Goal: Task Accomplishment & Management: Manage account settings

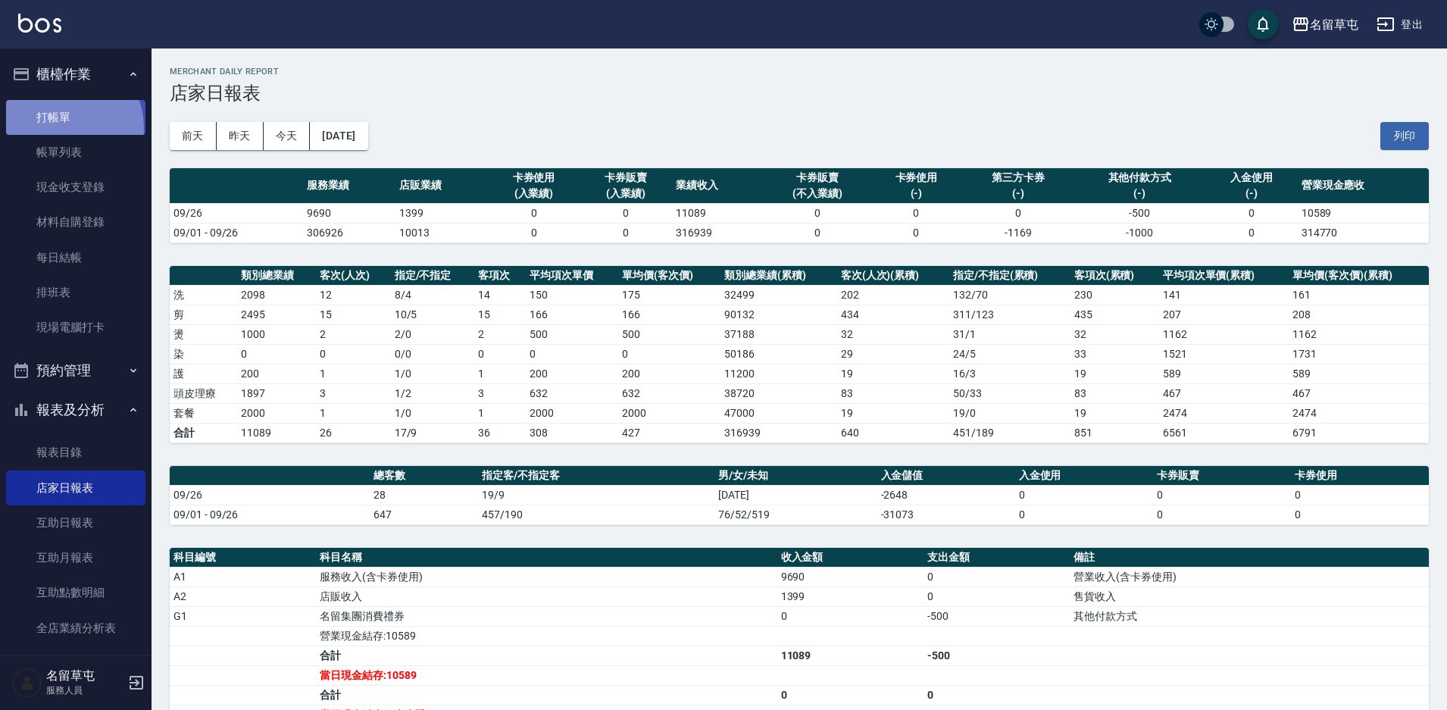
click at [60, 128] on link "打帳單" at bounding box center [75, 117] width 139 height 35
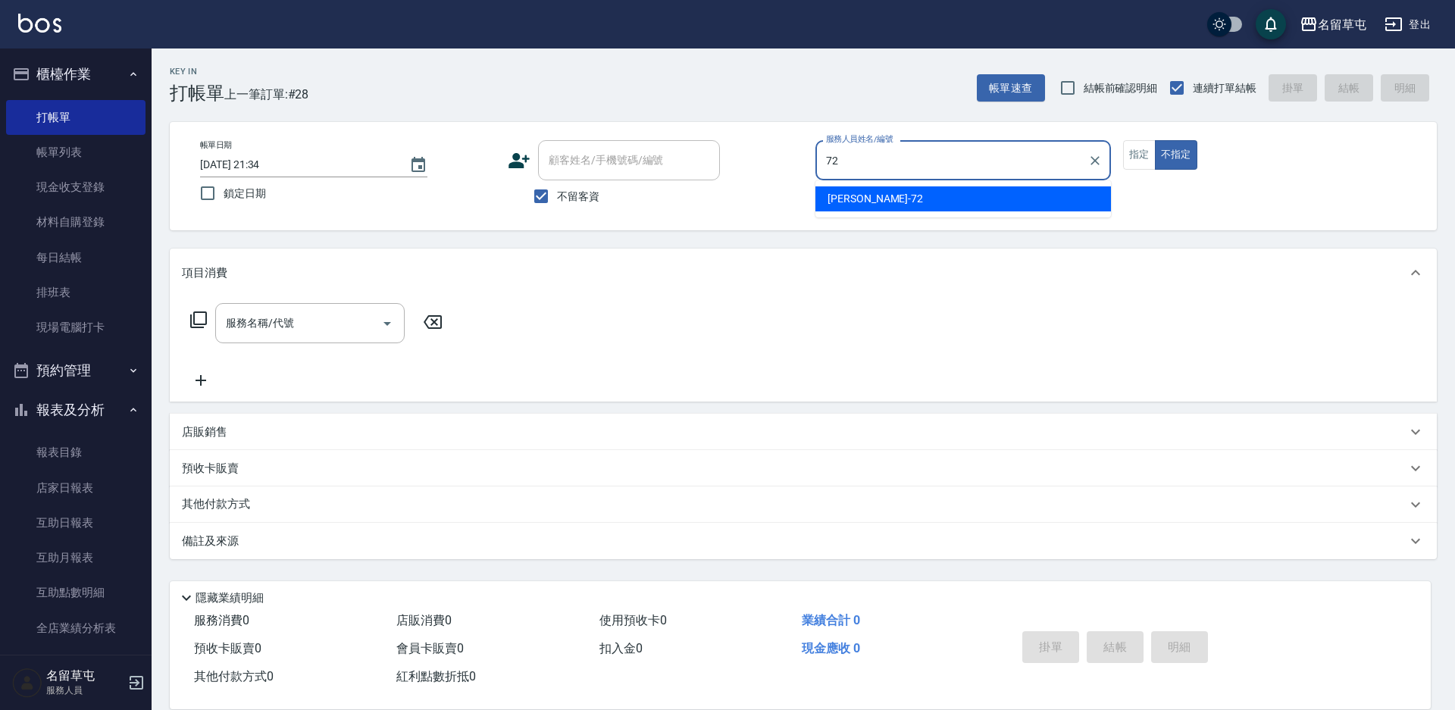
type input "[PERSON_NAME]-72"
type button "false"
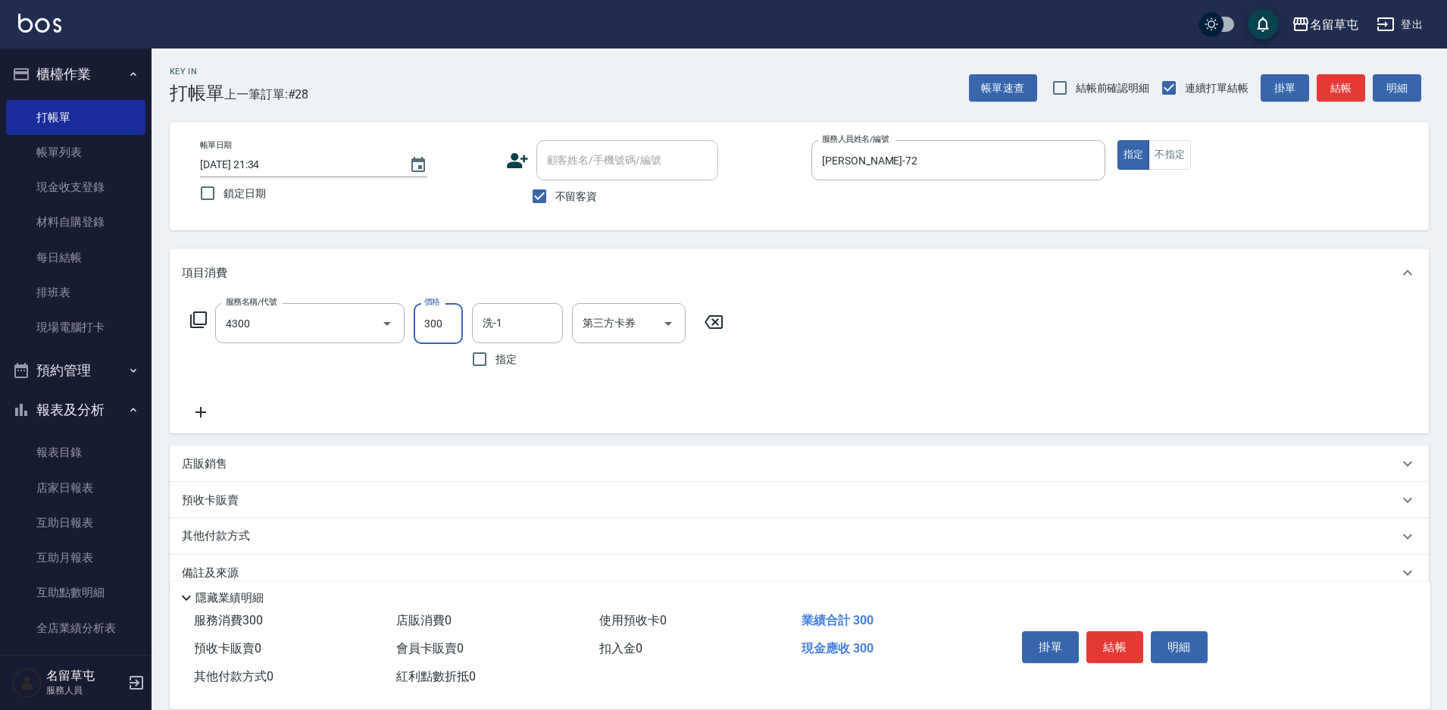
type input "頭隔300(4300)"
type input "[PERSON_NAME]-72"
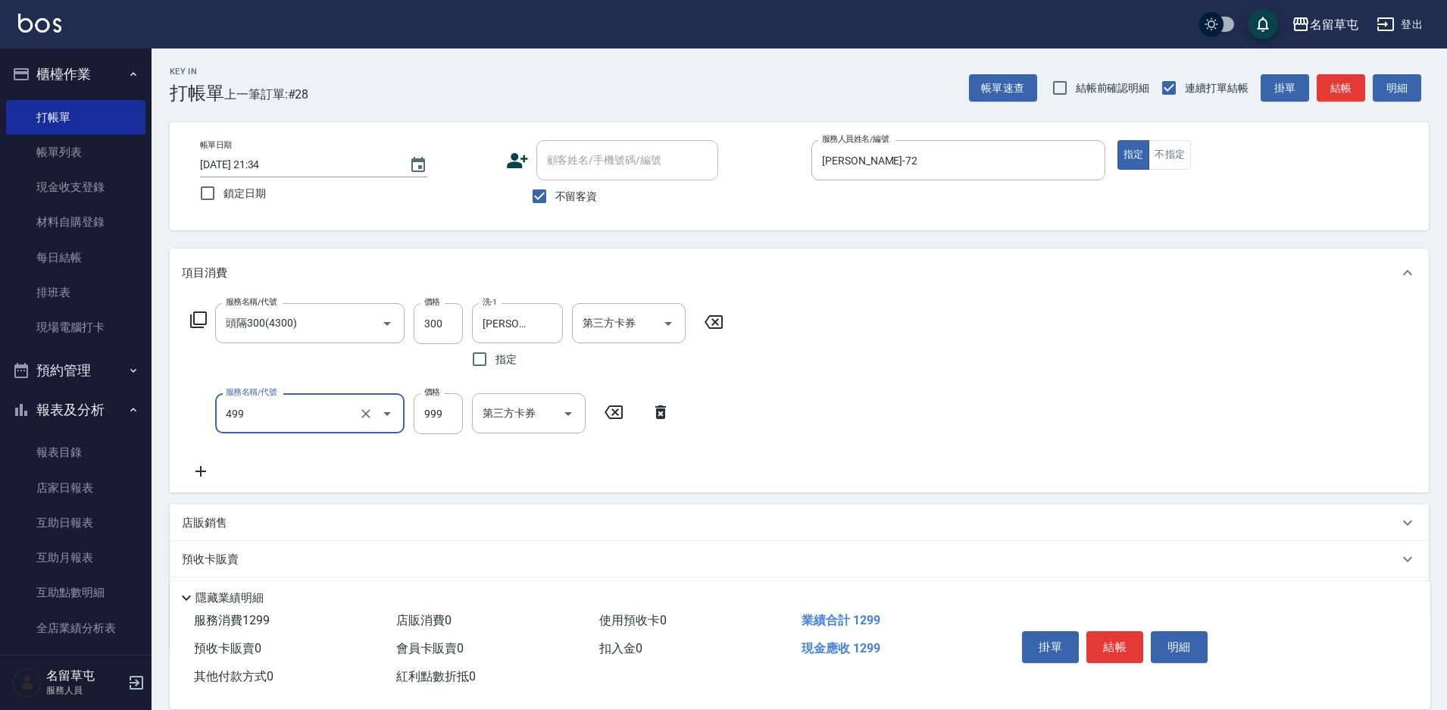
type input "染髮999(499)"
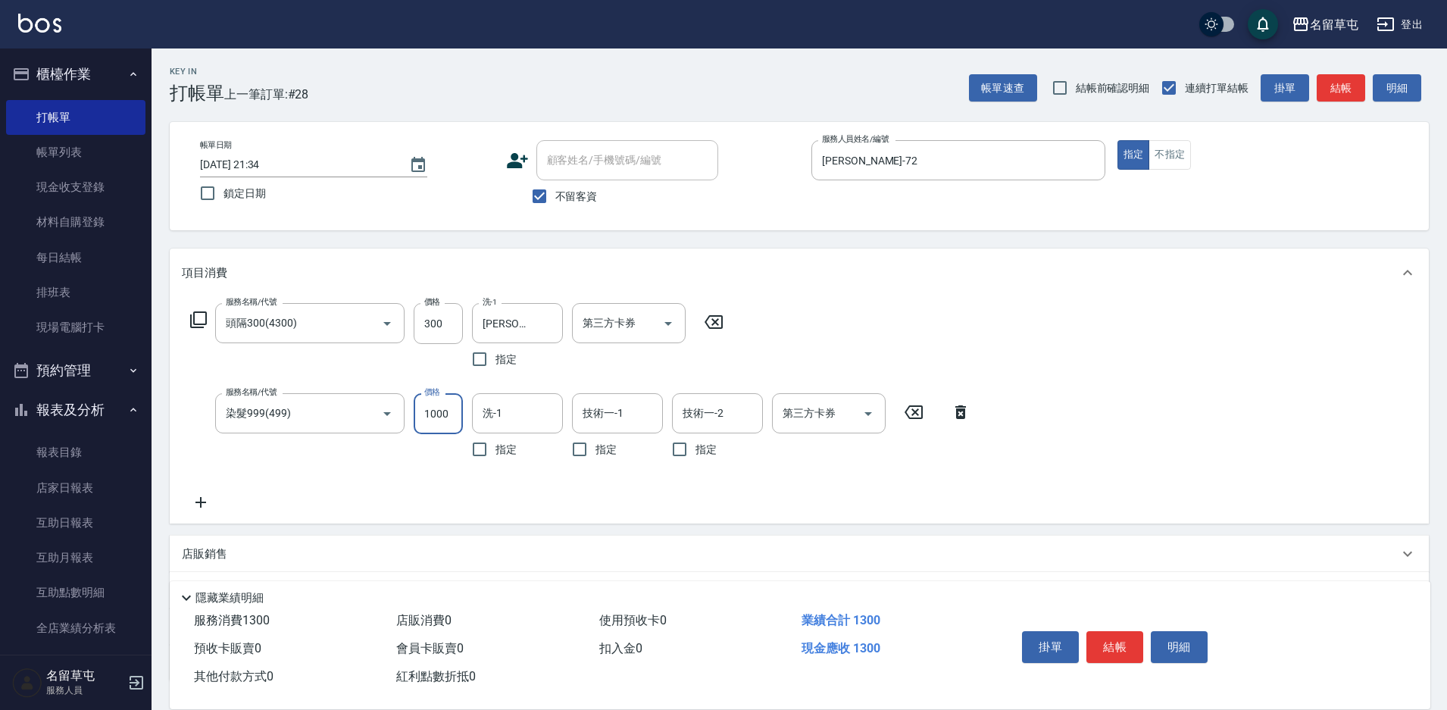
type input "1000"
type input "[PERSON_NAME]-72"
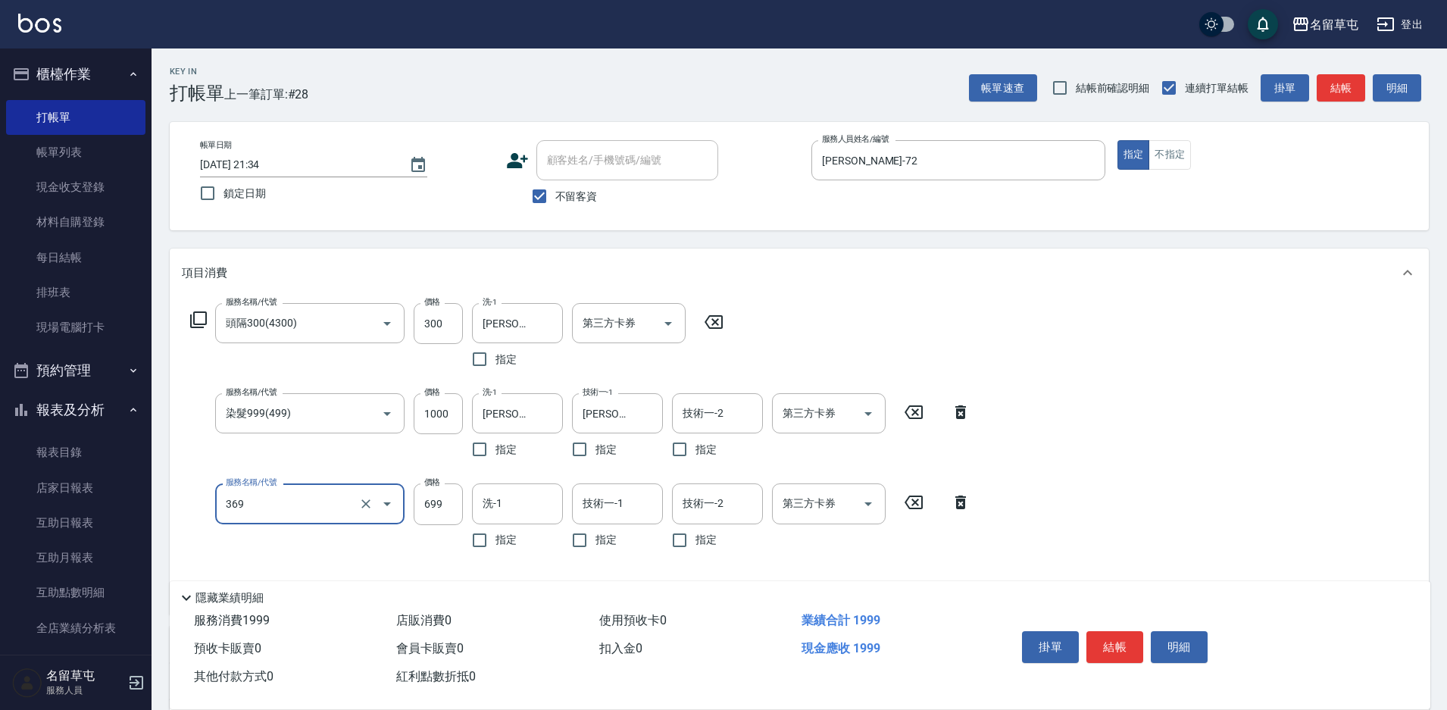
type input "基礎燙699(369)"
type input "1299"
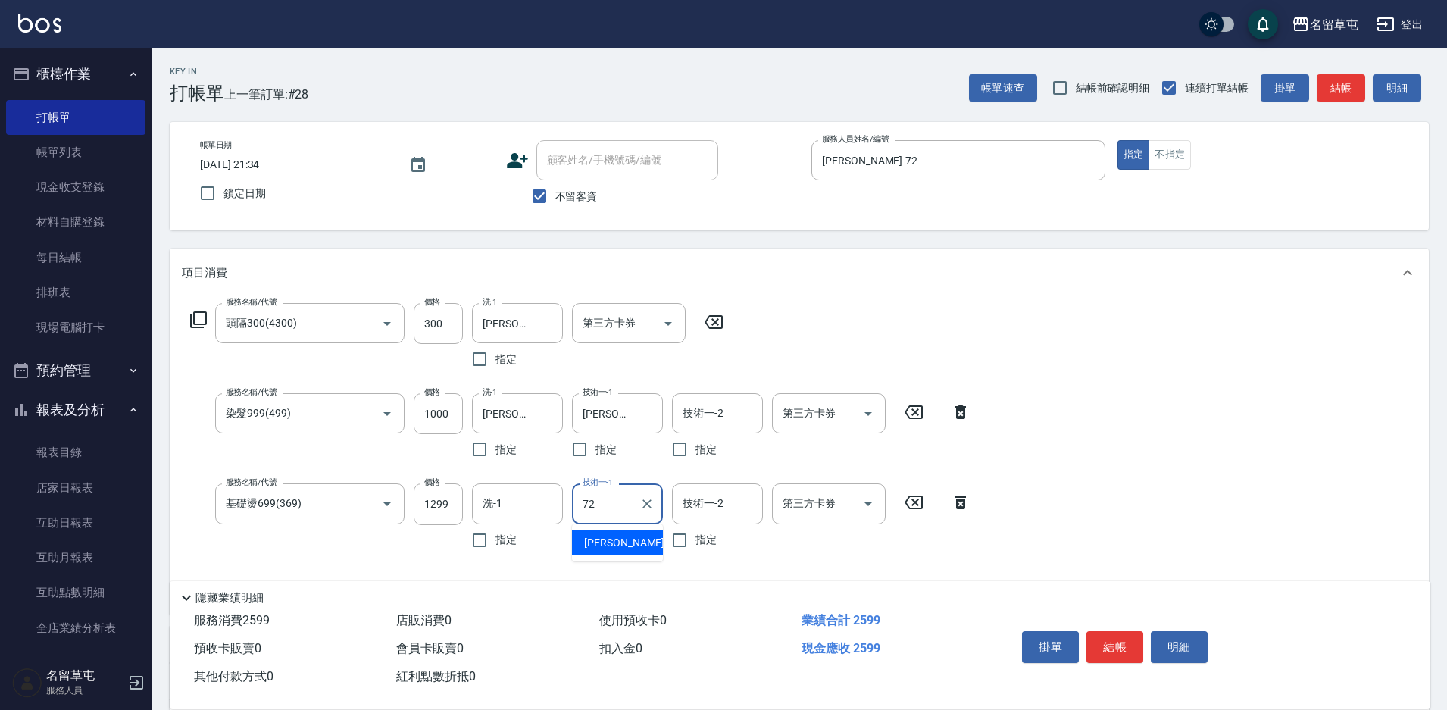
type input "[PERSON_NAME]-72"
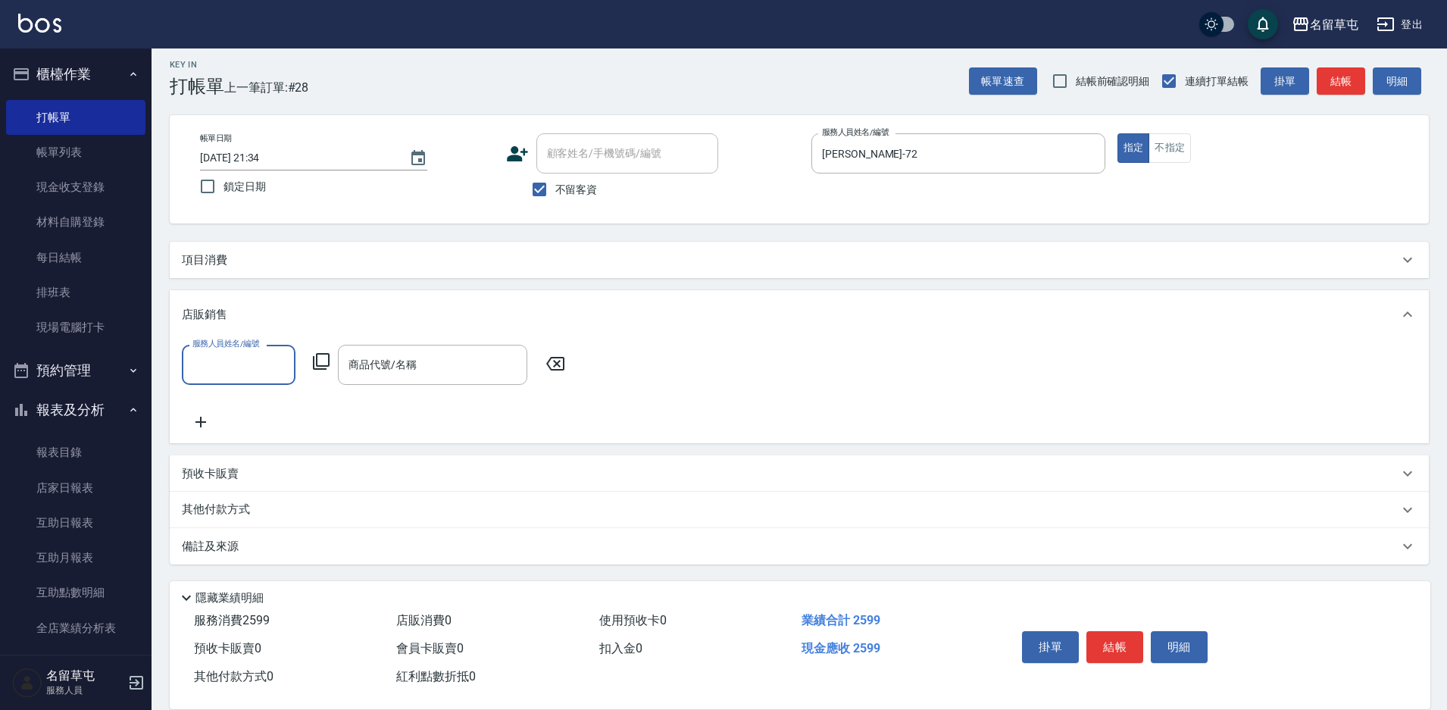
scroll to position [7, 0]
type input "[PERSON_NAME]-72"
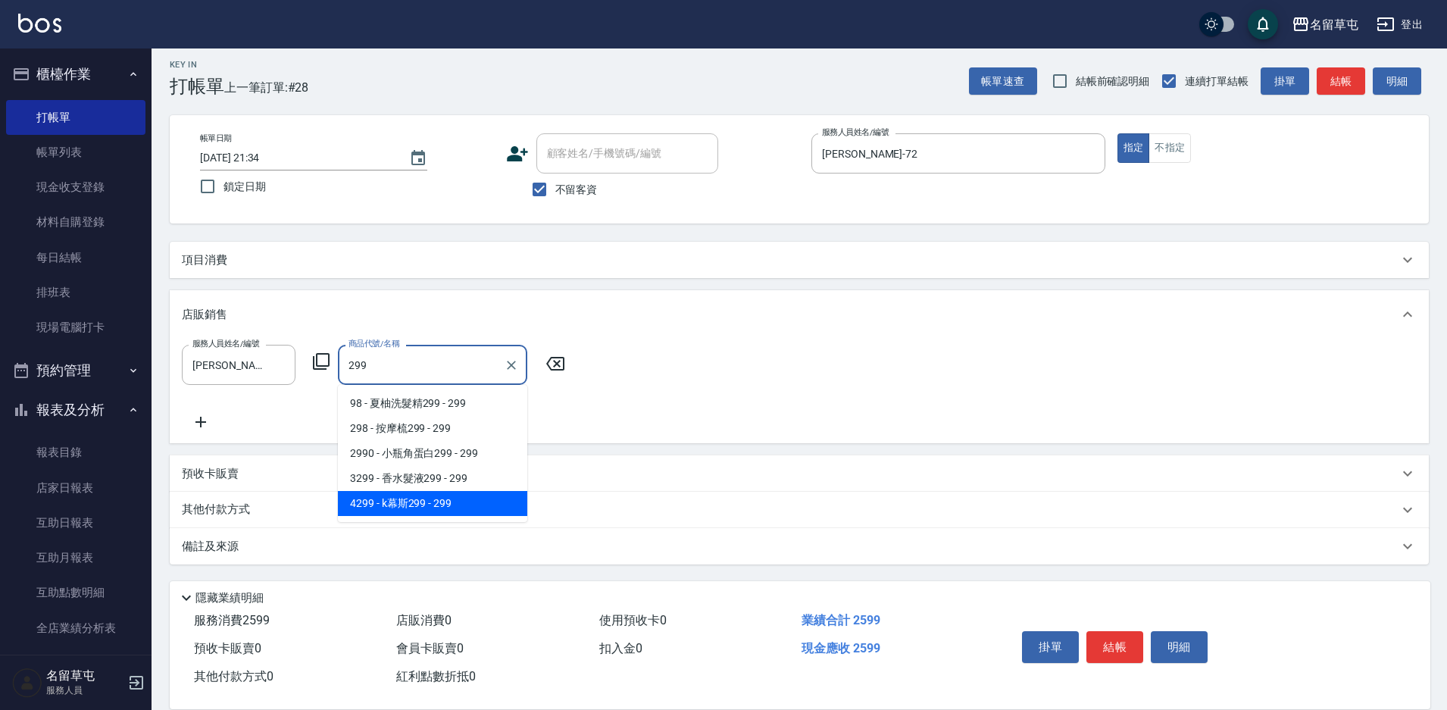
type input "k幕斯299"
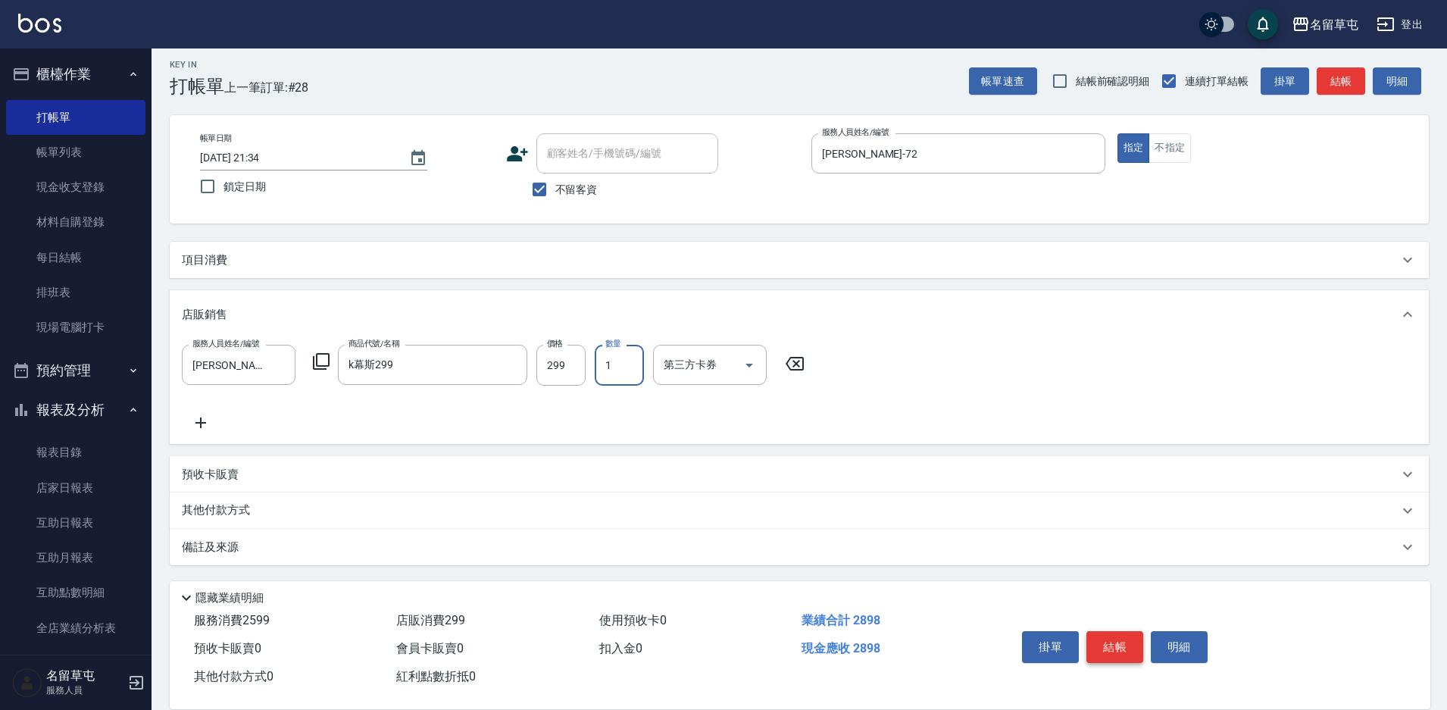
click at [1108, 645] on button "結帳" at bounding box center [1115, 647] width 57 height 32
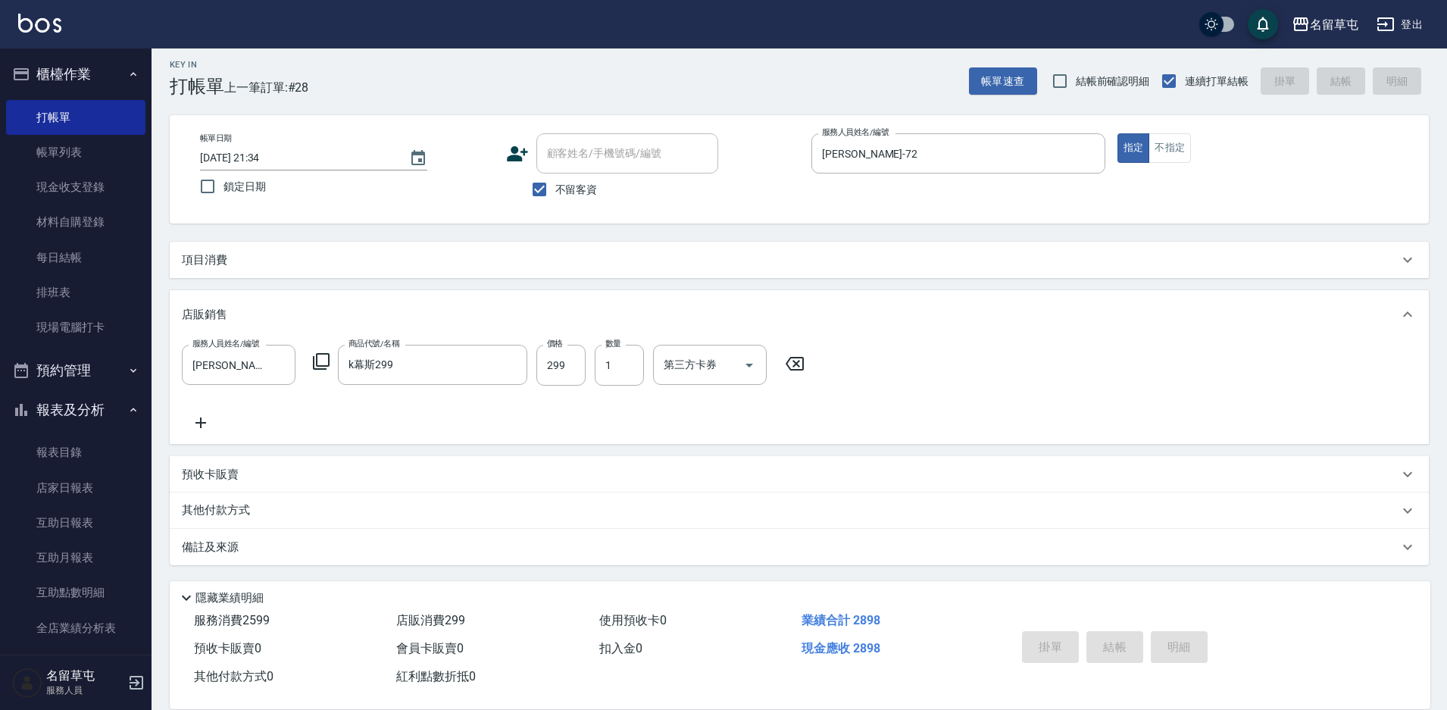
type input "[DATE] 21:35"
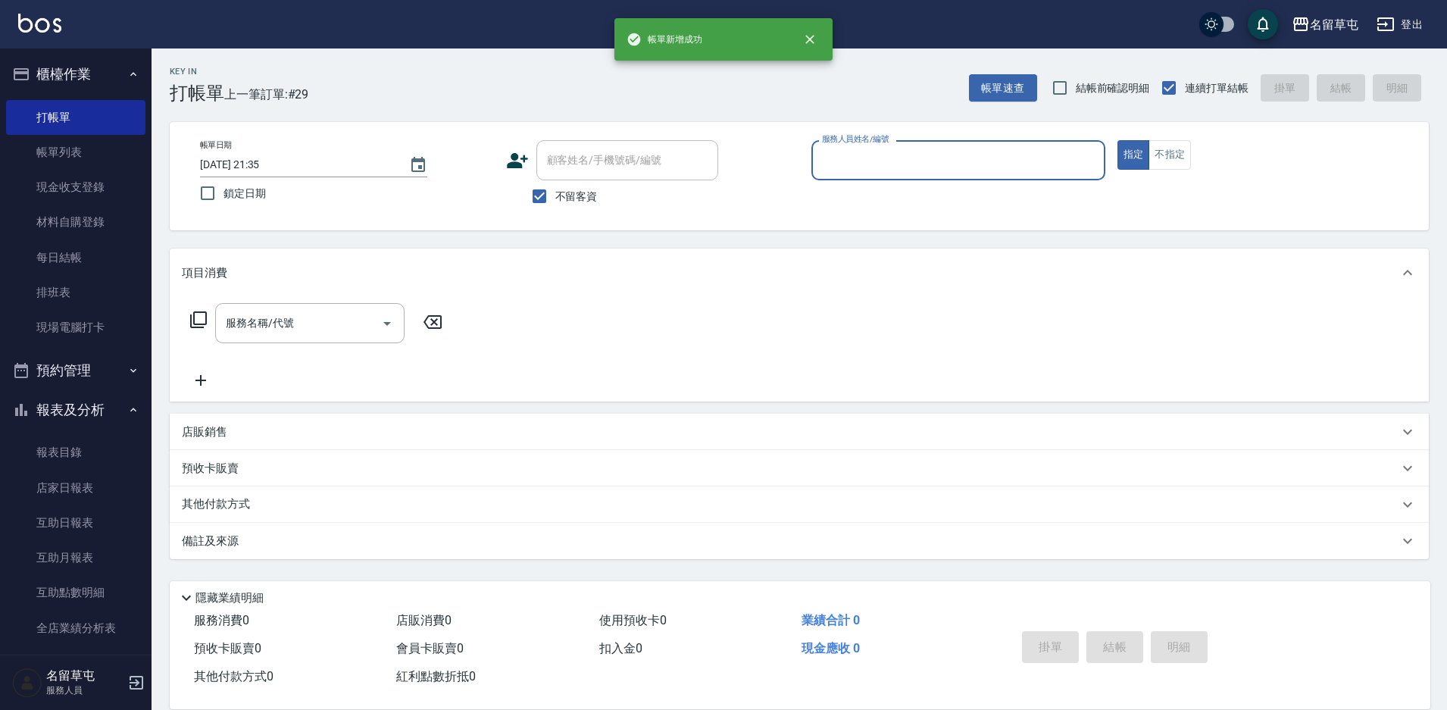
scroll to position [0, 0]
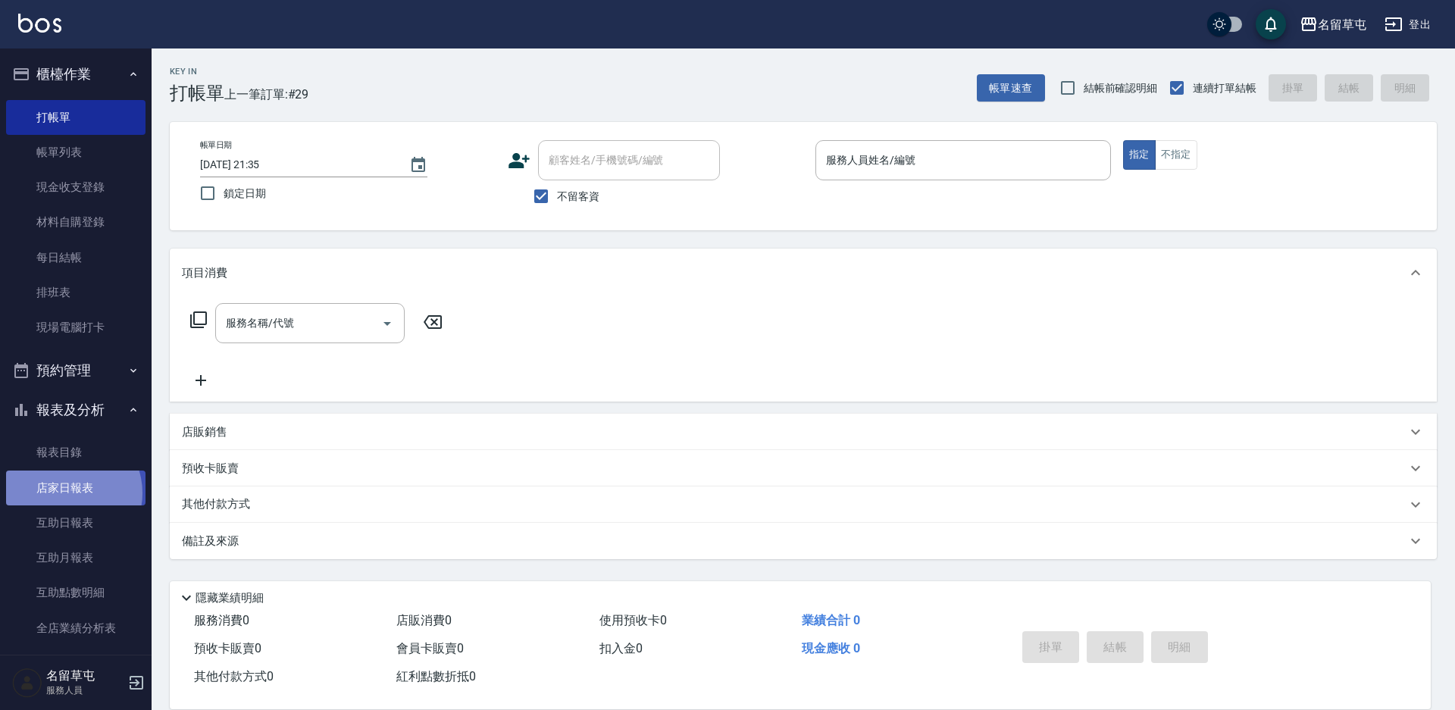
click at [70, 493] on link "店家日報表" at bounding box center [75, 488] width 139 height 35
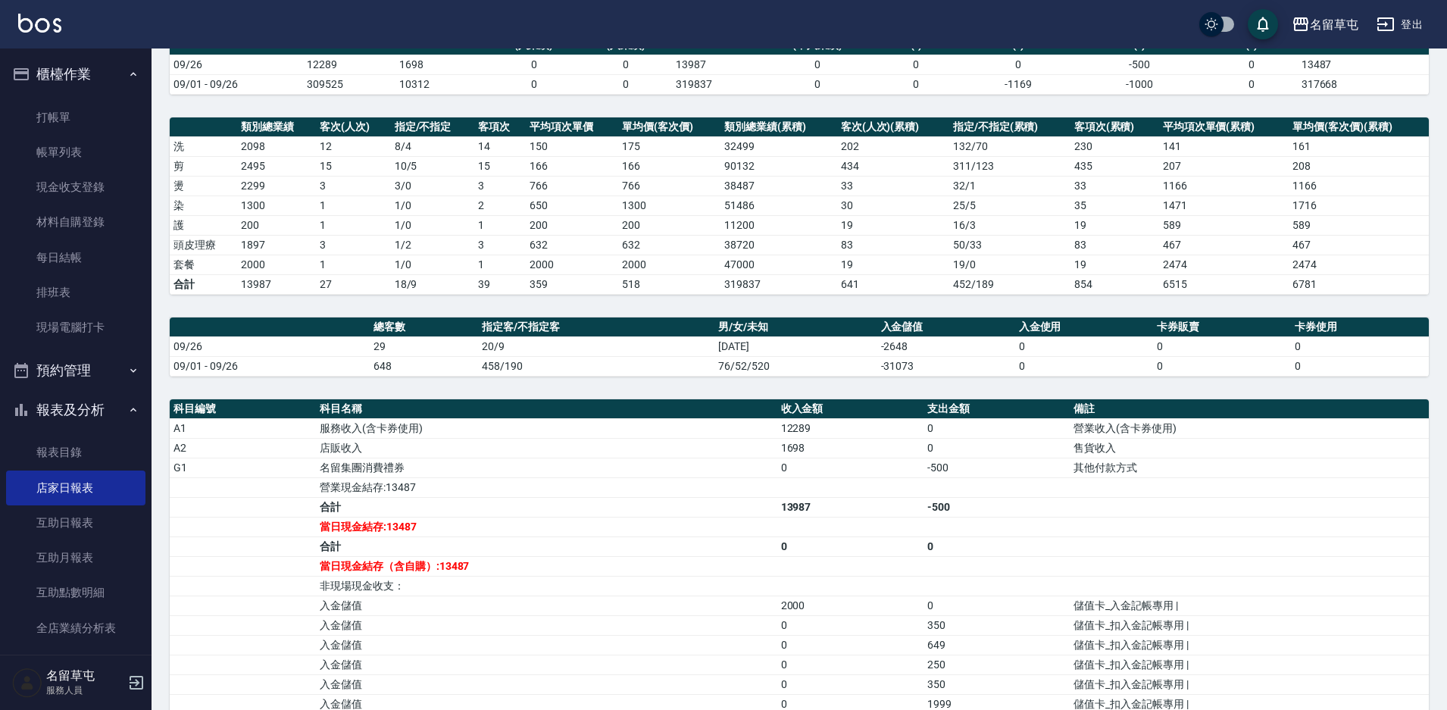
scroll to position [227, 0]
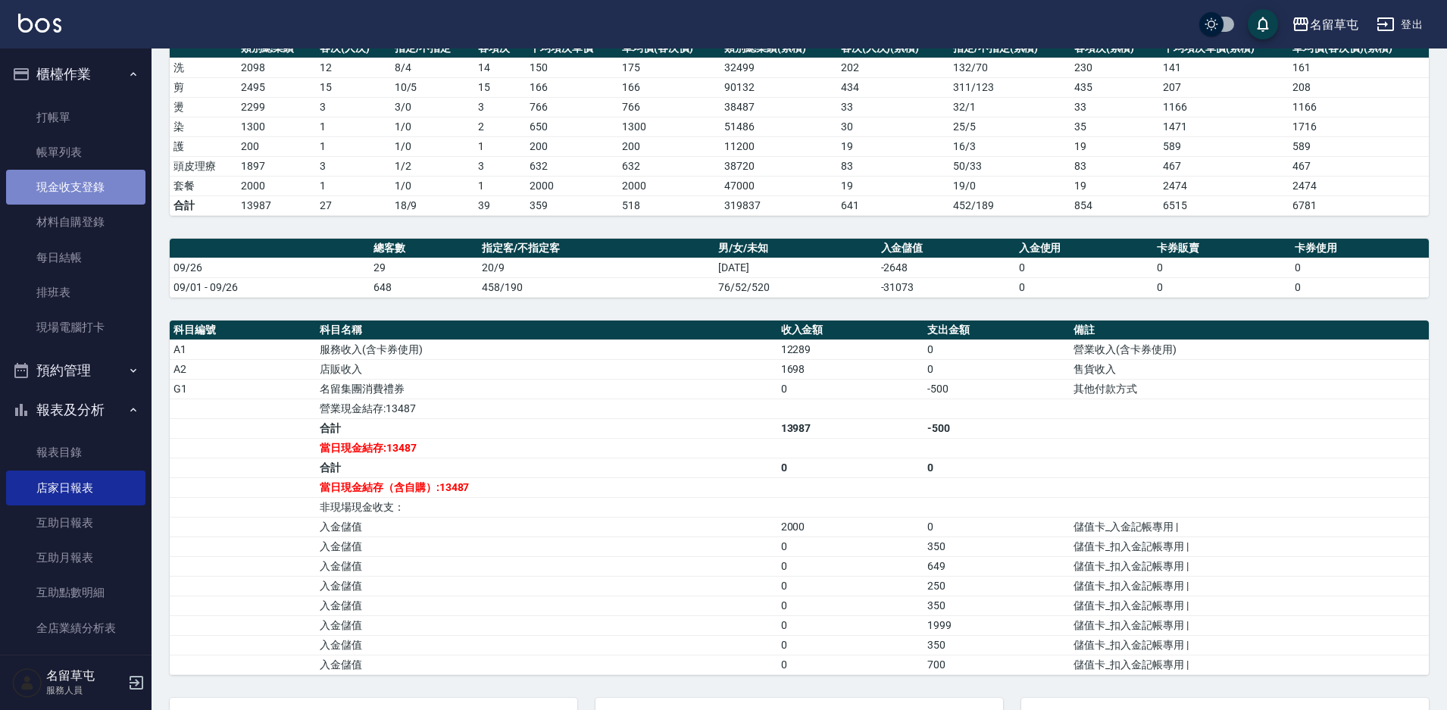
click at [82, 196] on link "現金收支登錄" at bounding box center [75, 187] width 139 height 35
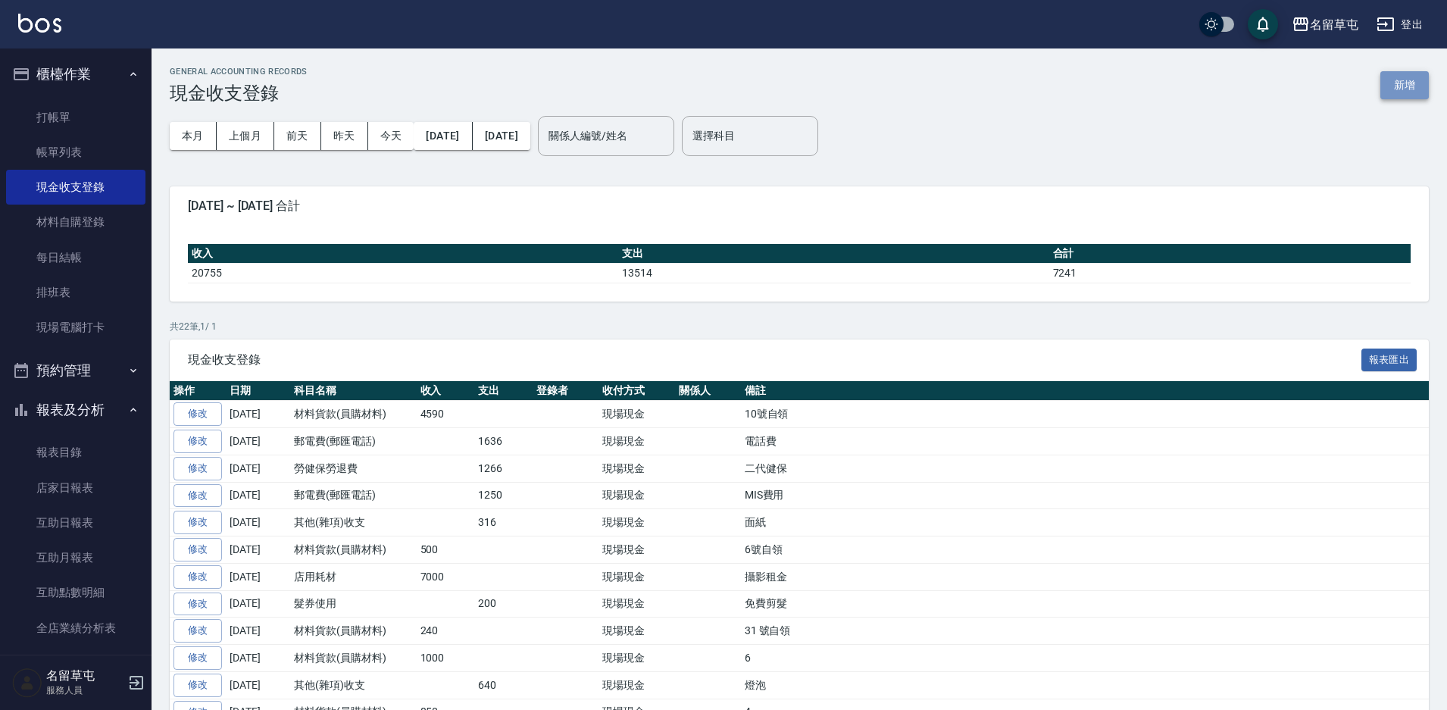
click at [1401, 87] on button "新增" at bounding box center [1405, 85] width 48 height 28
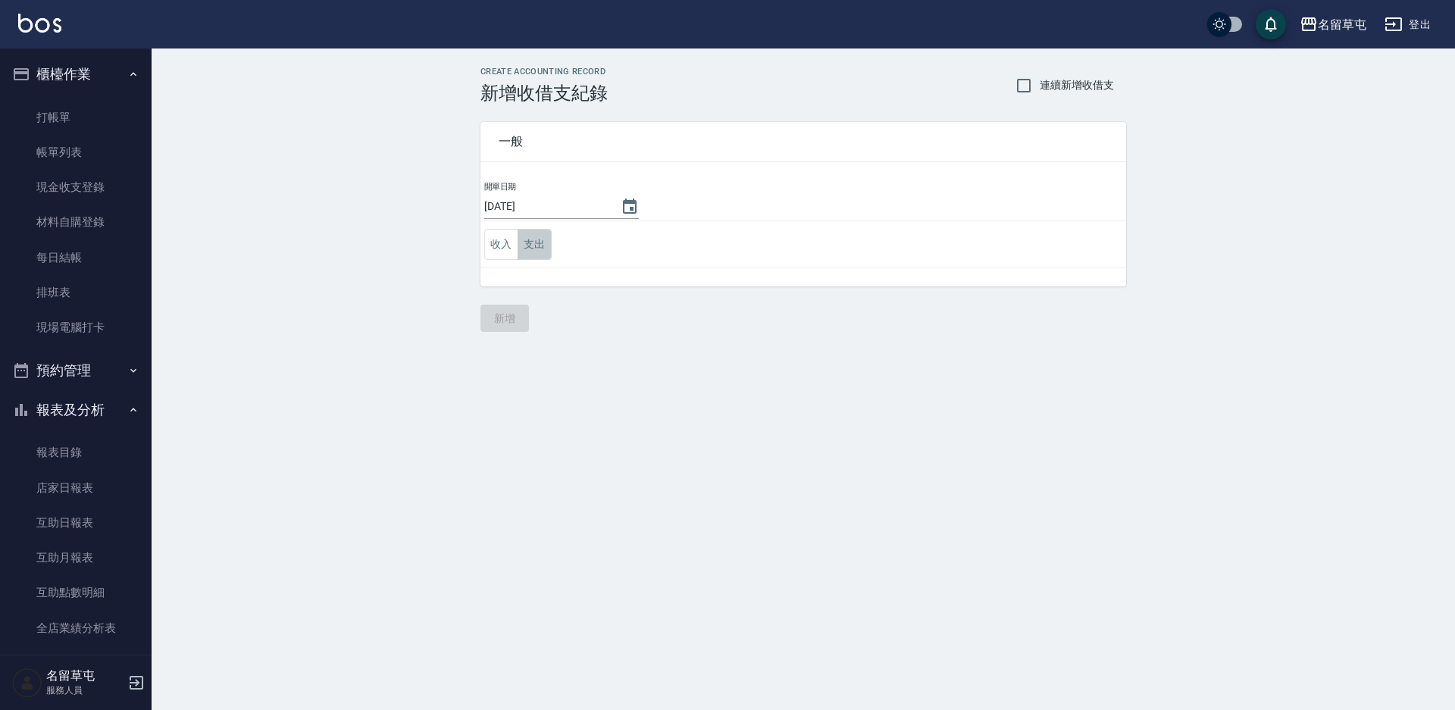
click at [527, 252] on button "支出" at bounding box center [535, 244] width 34 height 31
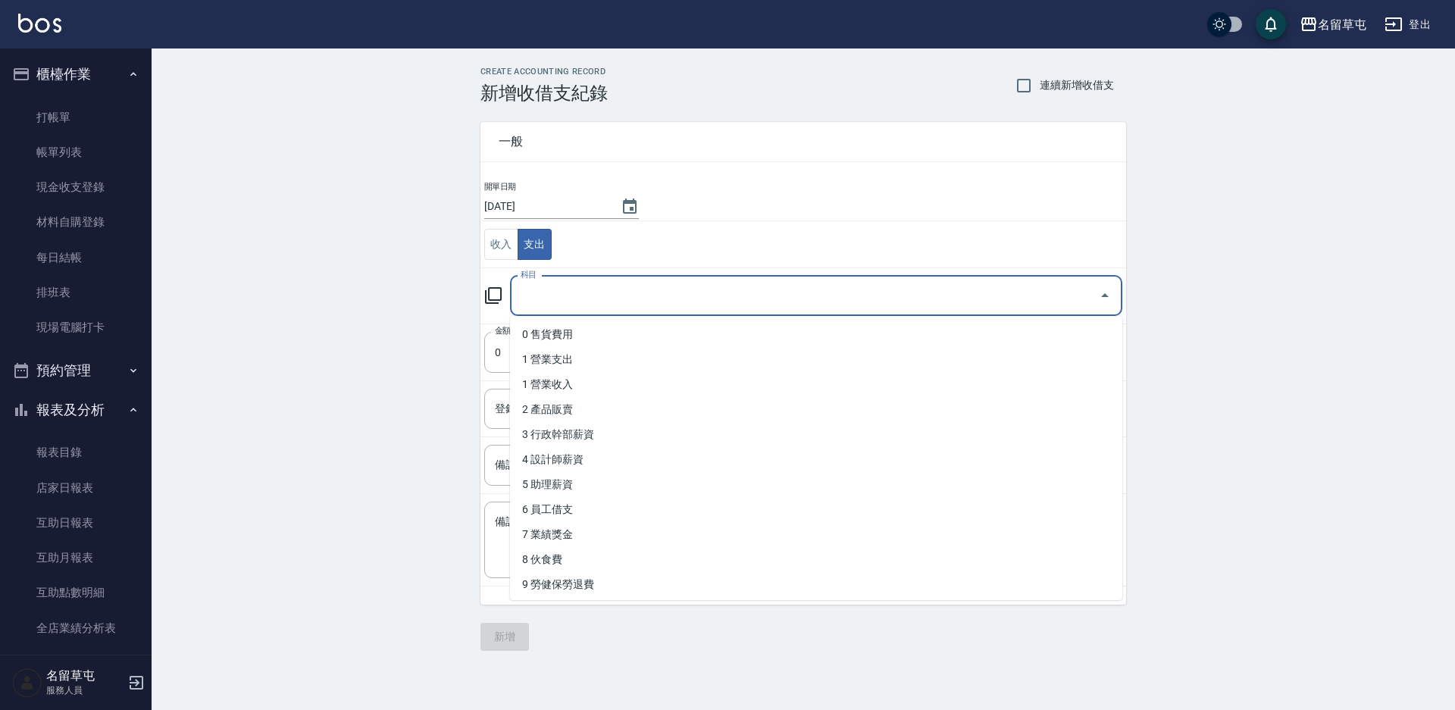
click at [583, 305] on input "科目" at bounding box center [805, 296] width 576 height 27
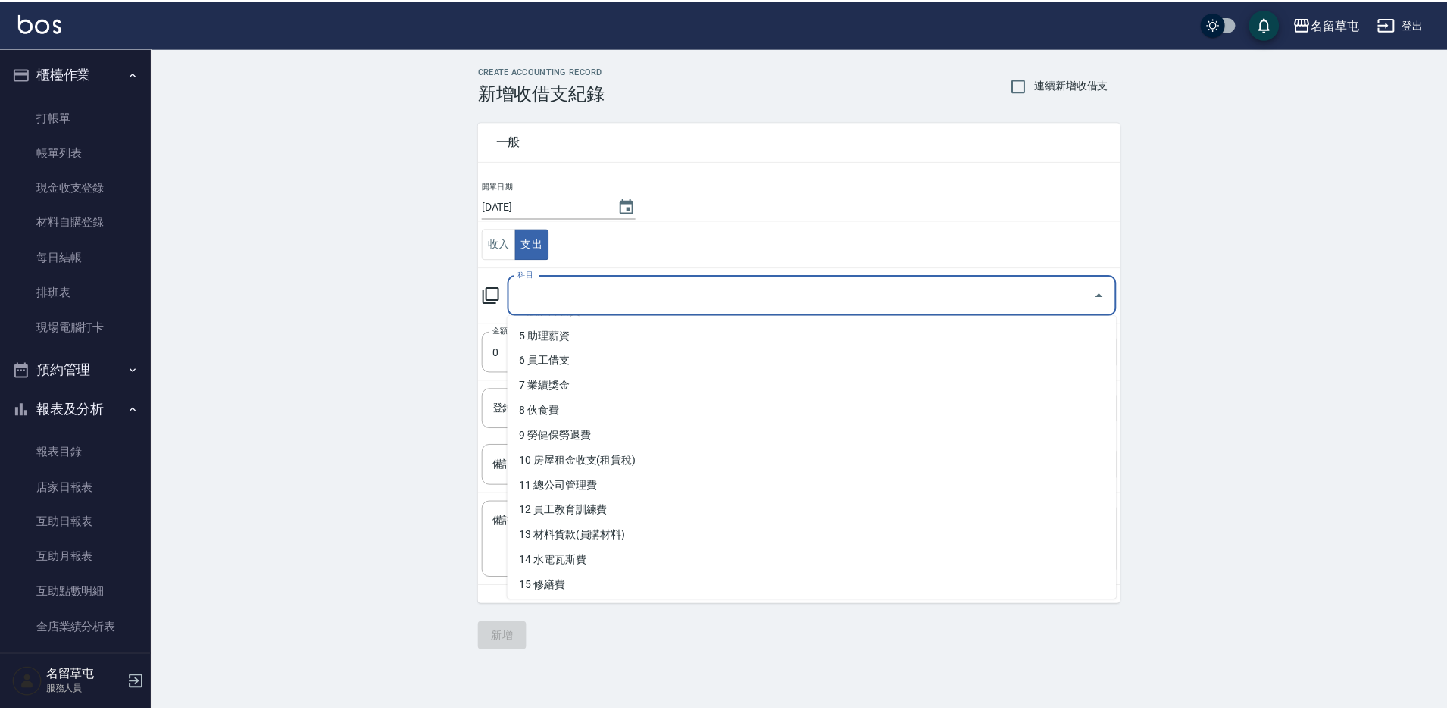
scroll to position [152, 0]
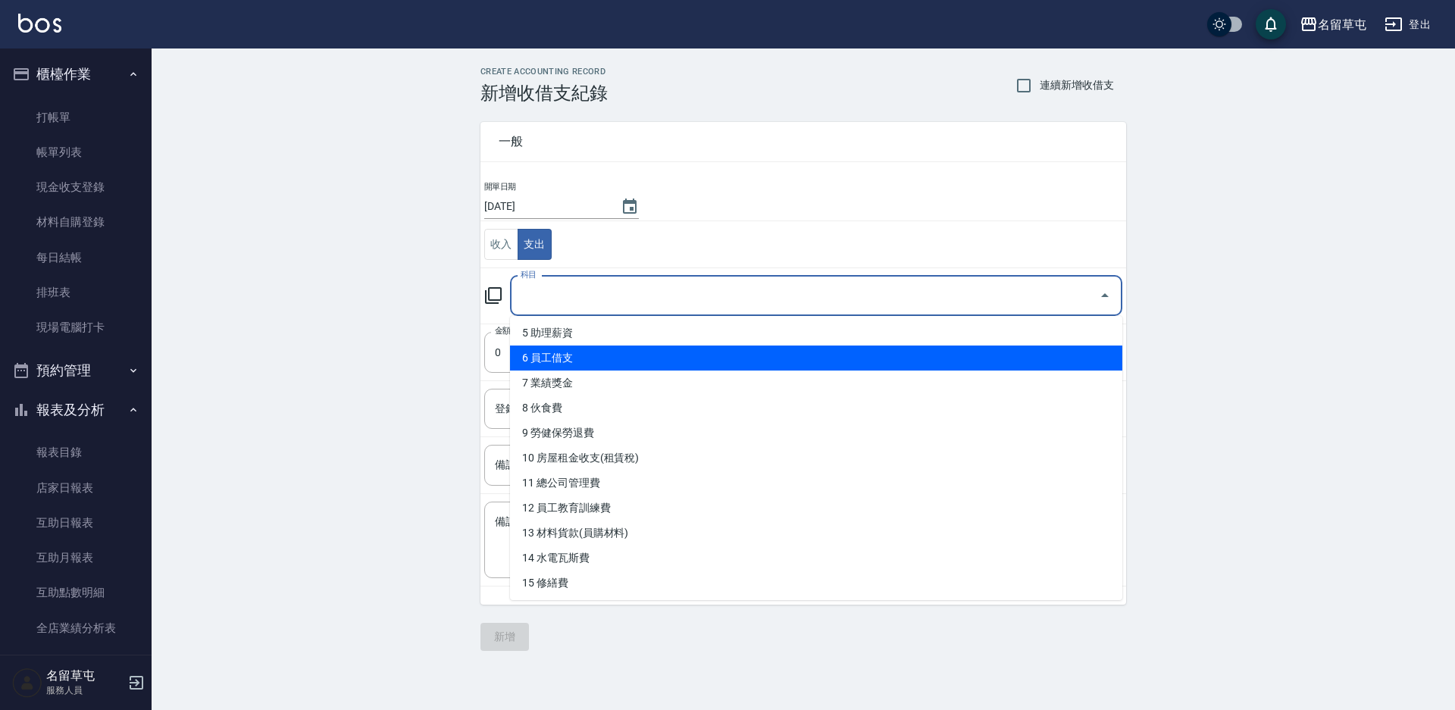
click at [577, 359] on li "6 員工借支" at bounding box center [816, 358] width 612 height 25
type input "6 員工借支"
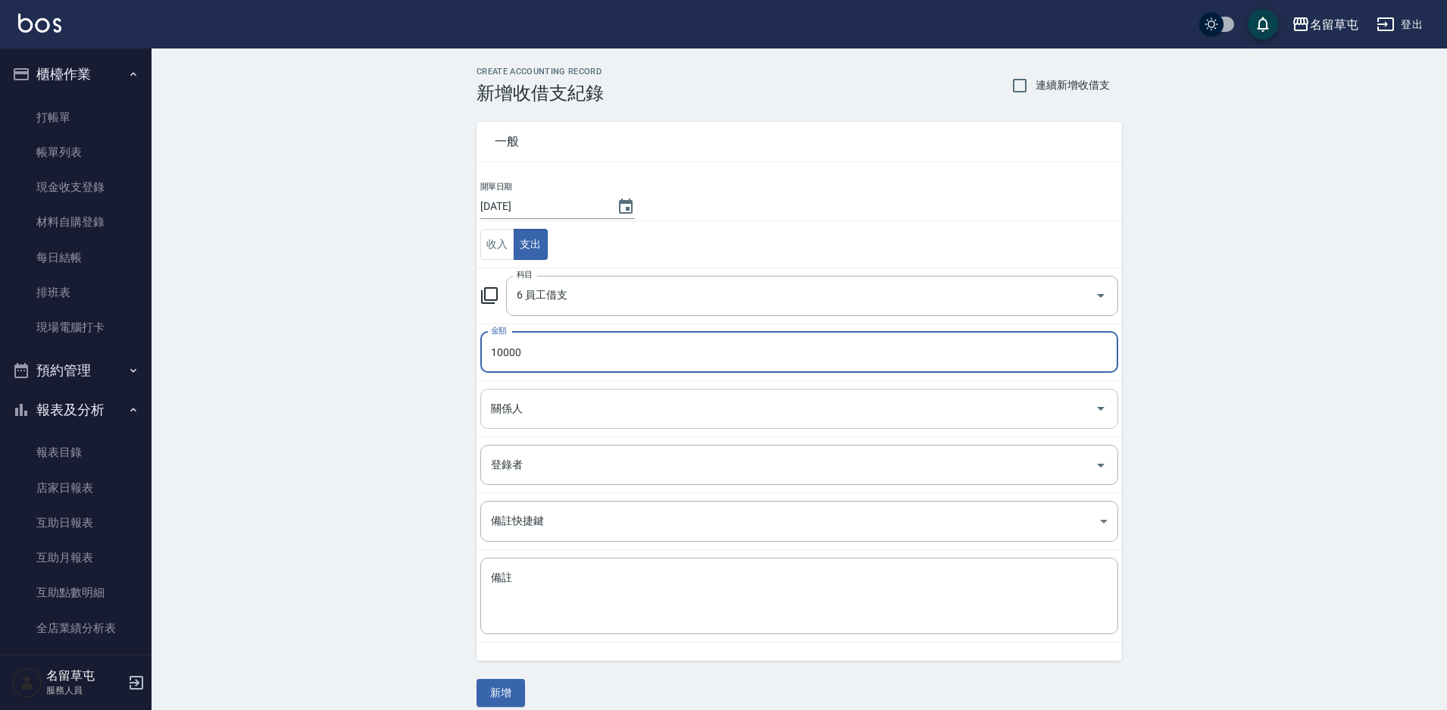
type input "10000"
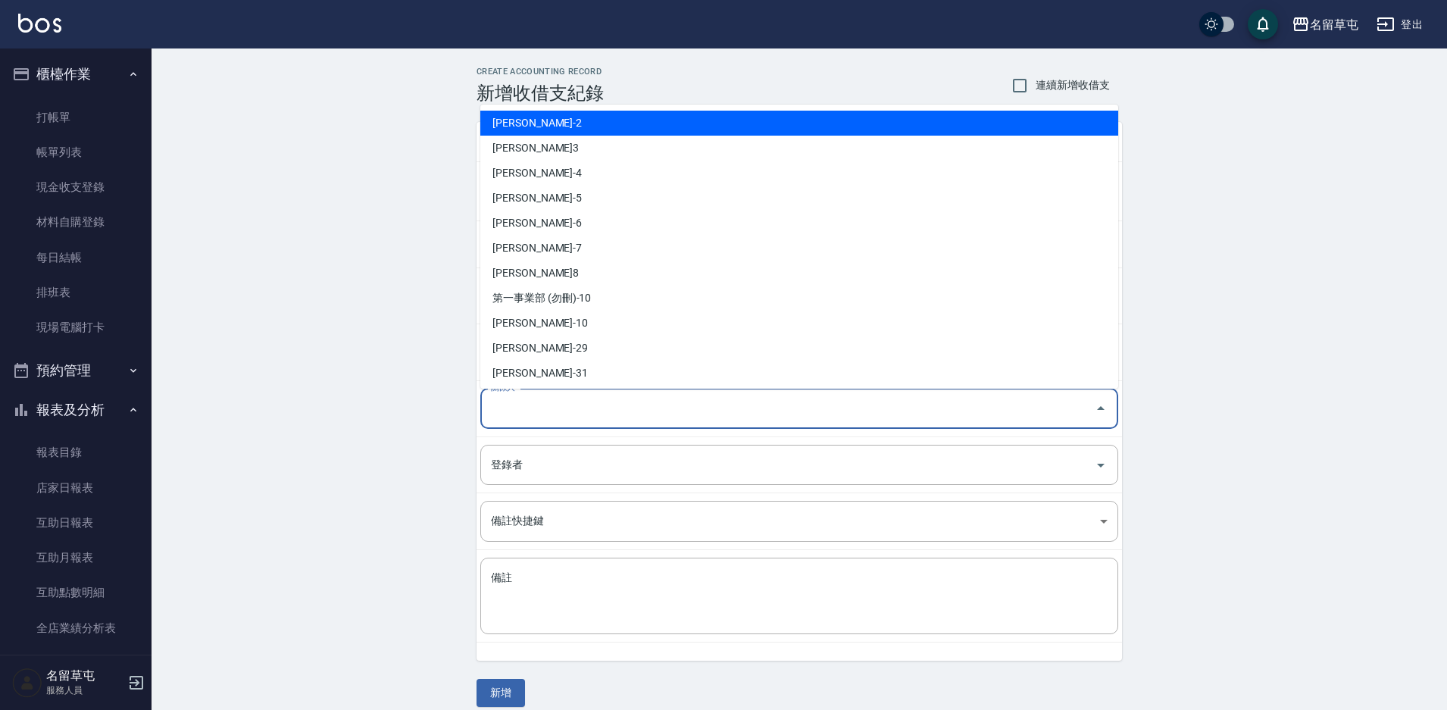
click at [587, 411] on input "關係人" at bounding box center [788, 409] width 602 height 27
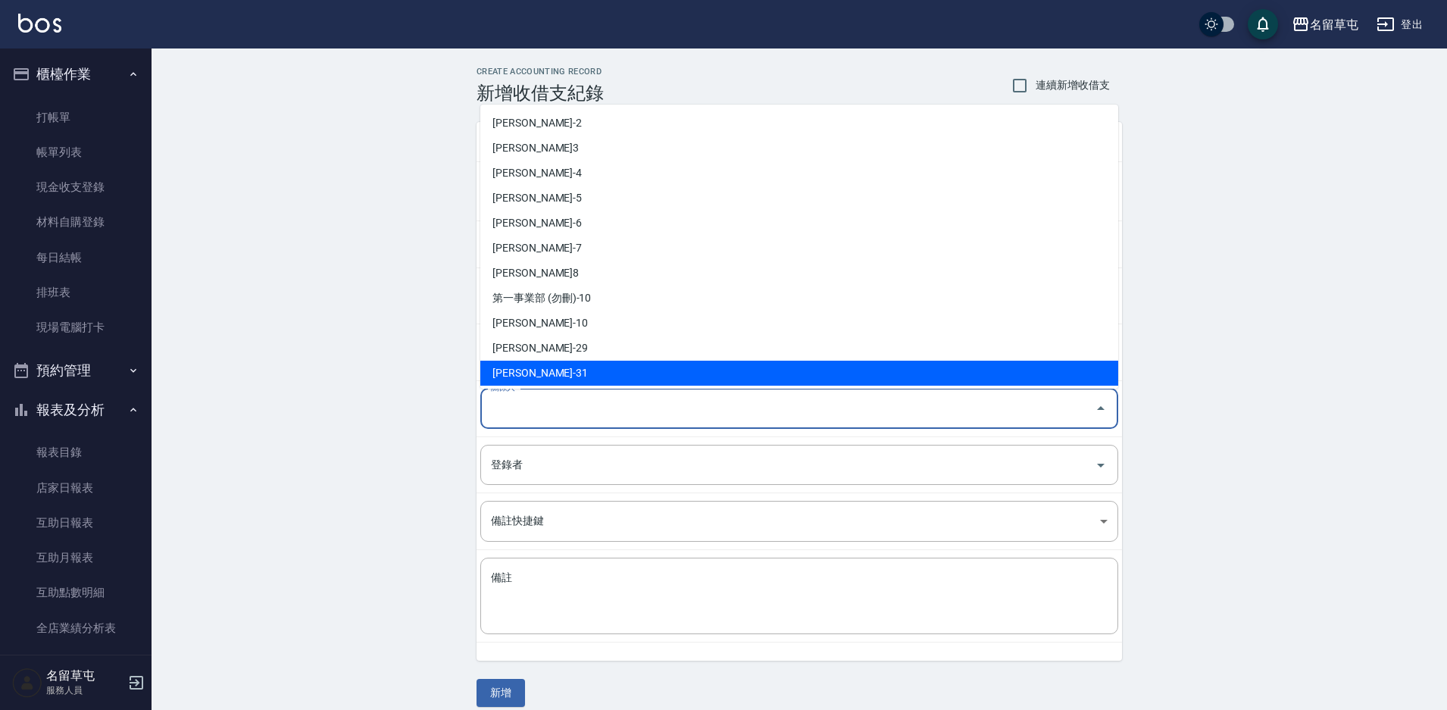
click at [340, 458] on div "CREATE ACCOUNTING RECORD 新增收借支紀錄 連續新增收借支 一般 開單日期 [DATE] 收入 支出 科目 6 員工借支 科目 金額 1…" at bounding box center [800, 386] width 1296 height 677
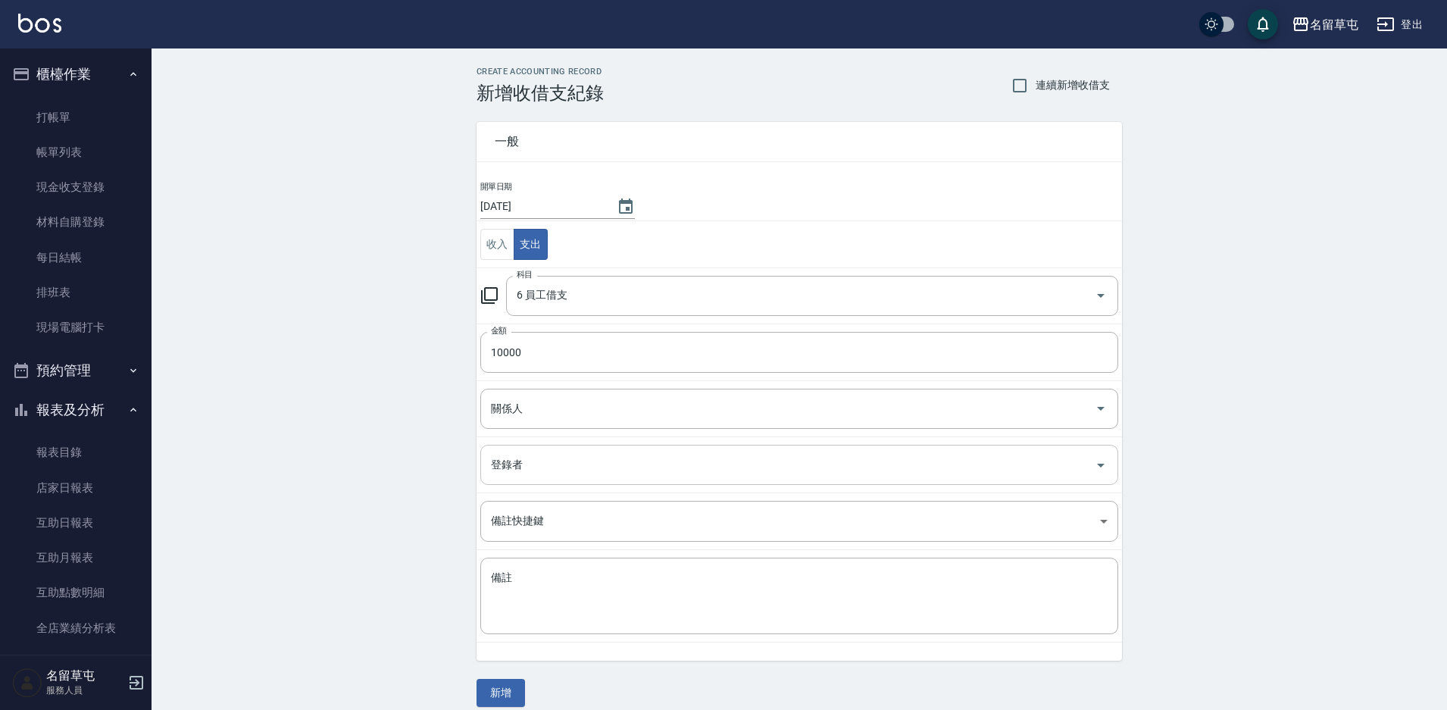
click at [523, 477] on input "登錄者" at bounding box center [788, 465] width 602 height 27
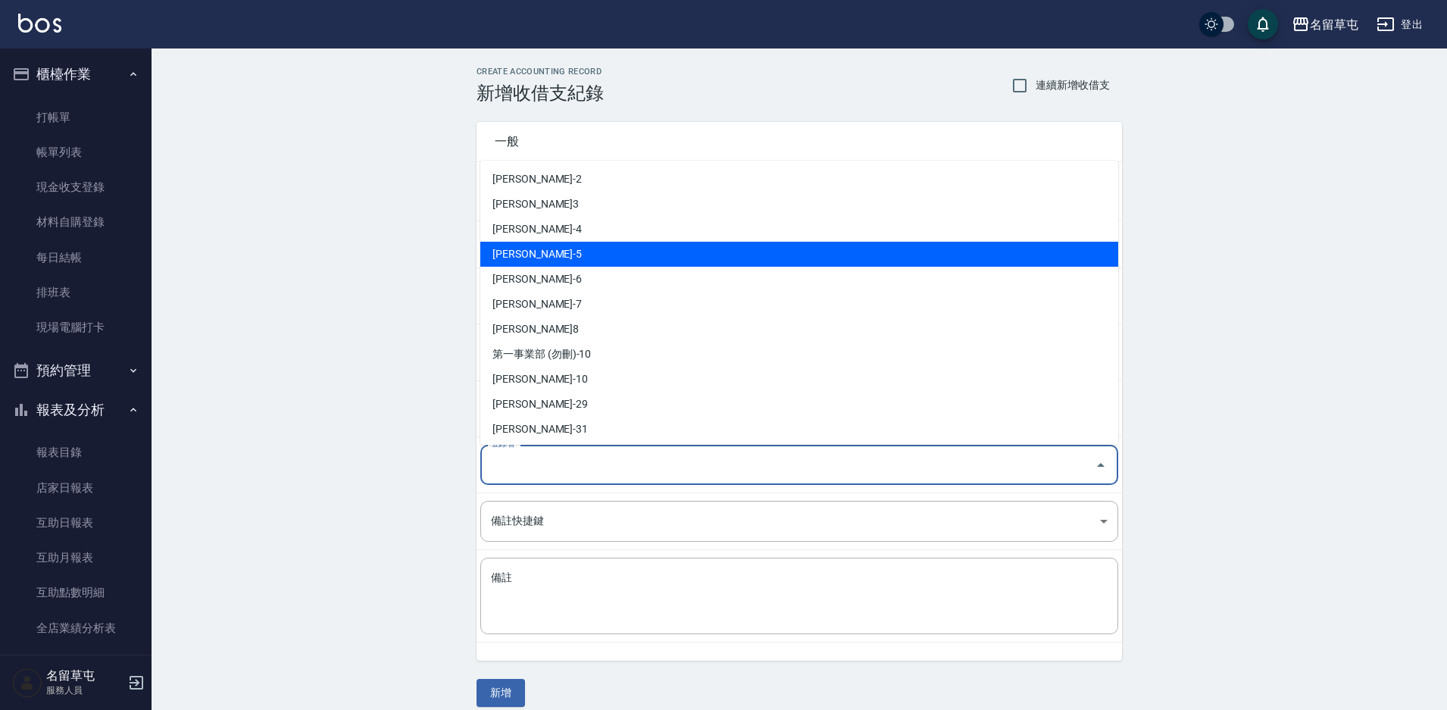
click at [543, 259] on li "[PERSON_NAME]-5" at bounding box center [799, 254] width 638 height 25
type input "[PERSON_NAME]-5"
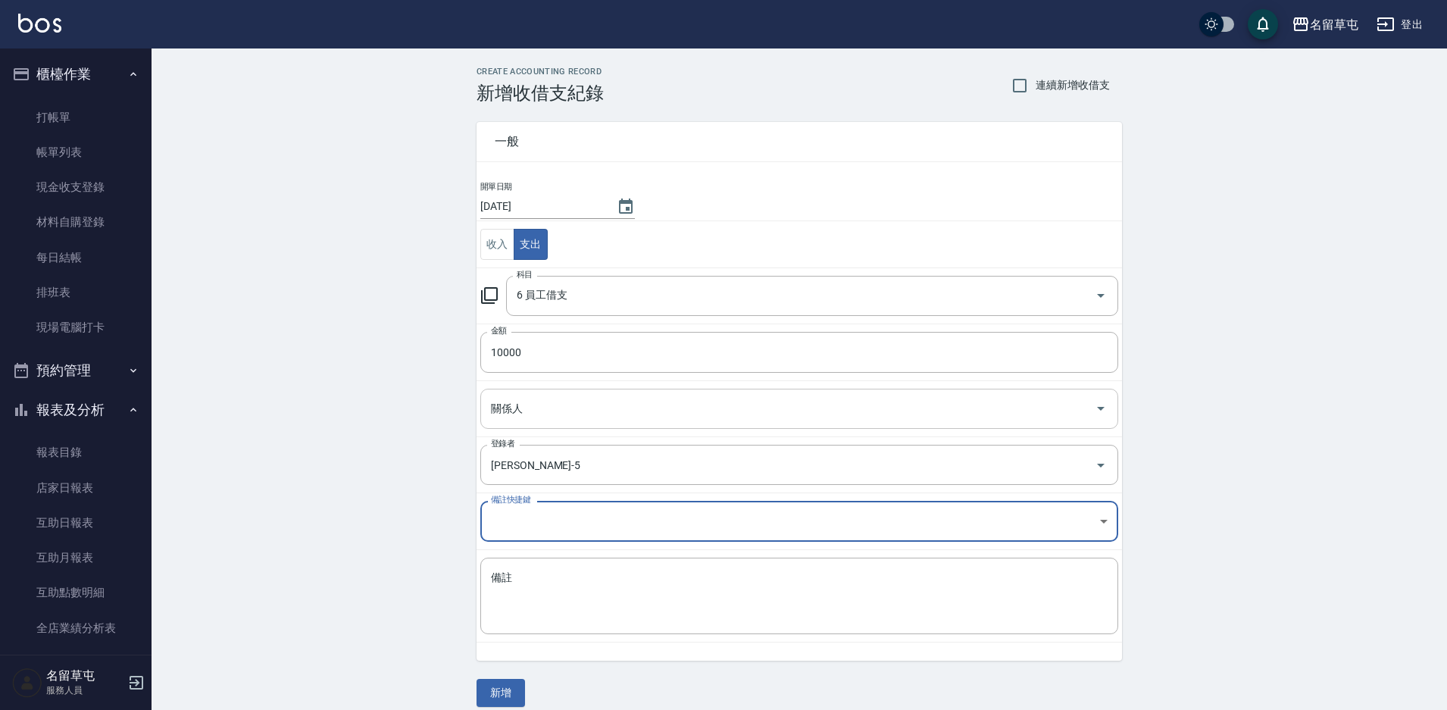
click at [573, 393] on div "關係人" at bounding box center [799, 409] width 638 height 40
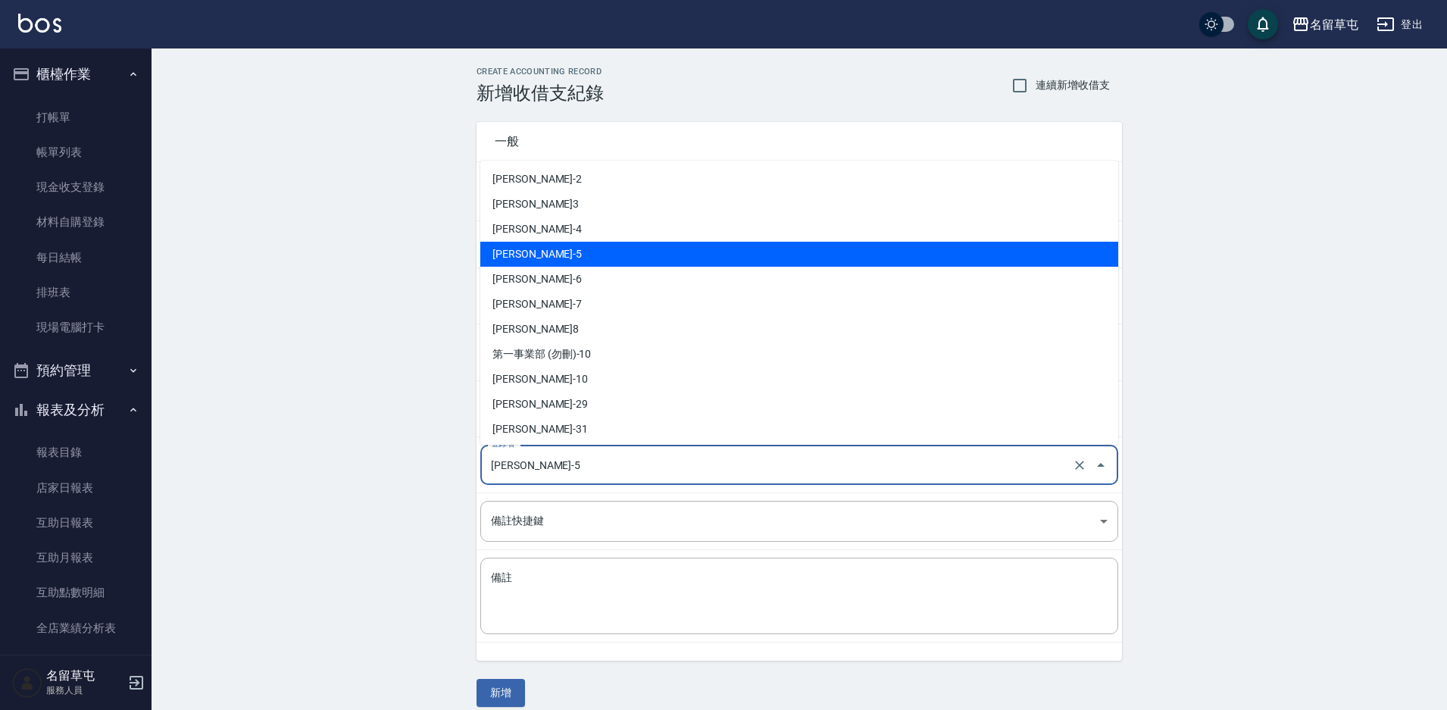
click at [684, 463] on input "[PERSON_NAME]-5" at bounding box center [778, 465] width 582 height 27
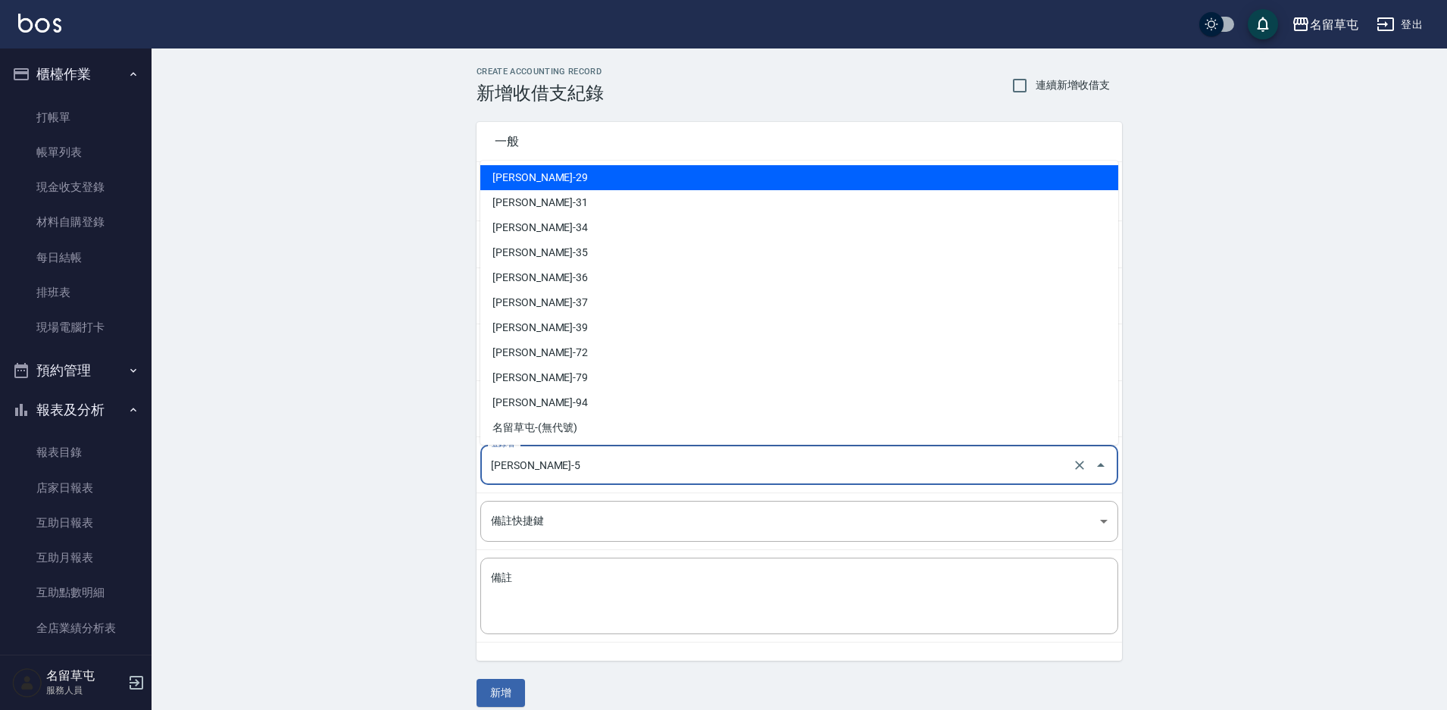
scroll to position [228, 0]
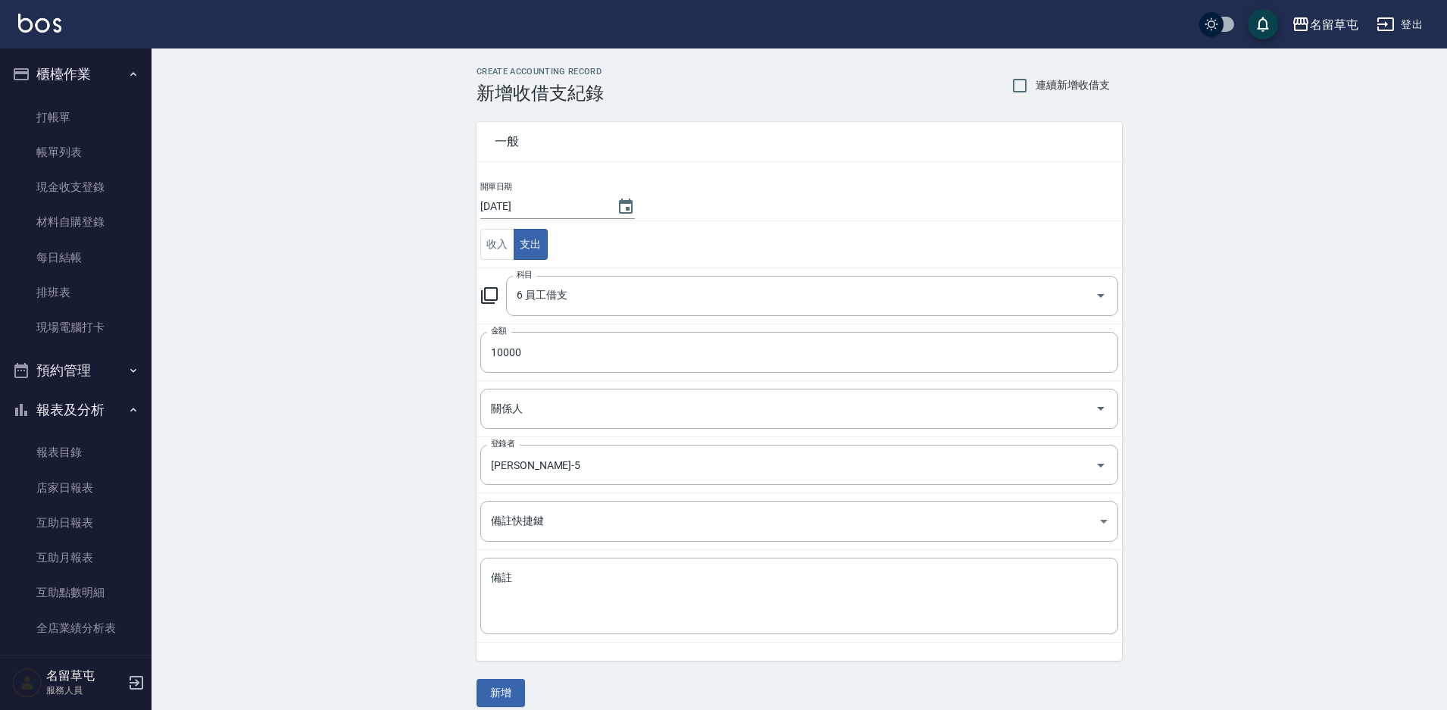
click at [1310, 416] on div "CREATE ACCOUNTING RECORD 新增收借支紀錄 連續新增收借支 一般 開單日期 [DATE] 收入 支出 科目 6 員工借支 科目 金額 1…" at bounding box center [800, 386] width 1296 height 677
click at [1084, 468] on icon "Clear" at bounding box center [1079, 465] width 15 height 15
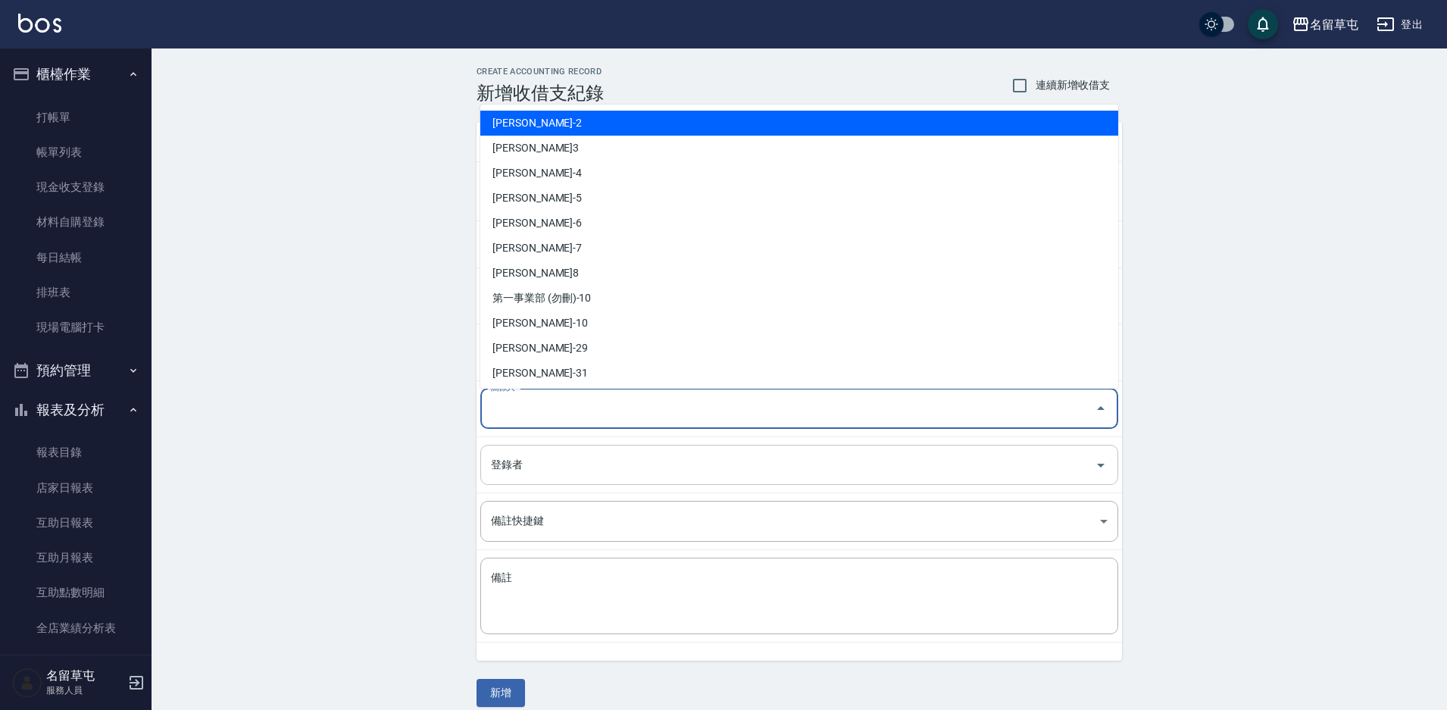
click at [519, 408] on input "關係人" at bounding box center [788, 409] width 602 height 27
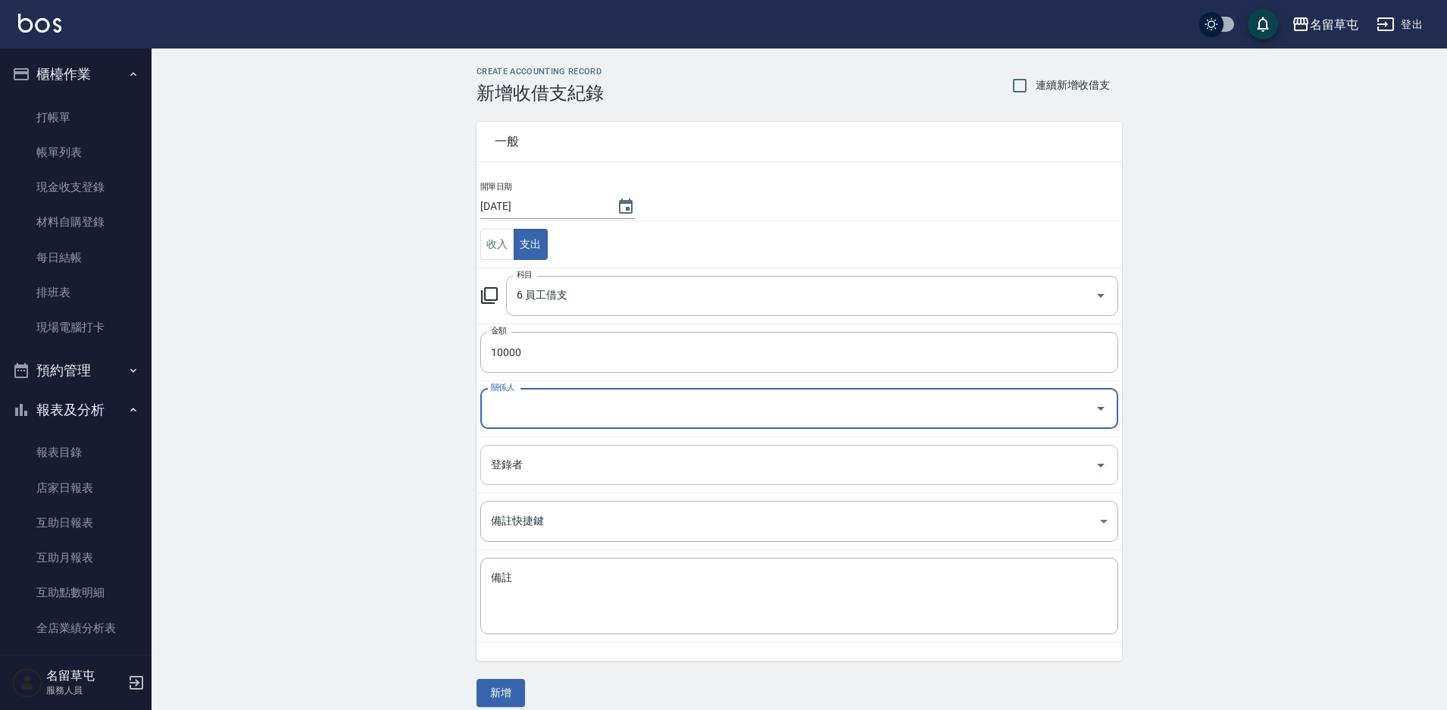
click at [519, 408] on input "關係人" at bounding box center [788, 409] width 602 height 27
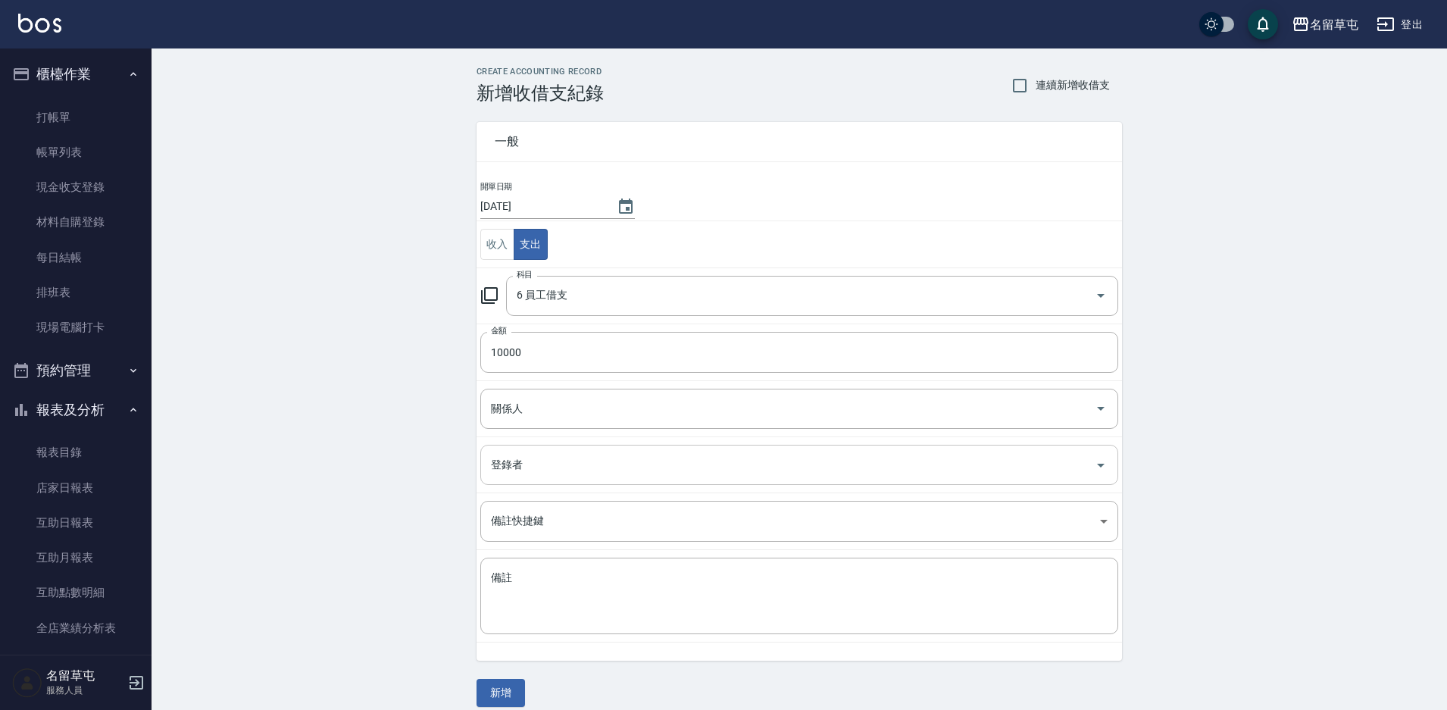
click at [1356, 565] on div "CREATE ACCOUNTING RECORD 新增收借支紀錄 連續新增收借支 一般 開單日期 [DATE] 收入 支出 科目 6 員工借支 科目 金額 1…" at bounding box center [800, 386] width 1296 height 677
click at [654, 583] on textarea "備註" at bounding box center [799, 597] width 617 height 52
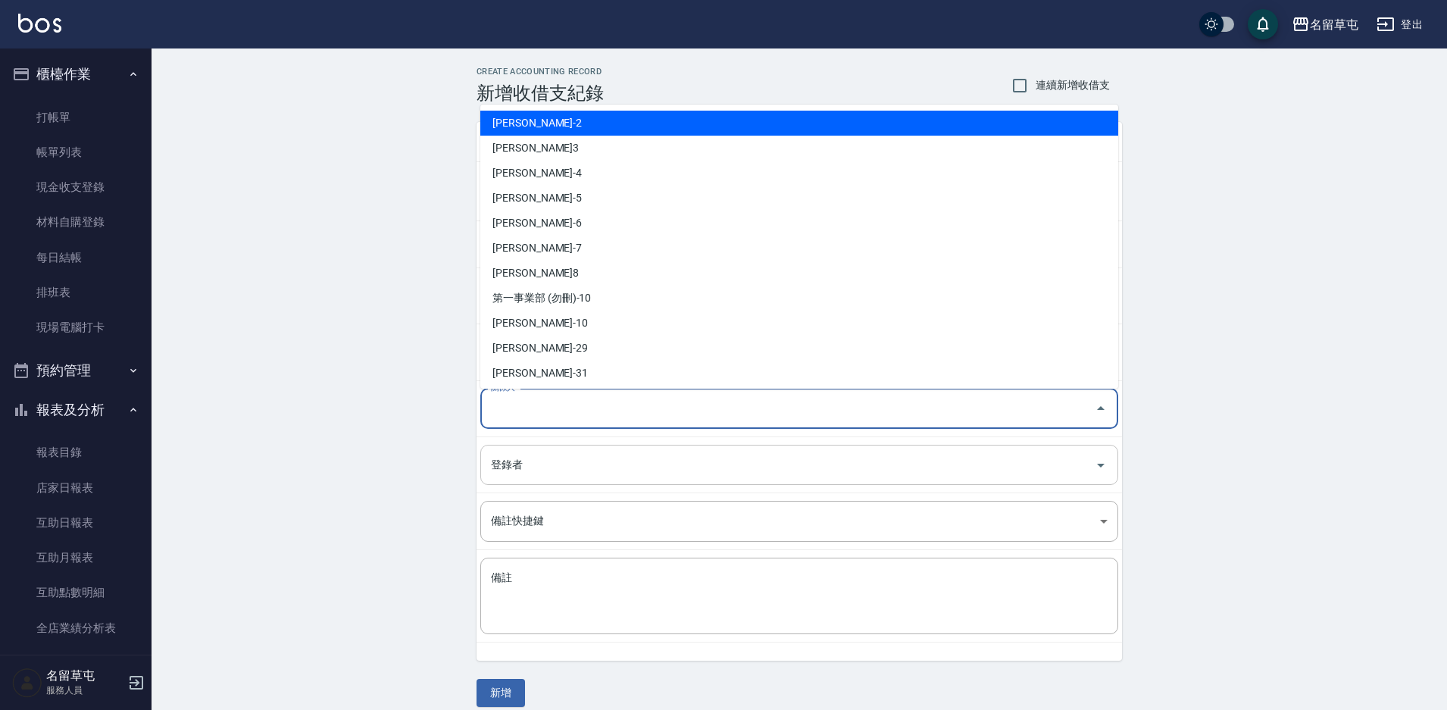
click at [540, 412] on input "關係人" at bounding box center [788, 409] width 602 height 27
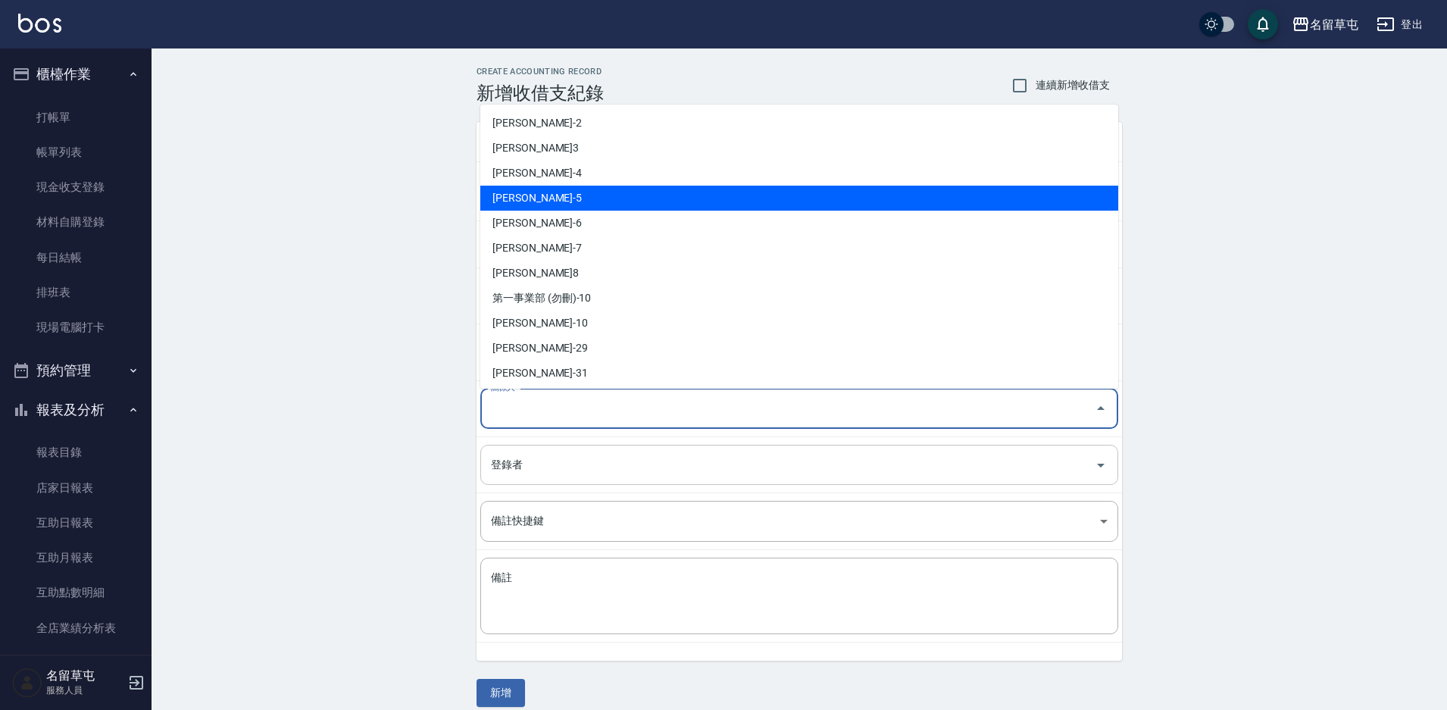
click at [529, 201] on li "[PERSON_NAME]-5" at bounding box center [799, 198] width 638 height 25
type input "[PERSON_NAME]-5"
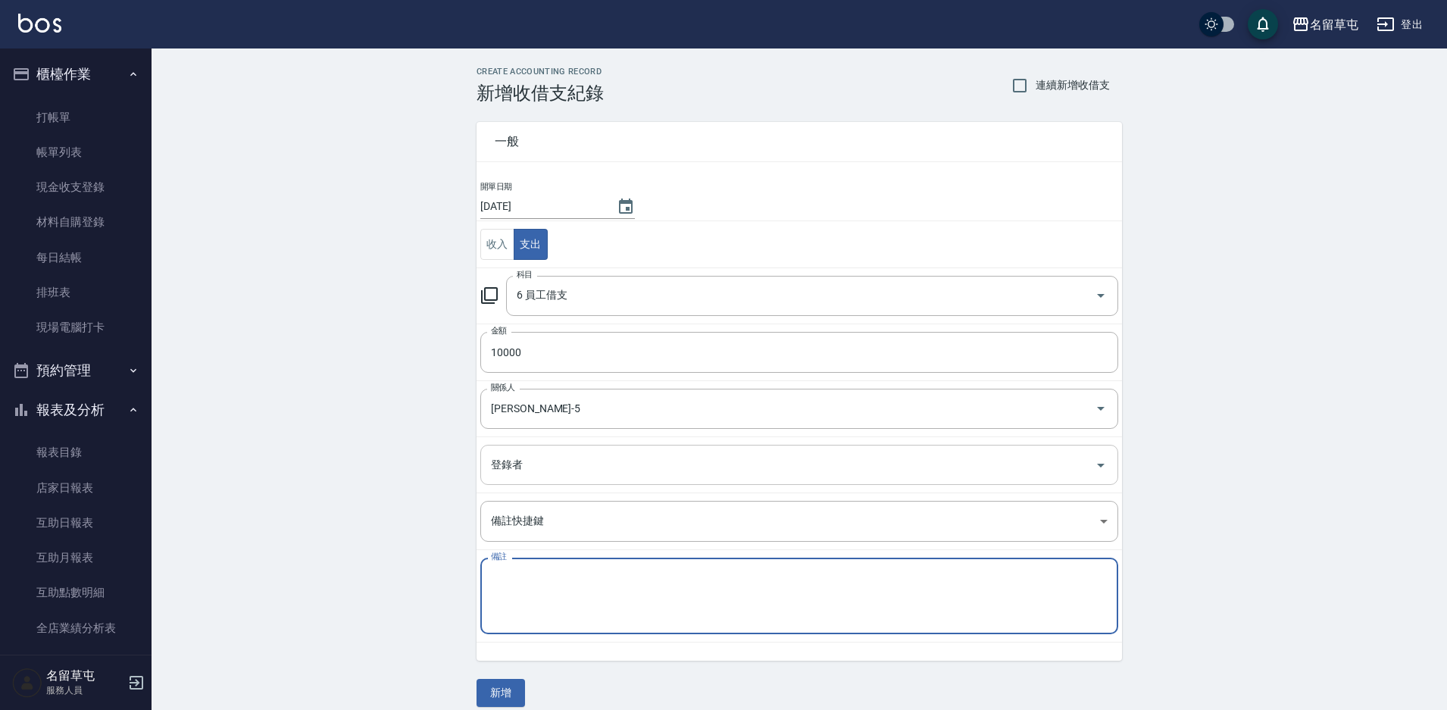
click at [518, 587] on textarea "備註" at bounding box center [799, 597] width 617 height 52
paste textarea "5號設計師"
type textarea "5號設計師"
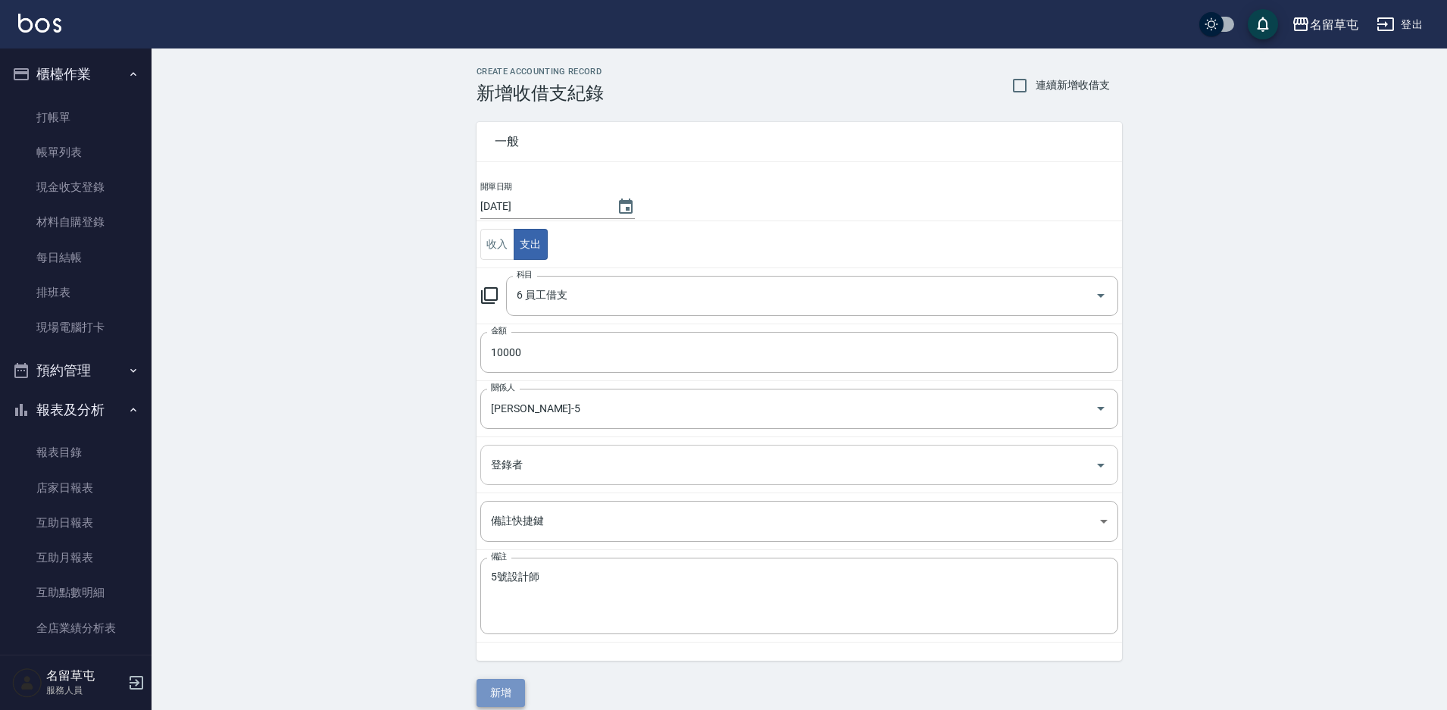
click at [499, 694] on button "新增" at bounding box center [501, 693] width 48 height 28
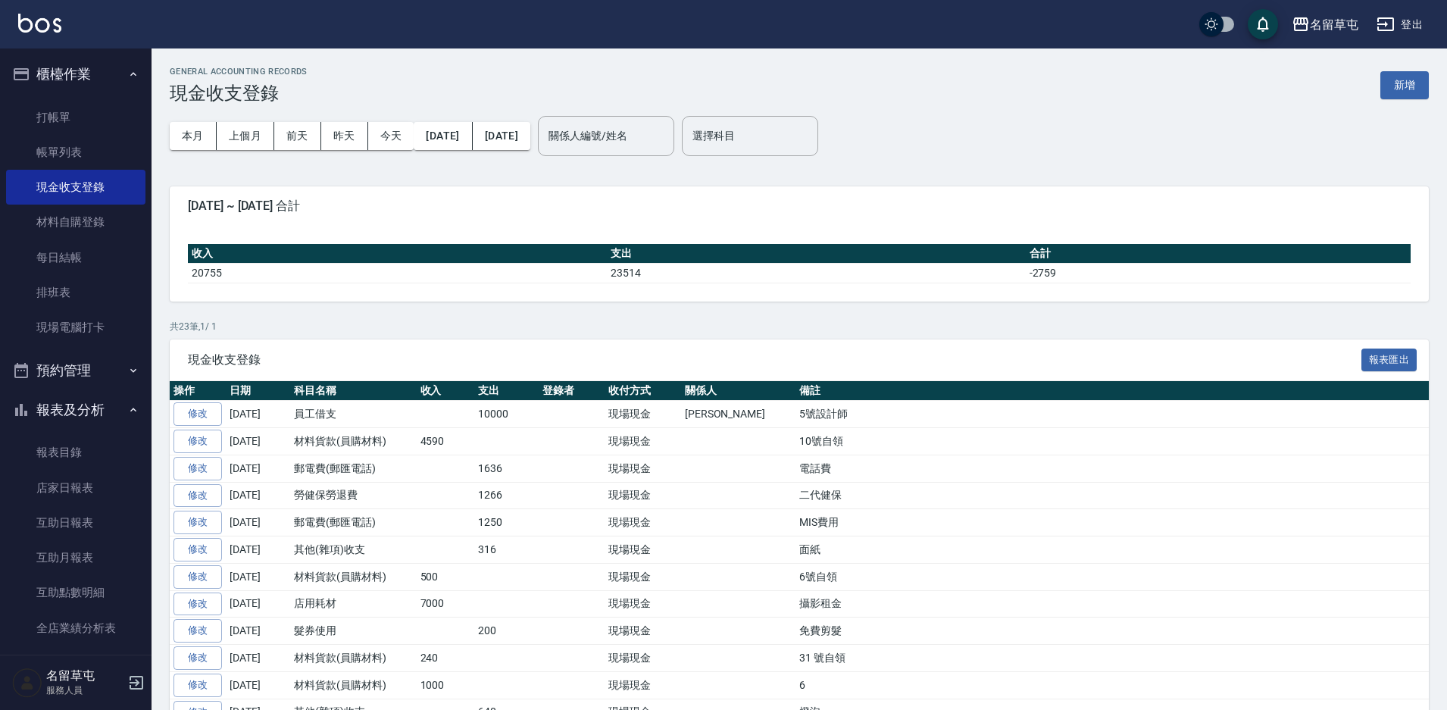
click at [1057, 393] on th "備註" at bounding box center [1112, 391] width 633 height 20
click at [73, 120] on link "打帳單" at bounding box center [75, 117] width 139 height 35
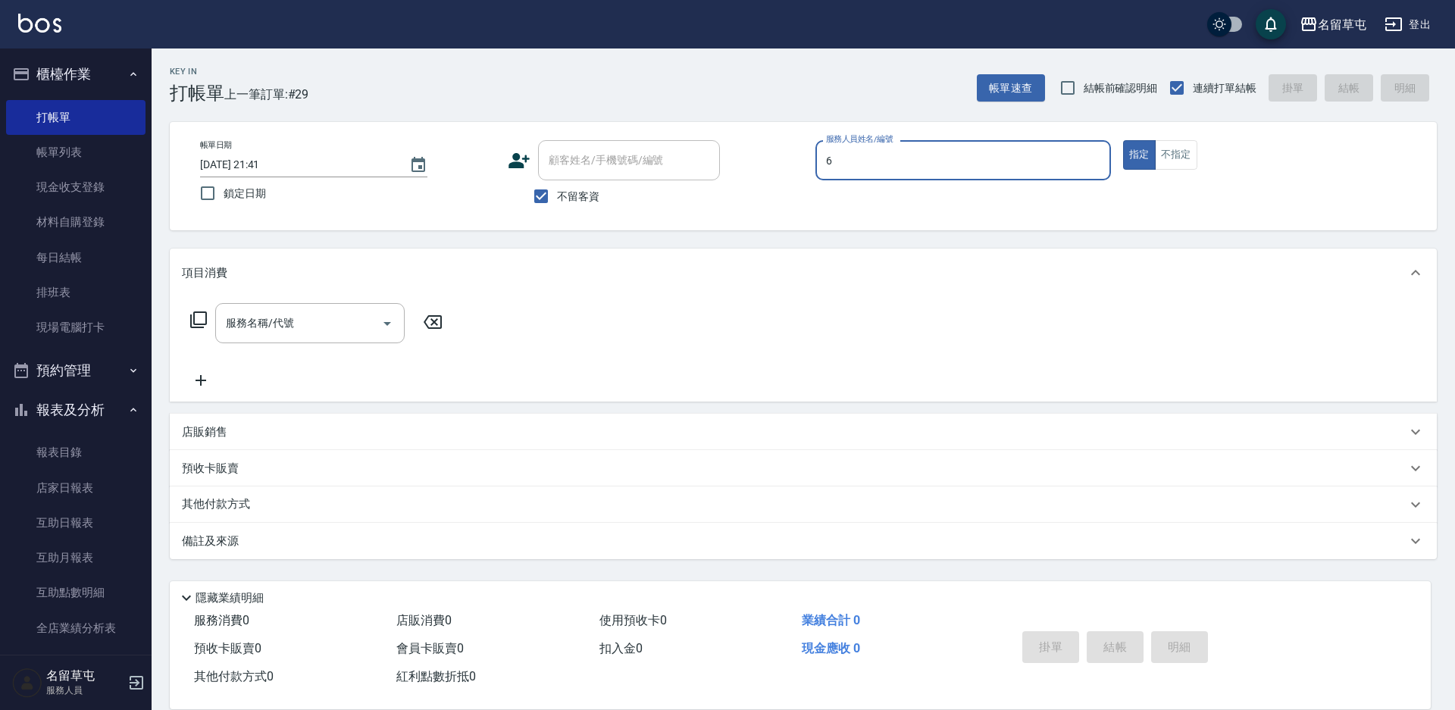
type input "[PERSON_NAME]-6"
type button "true"
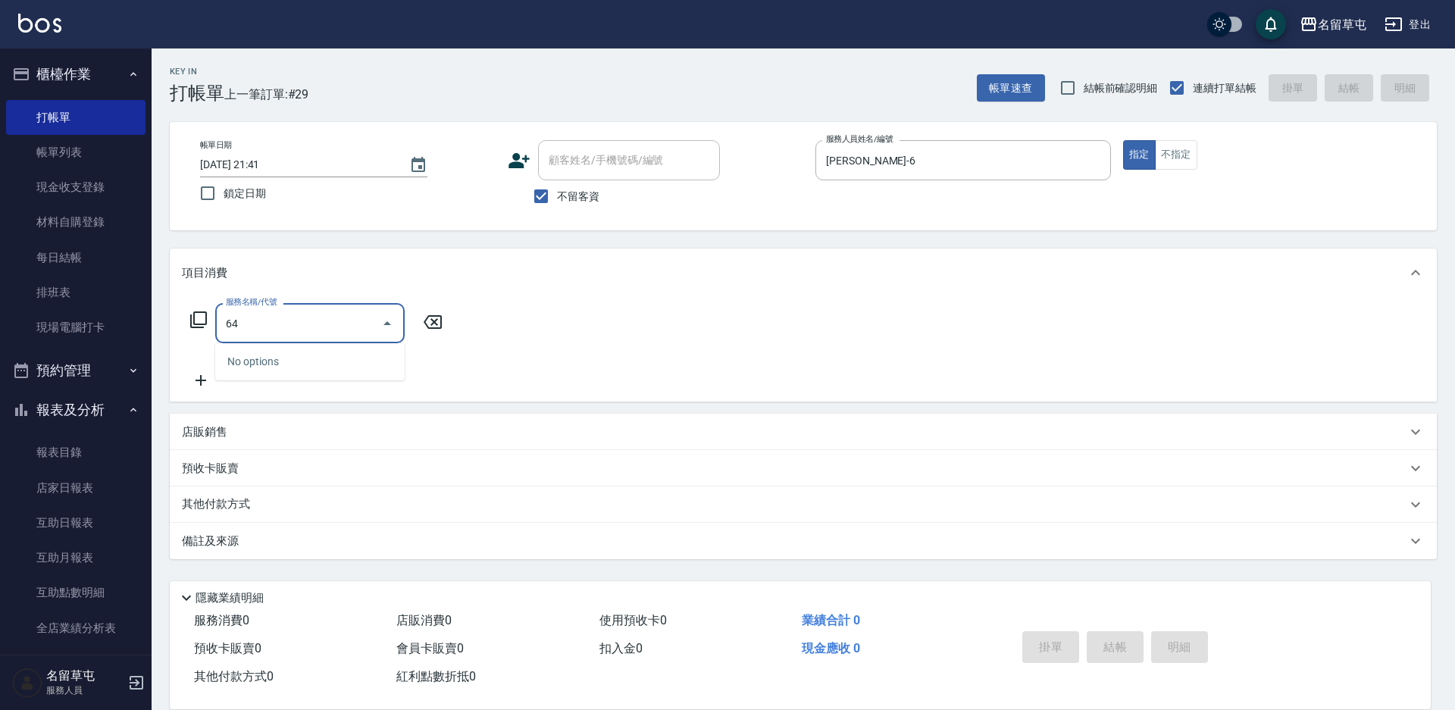
type input "649"
type input "6"
type input "4"
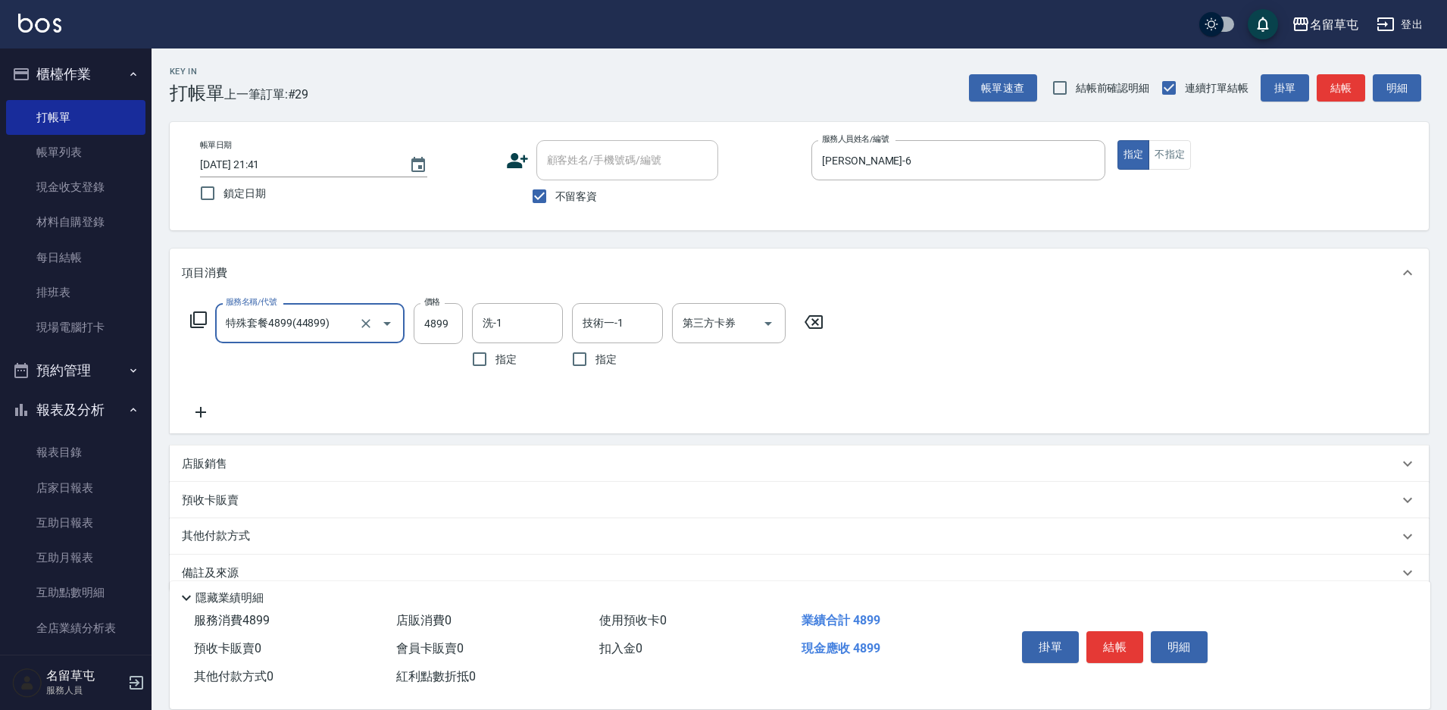
type input "特殊套餐4899(44899)"
type input "[PERSON_NAME]-31"
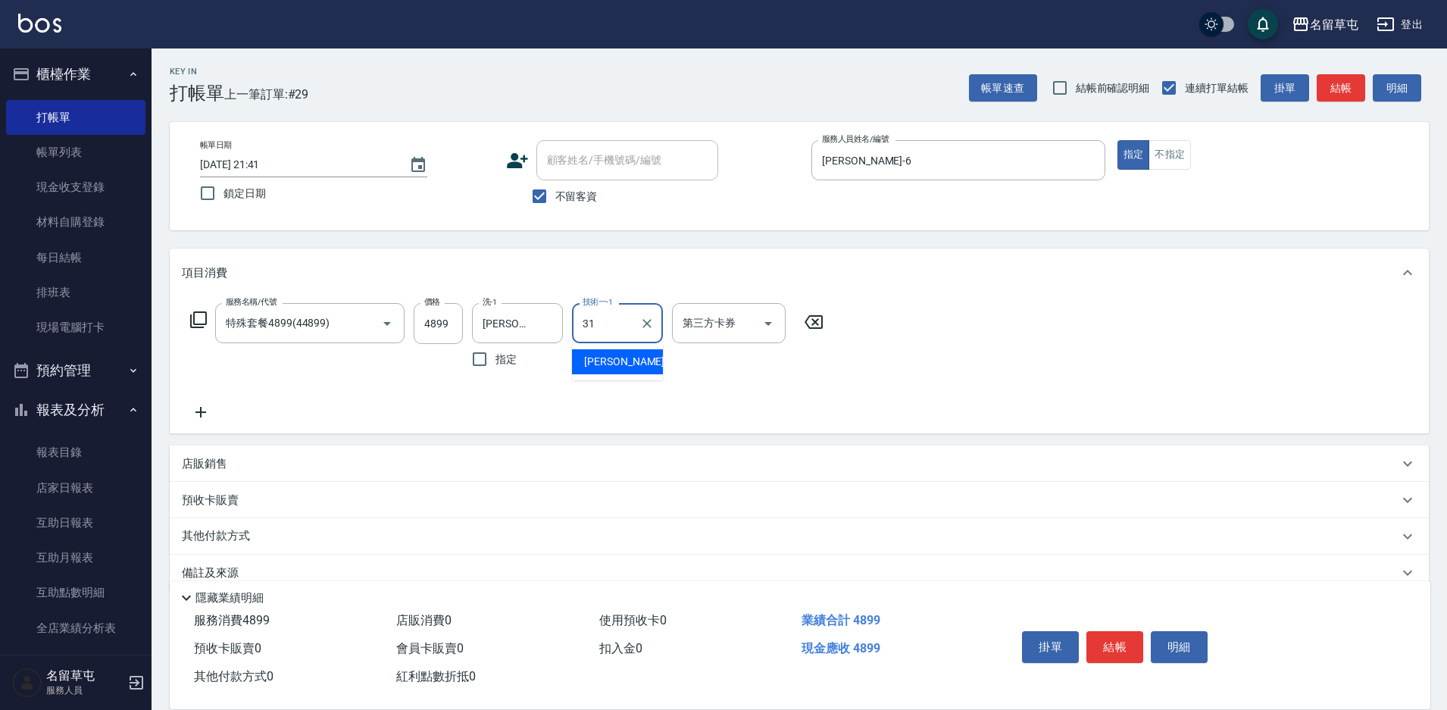
type input "[PERSON_NAME]-31"
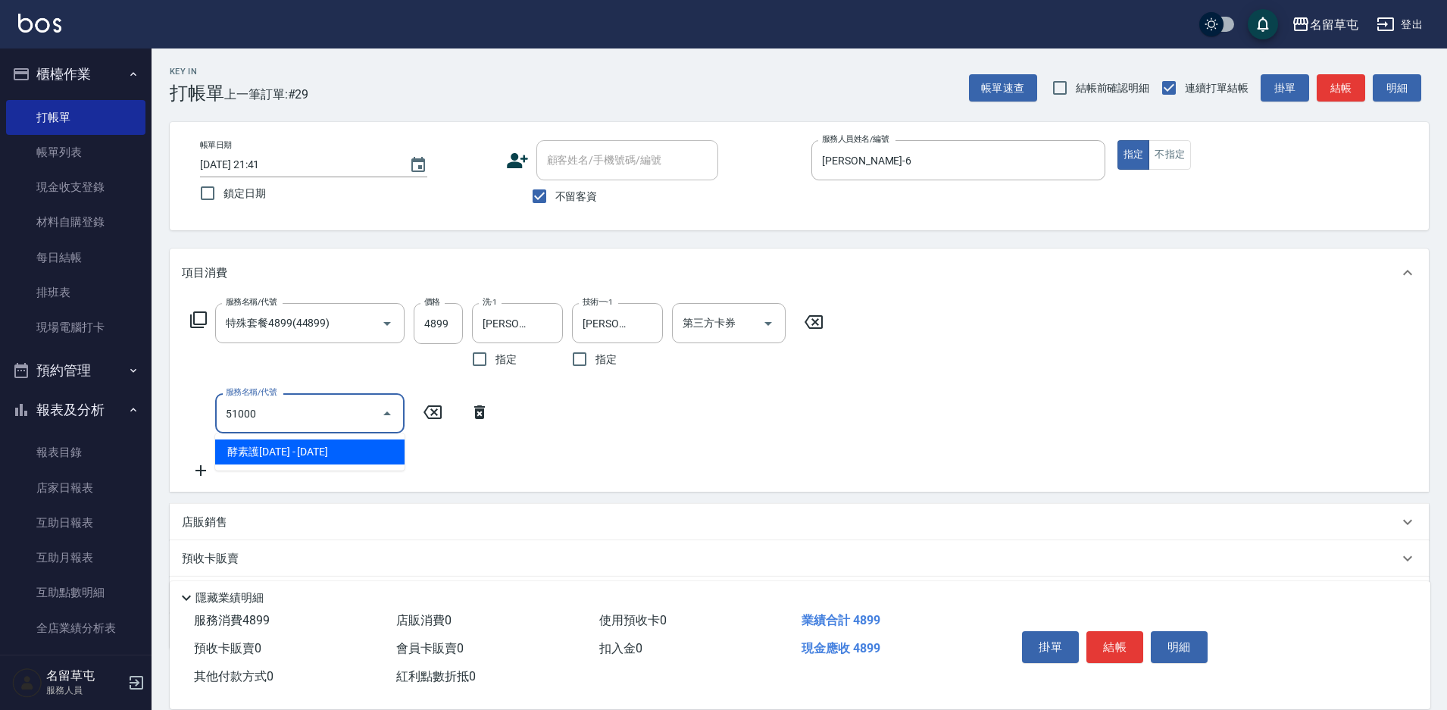
type input "酵素護1000(51000)"
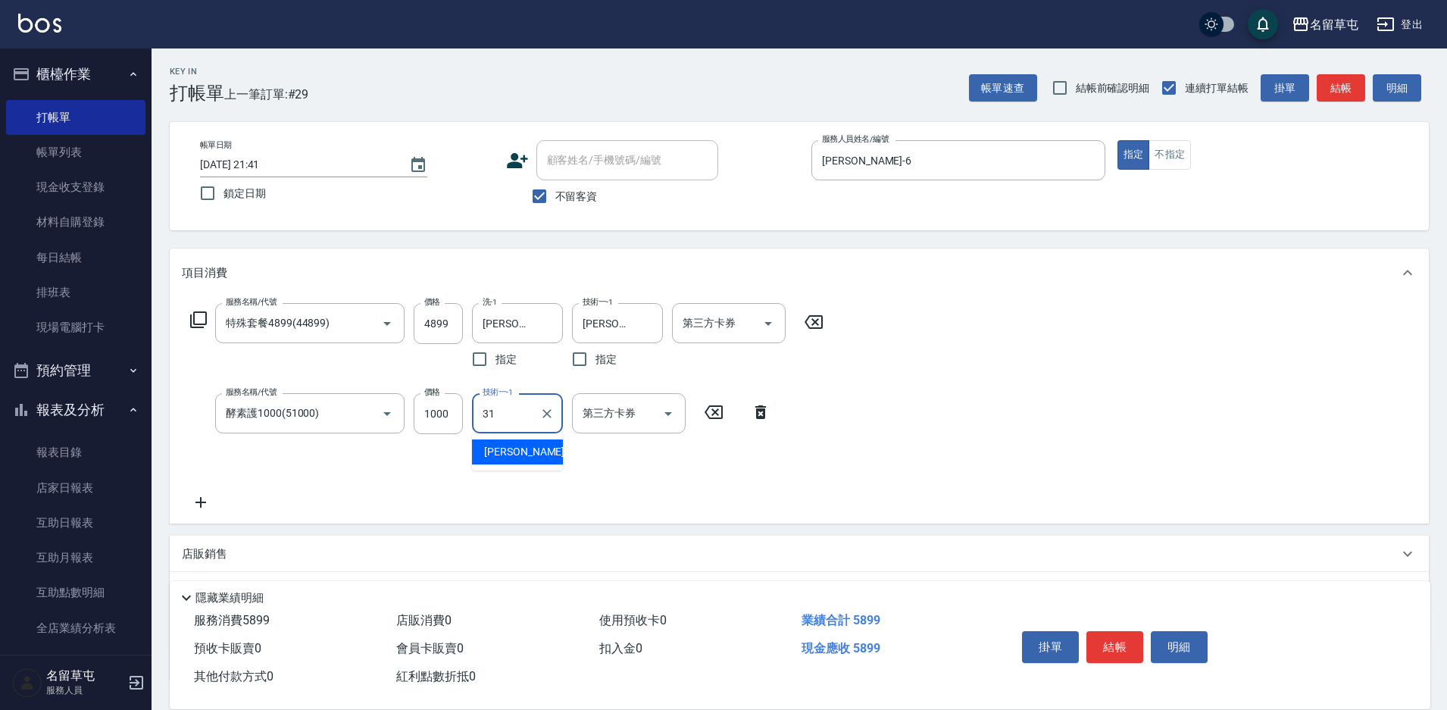
type input "[PERSON_NAME]-31"
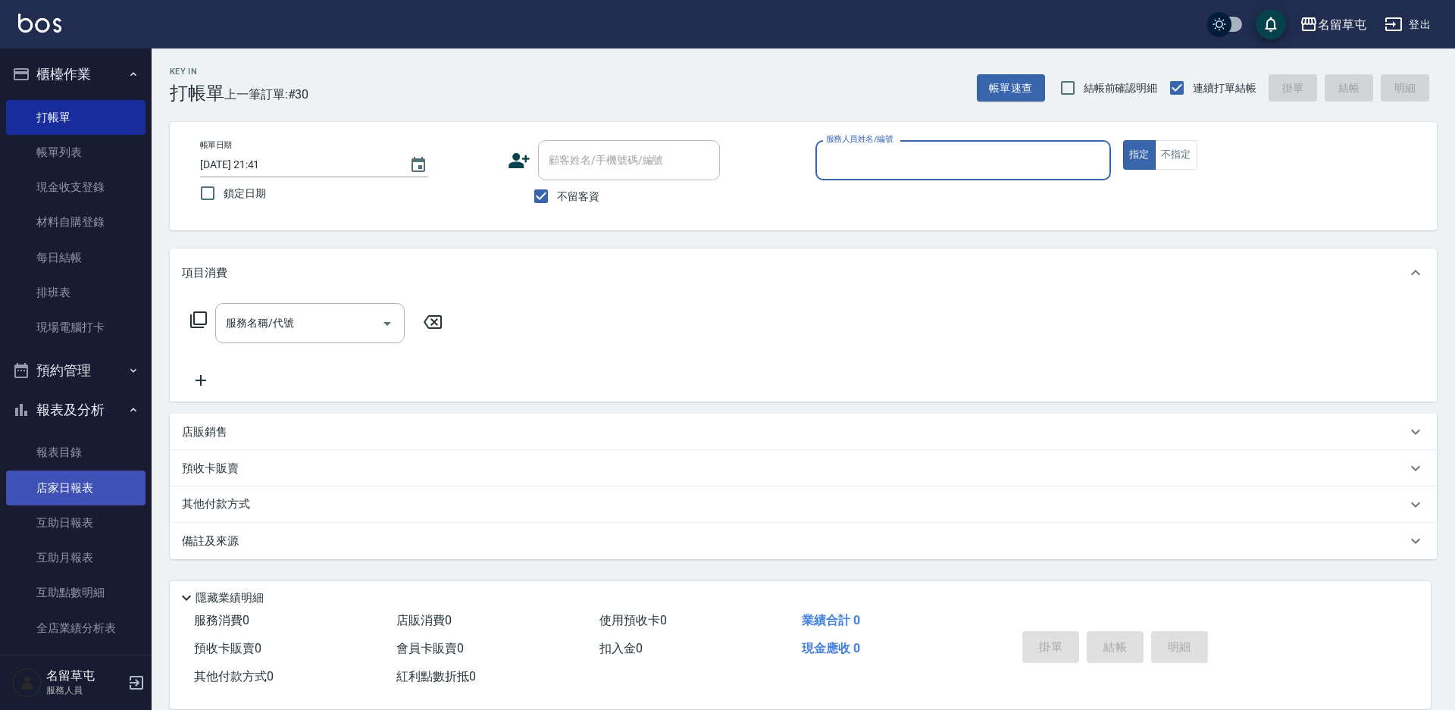
click at [89, 477] on link "店家日報表" at bounding box center [75, 488] width 139 height 35
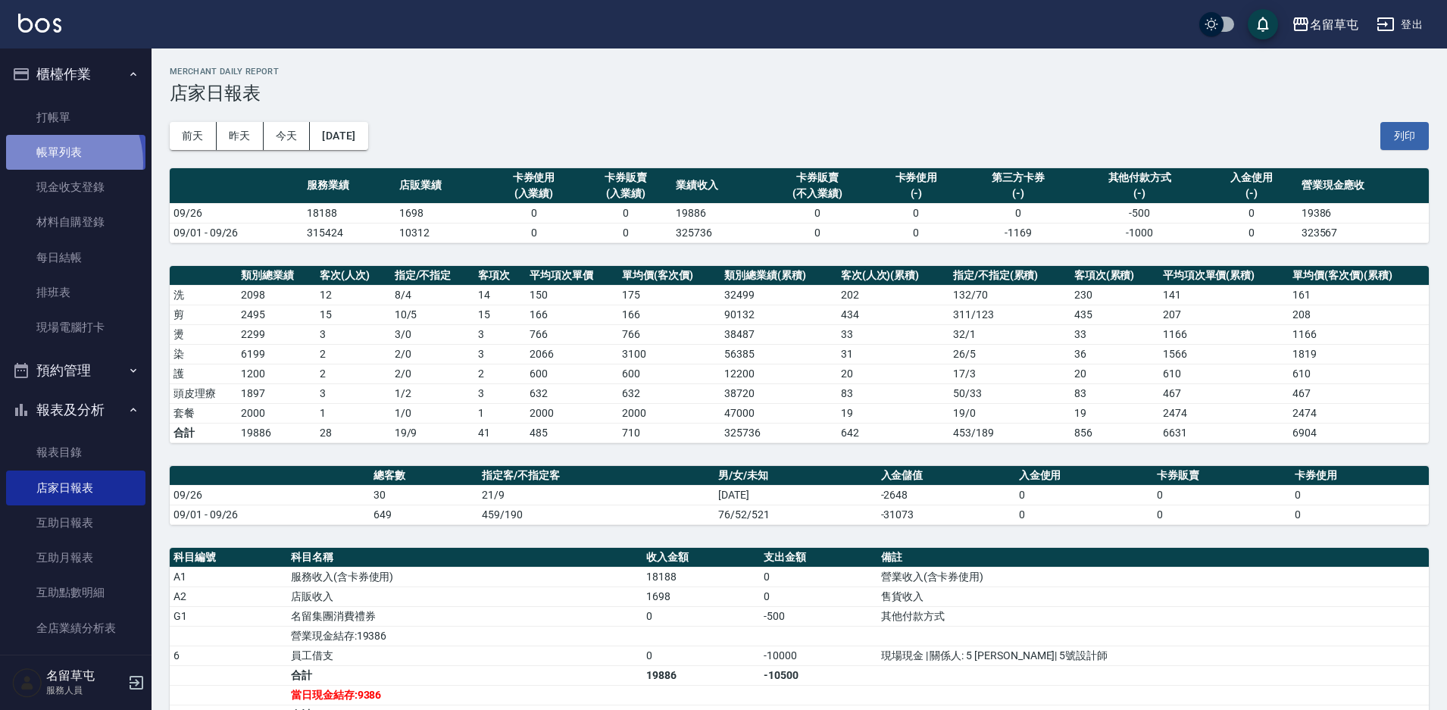
click at [54, 161] on link "帳單列表" at bounding box center [75, 152] width 139 height 35
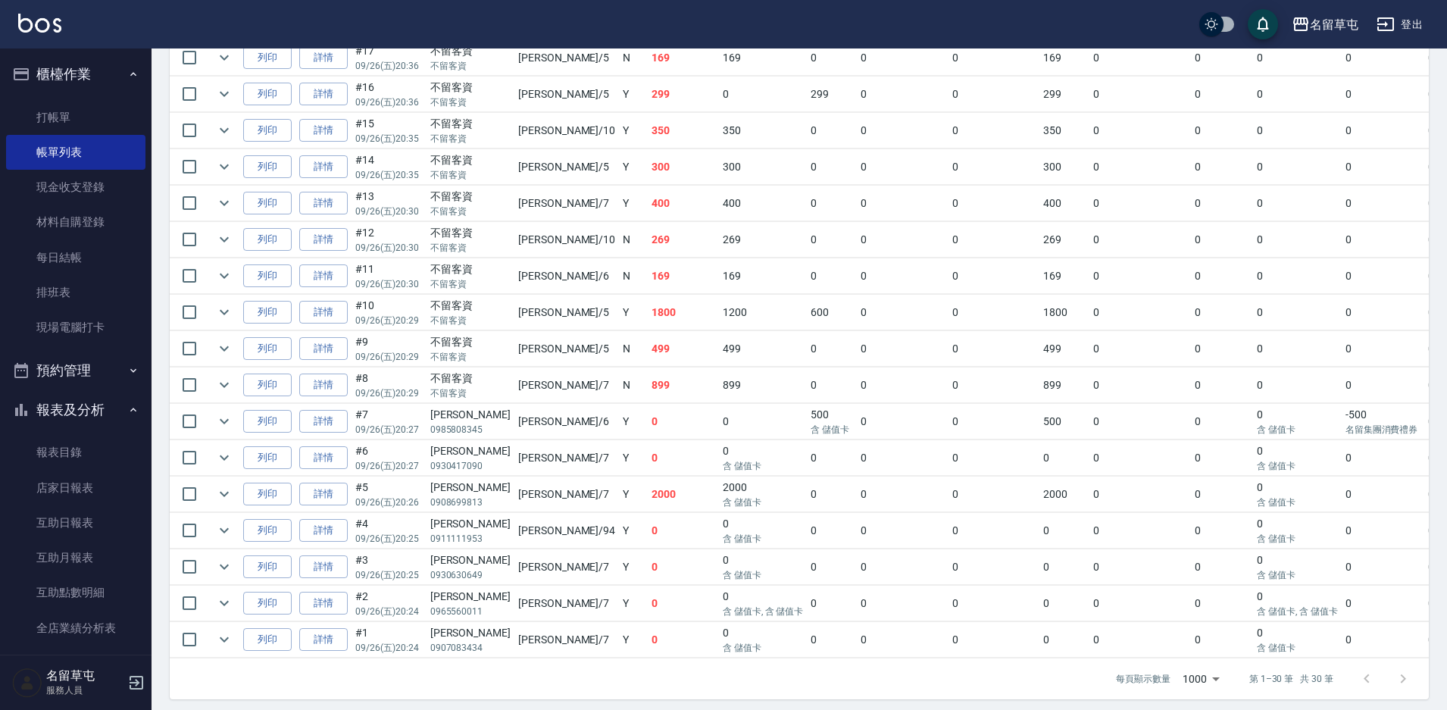
scroll to position [909, 0]
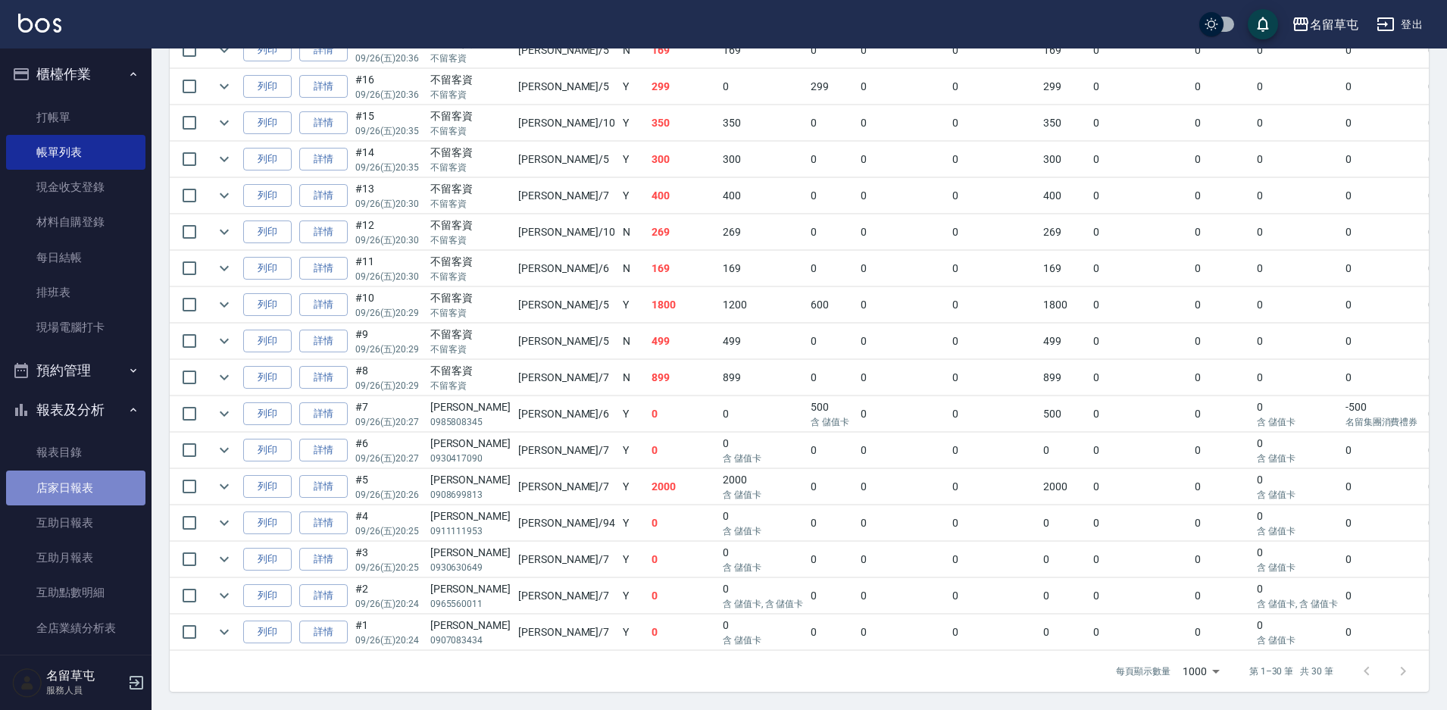
click at [92, 493] on link "店家日報表" at bounding box center [75, 488] width 139 height 35
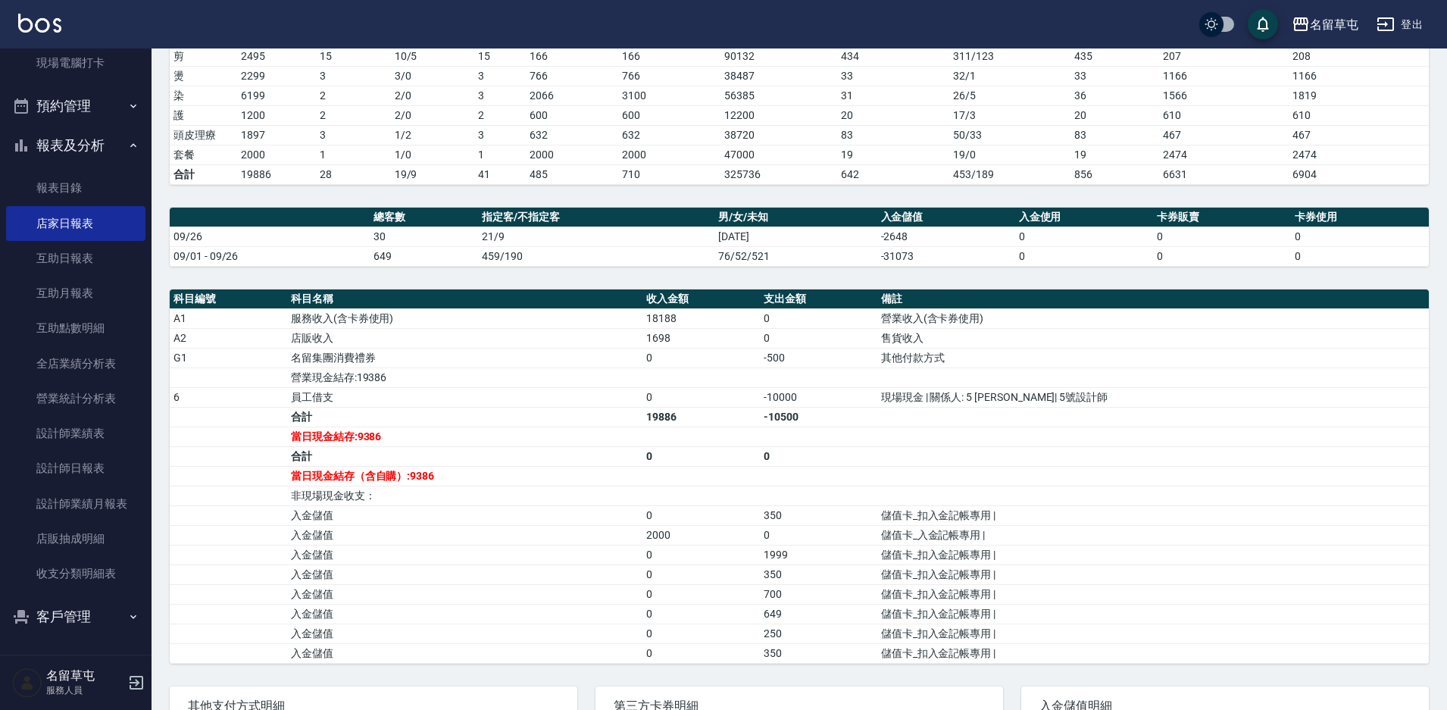
scroll to position [222, 0]
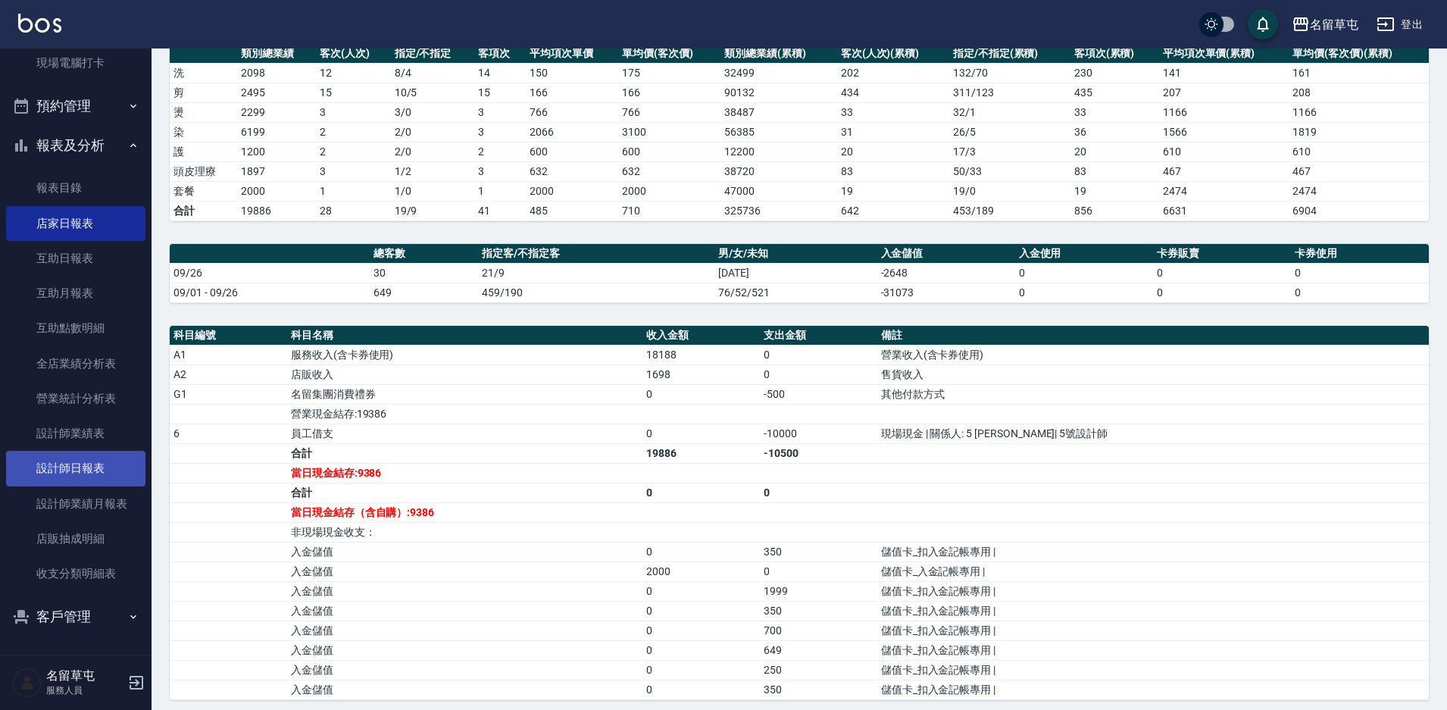
click at [74, 477] on link "設計師日報表" at bounding box center [75, 468] width 139 height 35
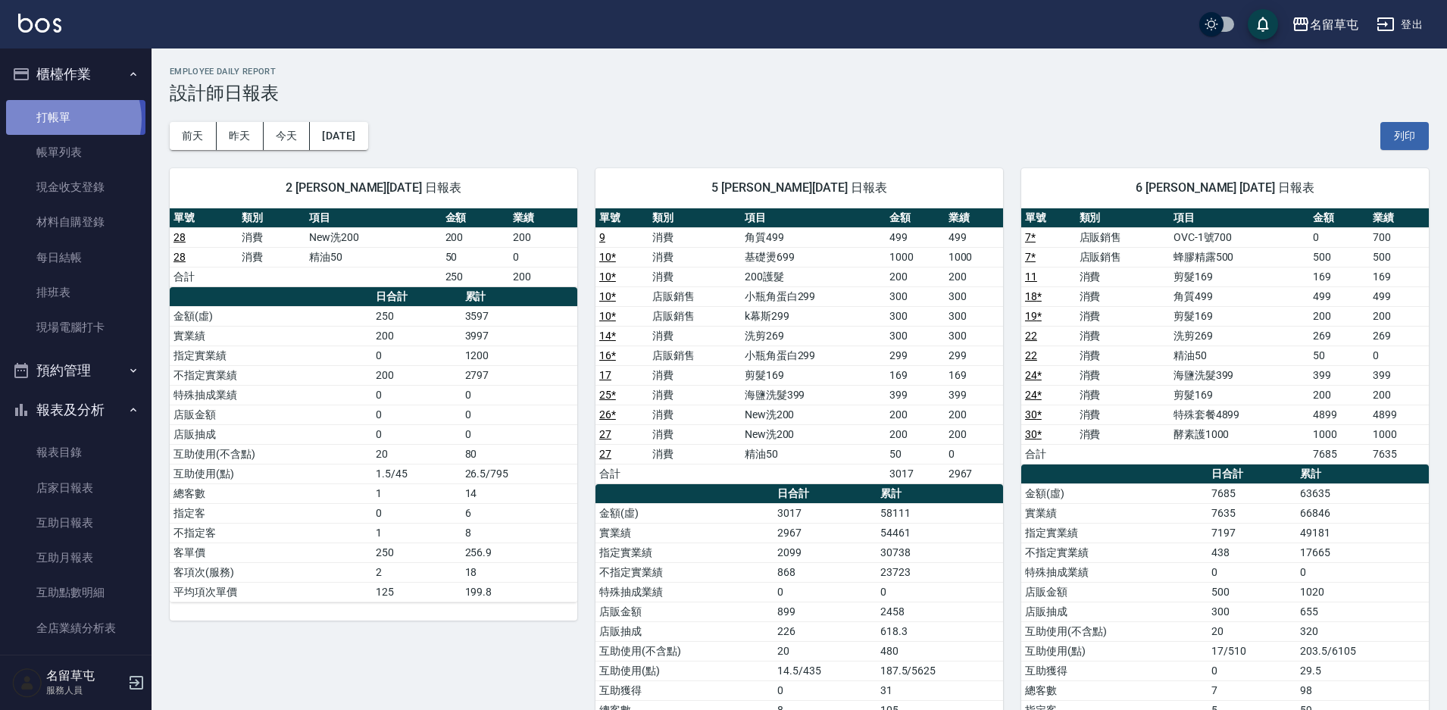
click at [66, 119] on link "打帳單" at bounding box center [75, 117] width 139 height 35
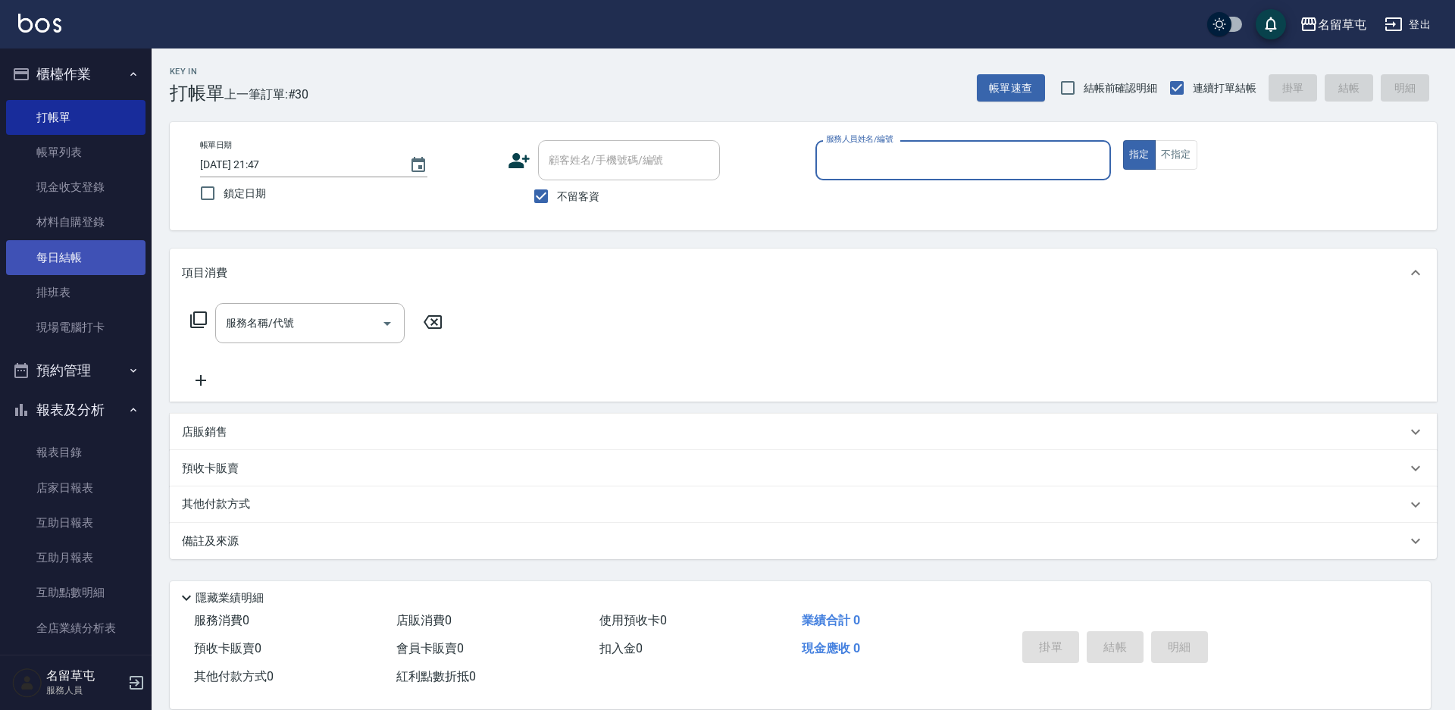
click at [58, 261] on link "每日結帳" at bounding box center [75, 257] width 139 height 35
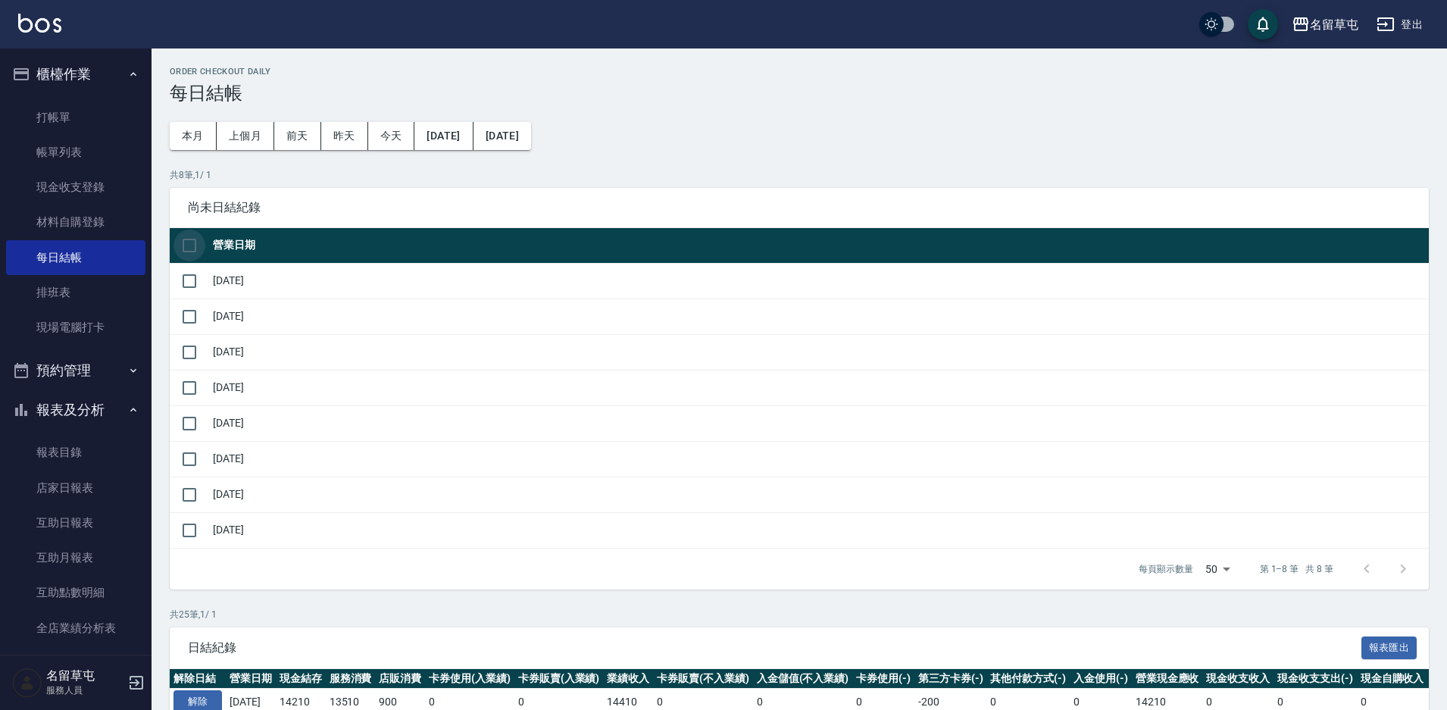
click at [190, 248] on input "checkbox" at bounding box center [190, 246] width 32 height 32
checkbox input "true"
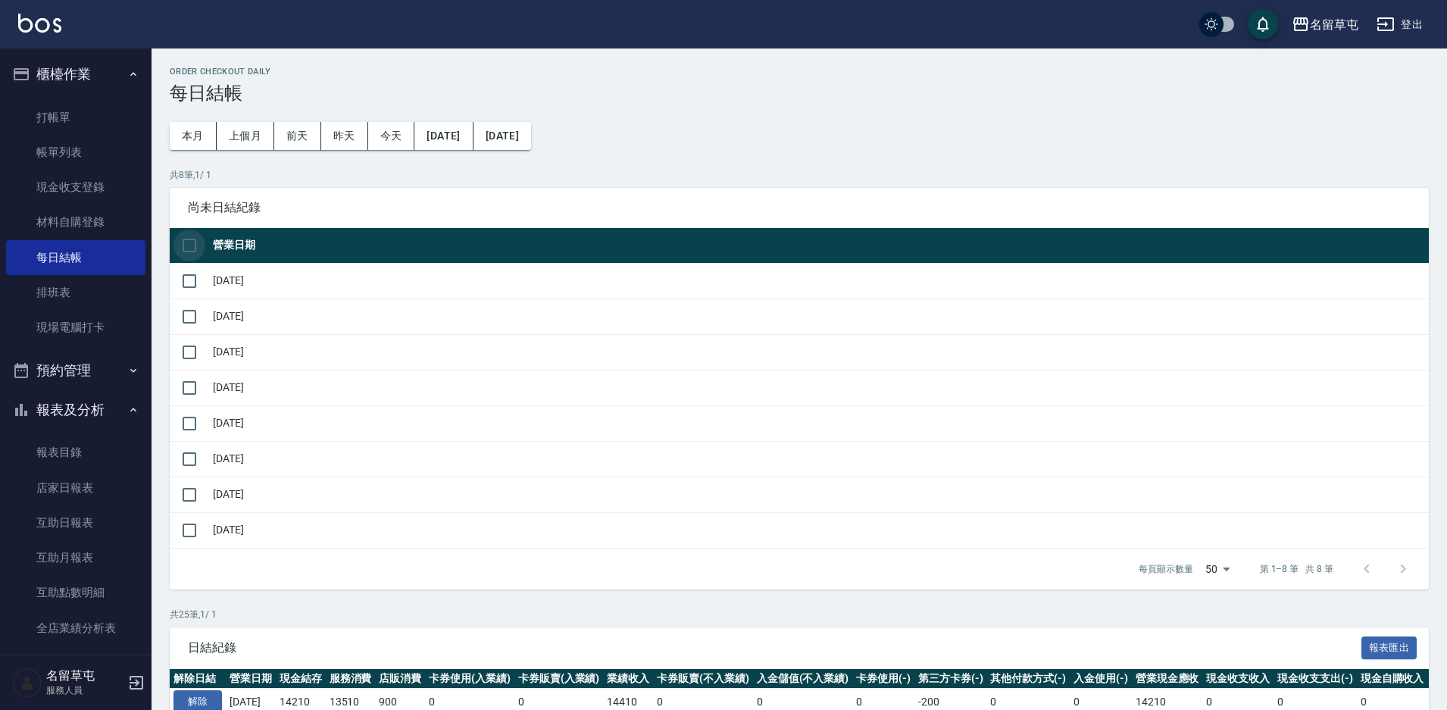
checkbox input "true"
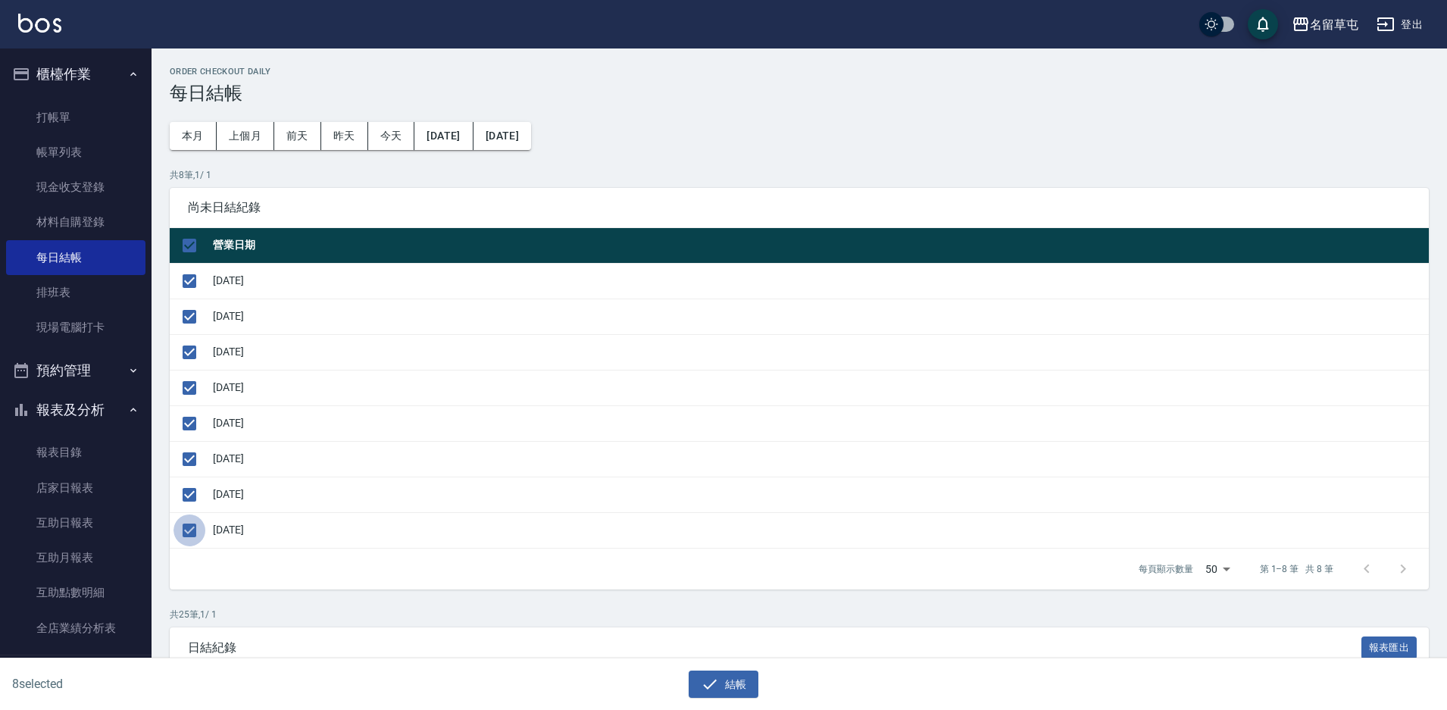
click at [186, 534] on input "checkbox" at bounding box center [190, 531] width 32 height 32
checkbox input "false"
click at [705, 686] on icon "button" at bounding box center [710, 684] width 14 height 10
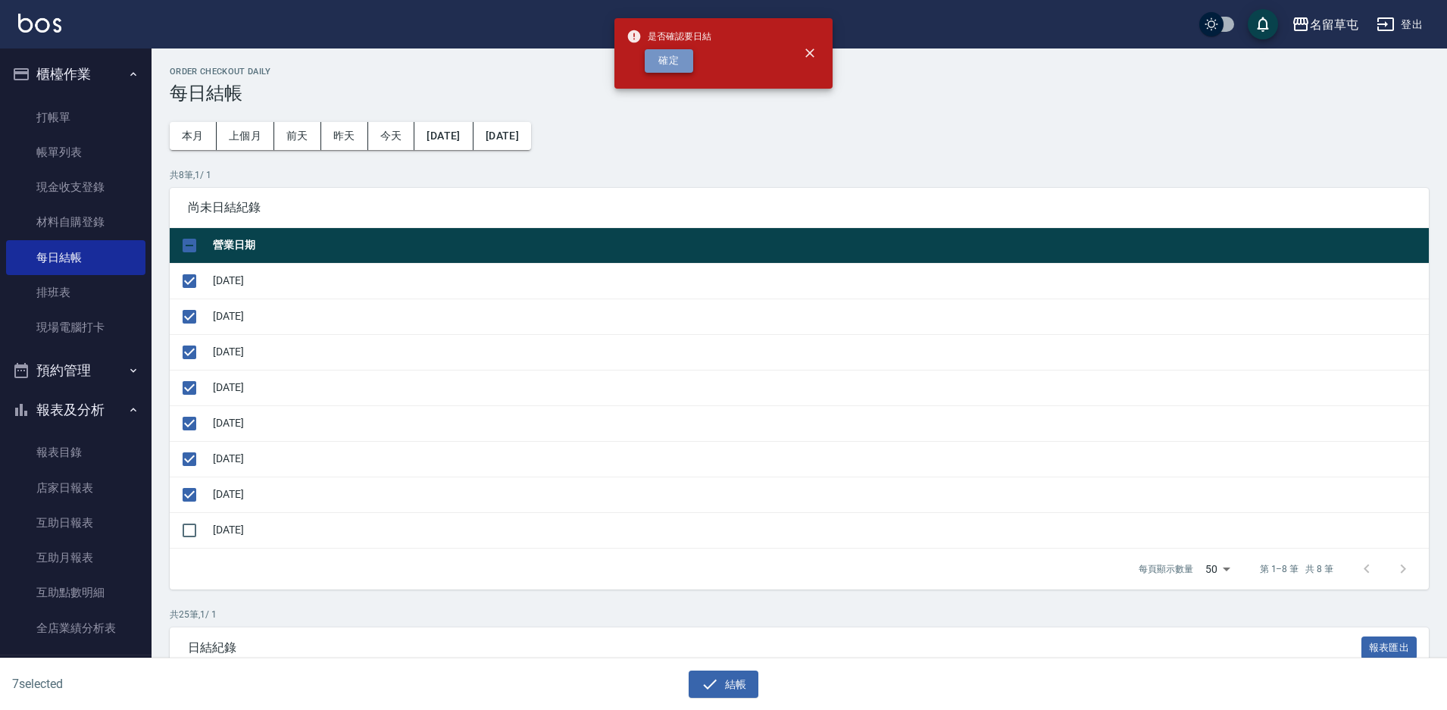
click at [674, 66] on button "確定" at bounding box center [669, 60] width 48 height 23
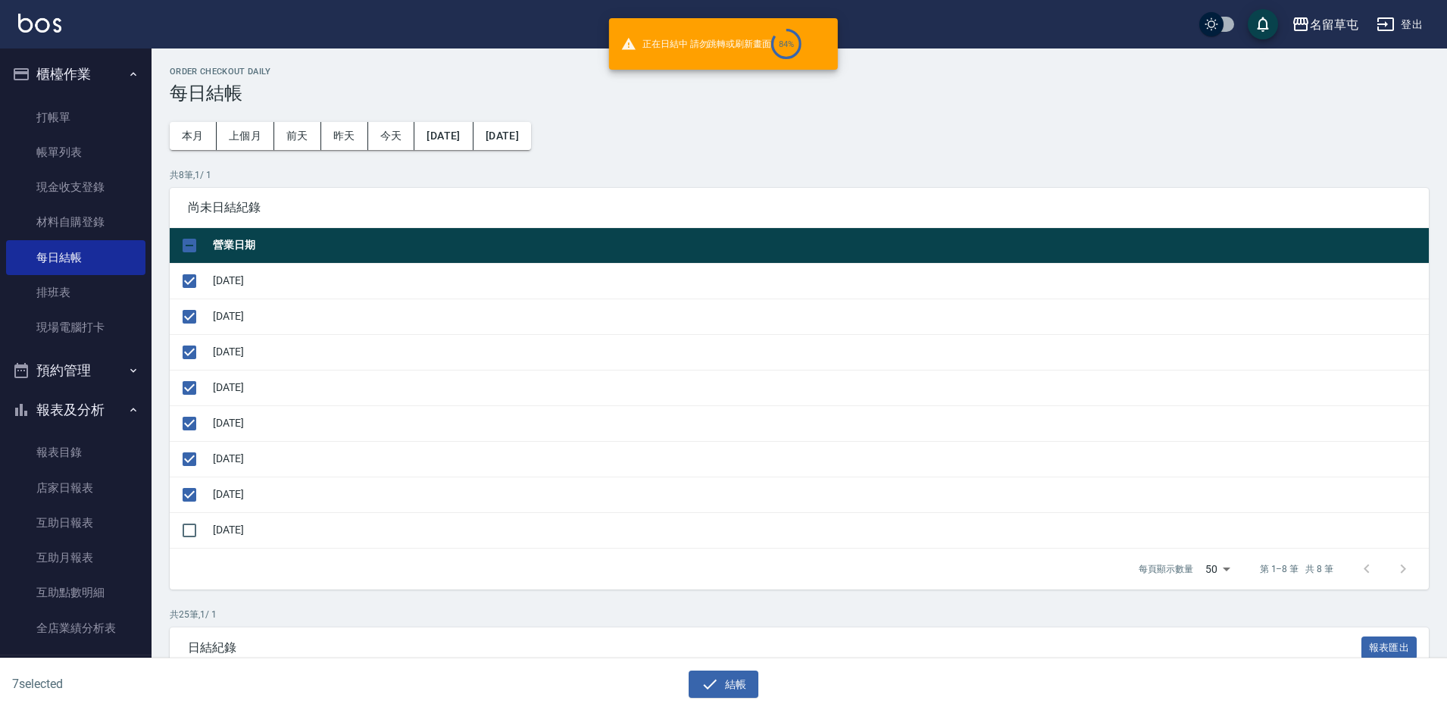
checkbox input "false"
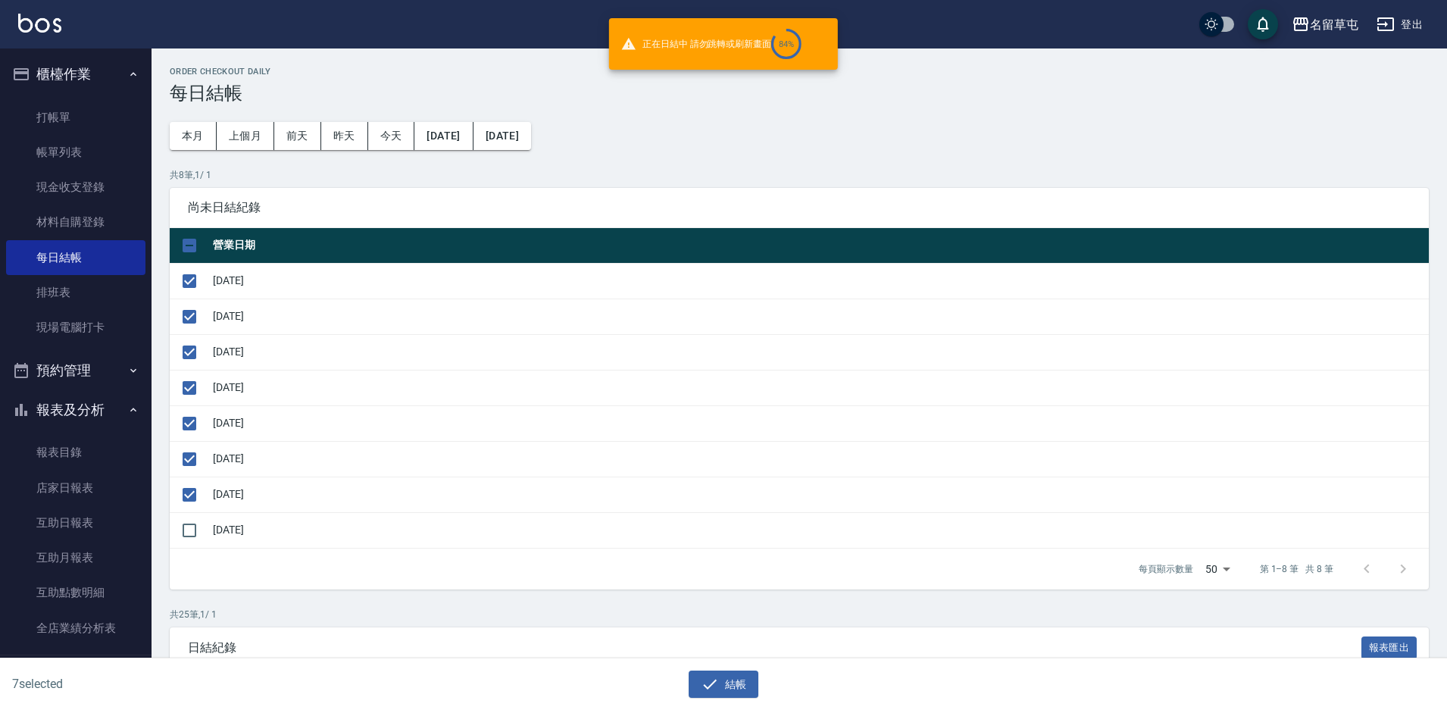
checkbox input "false"
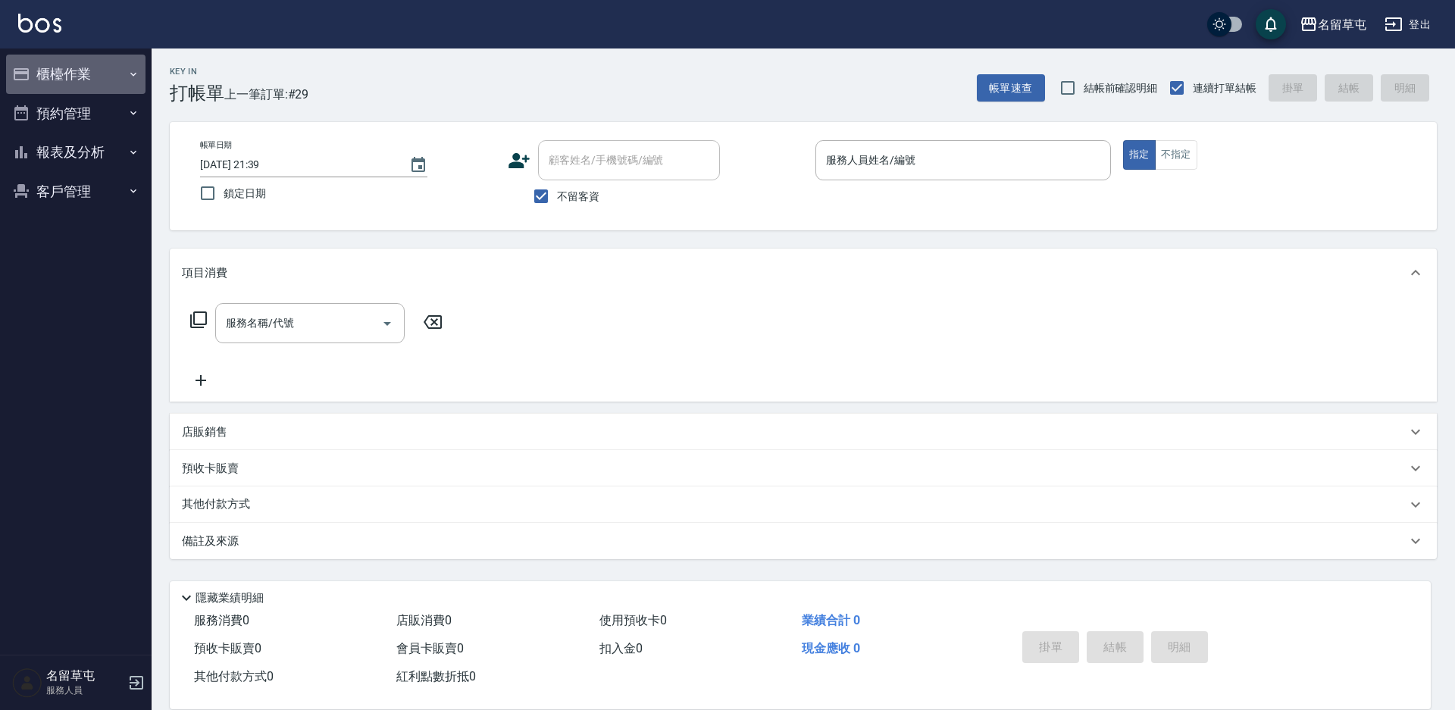
click at [94, 82] on button "櫃檯作業" at bounding box center [75, 74] width 139 height 39
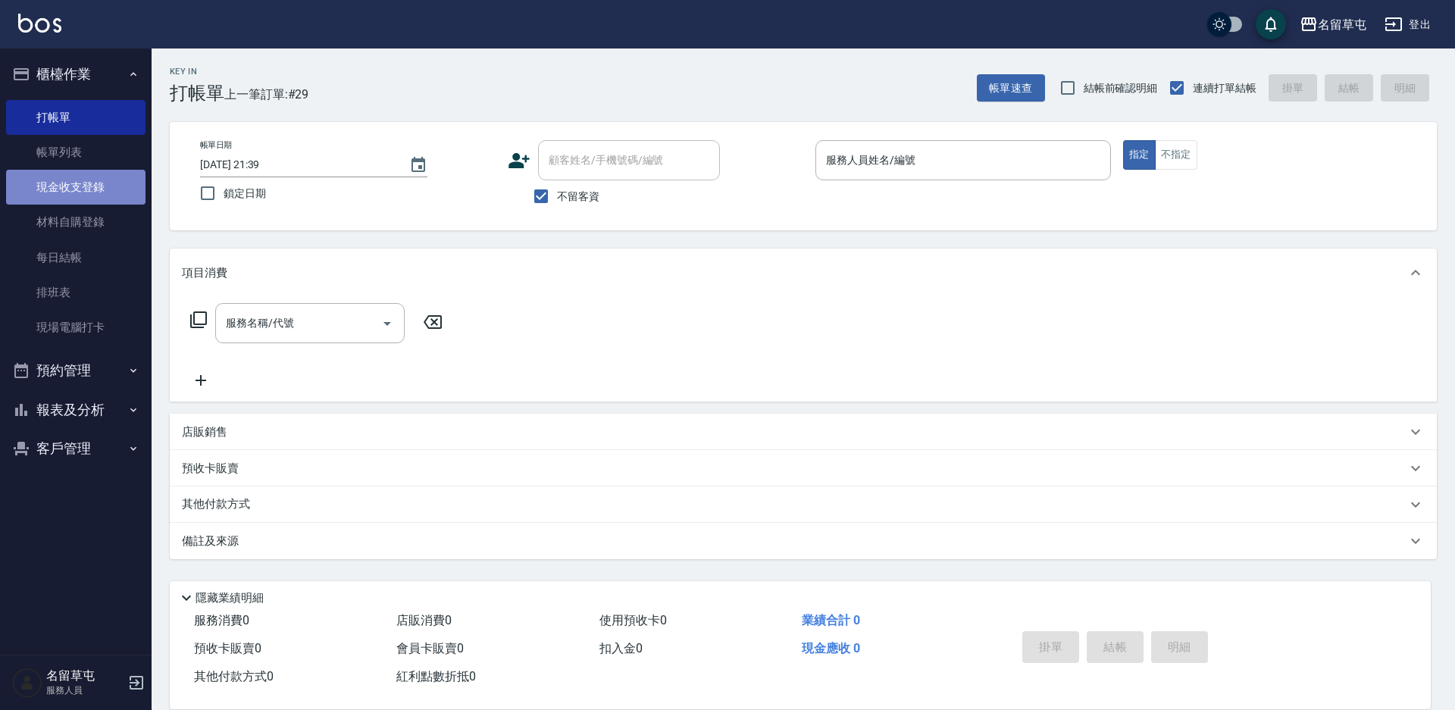
click at [90, 196] on link "現金收支登錄" at bounding box center [75, 187] width 139 height 35
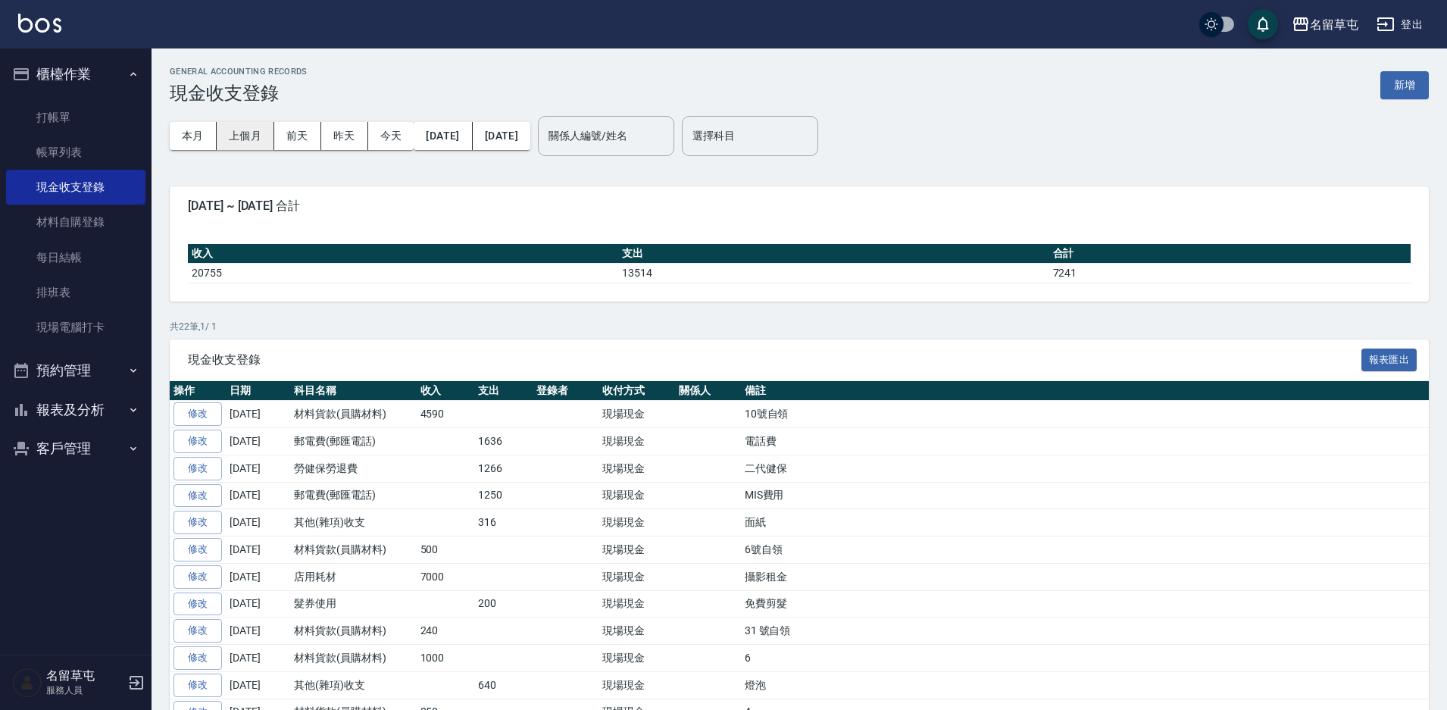
click at [257, 143] on button "上個月" at bounding box center [246, 136] width 58 height 28
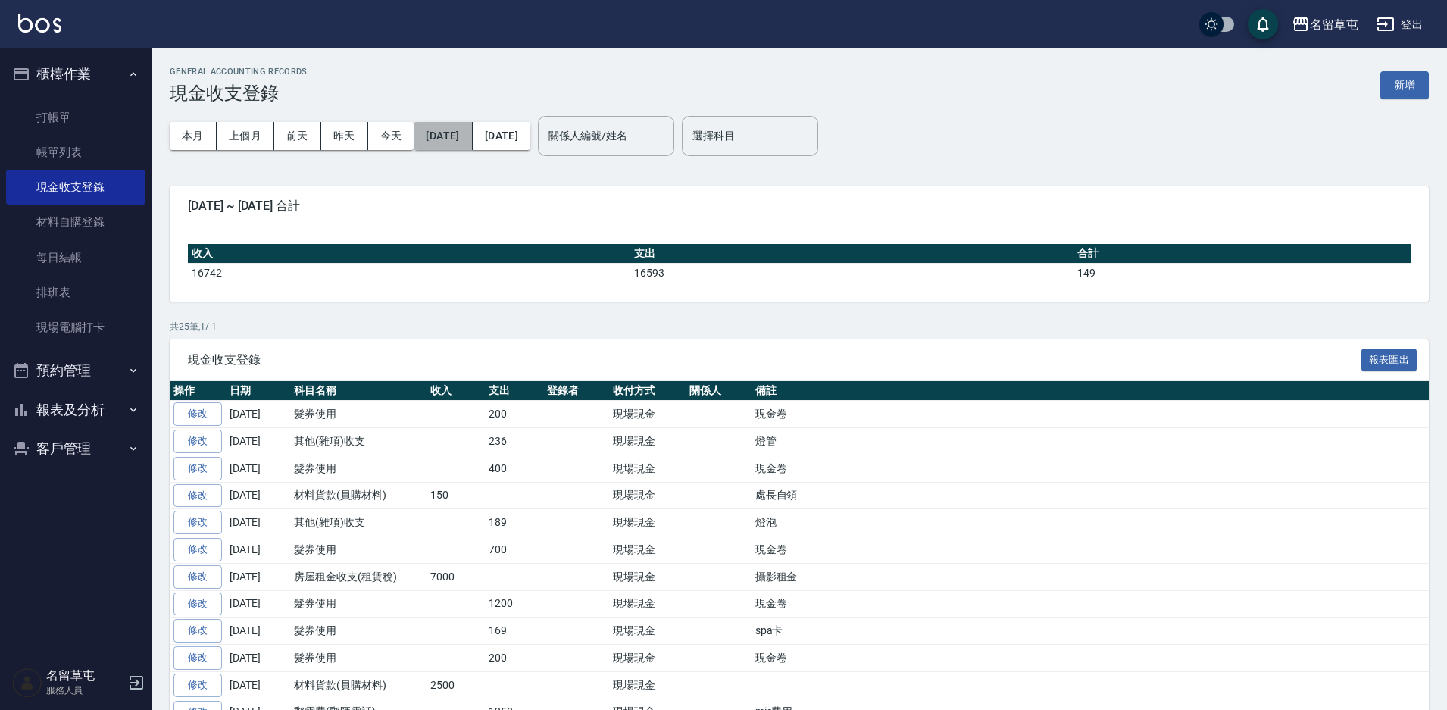
click at [456, 144] on button "2025/08/01" at bounding box center [443, 136] width 58 height 28
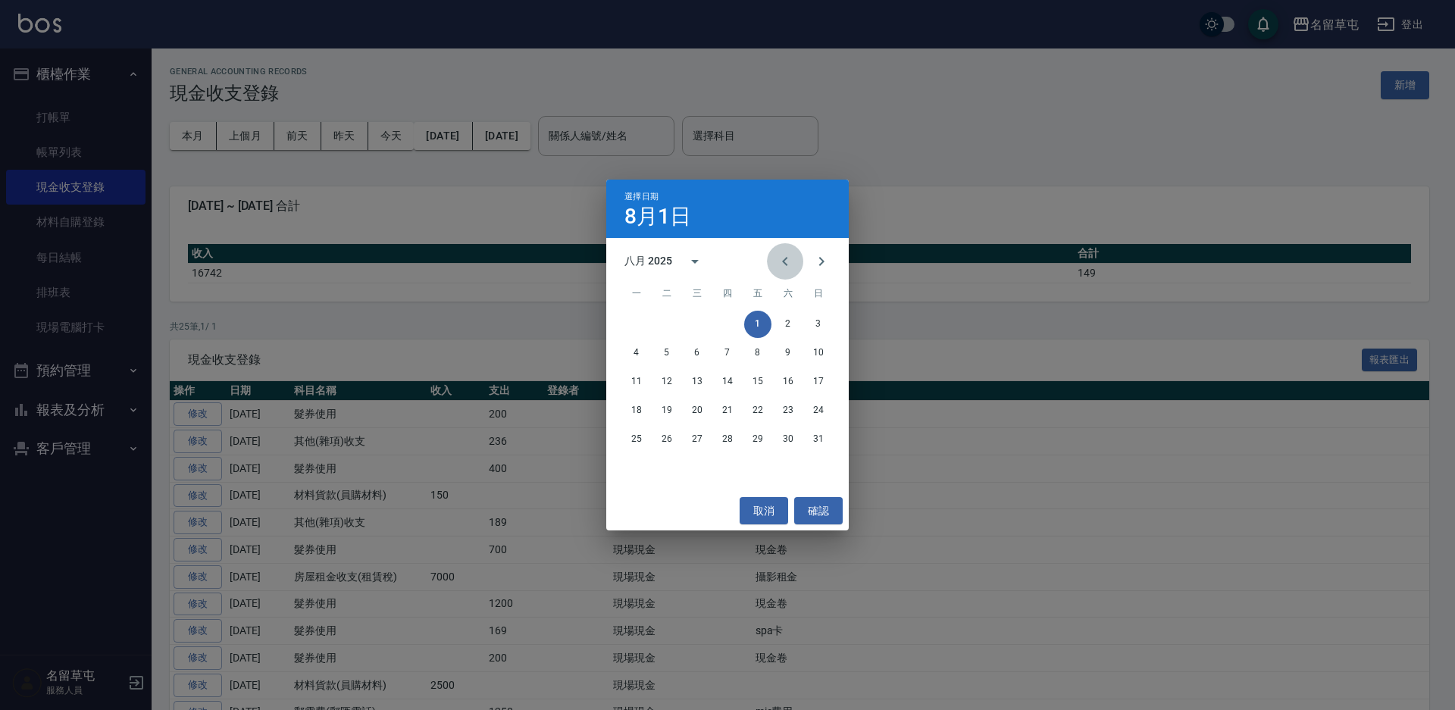
click at [783, 266] on icon "Previous month" at bounding box center [785, 261] width 18 height 18
click at [668, 321] on button "1" at bounding box center [666, 324] width 27 height 27
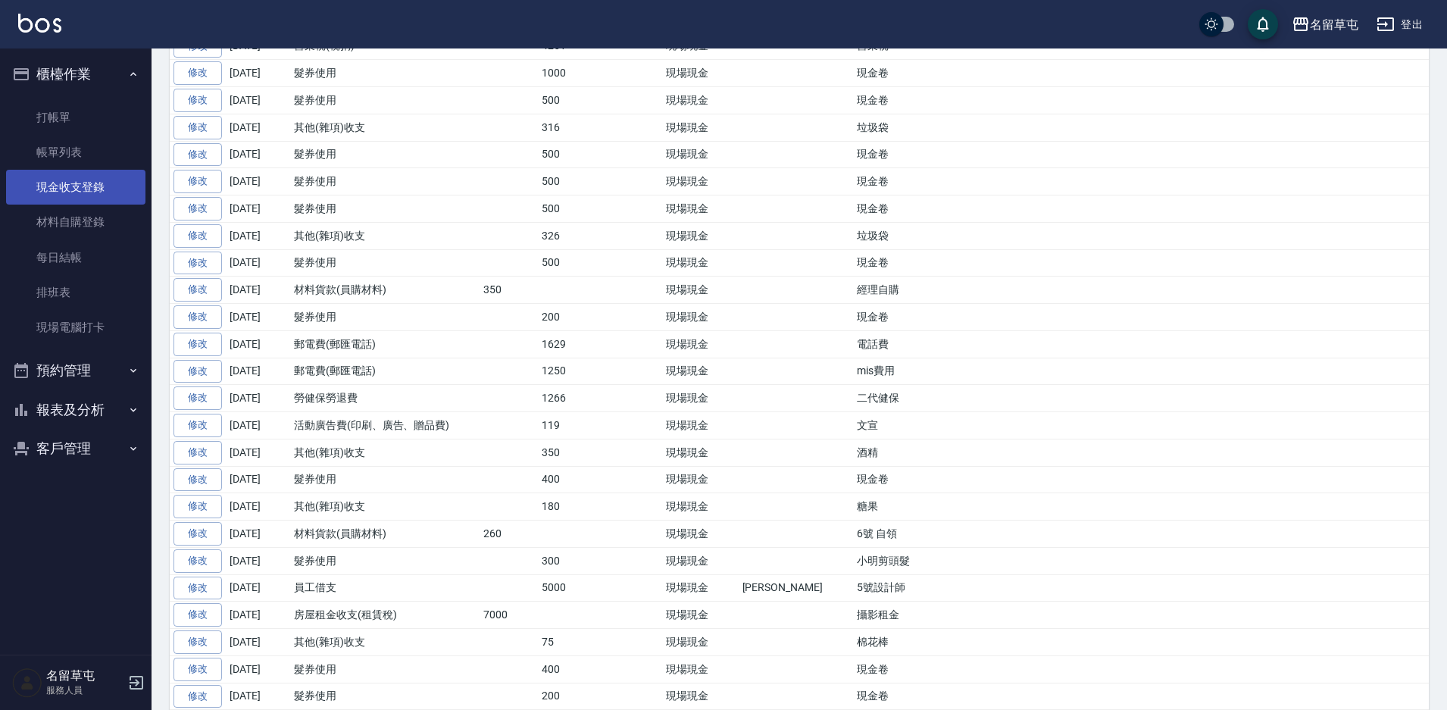
scroll to position [985, 0]
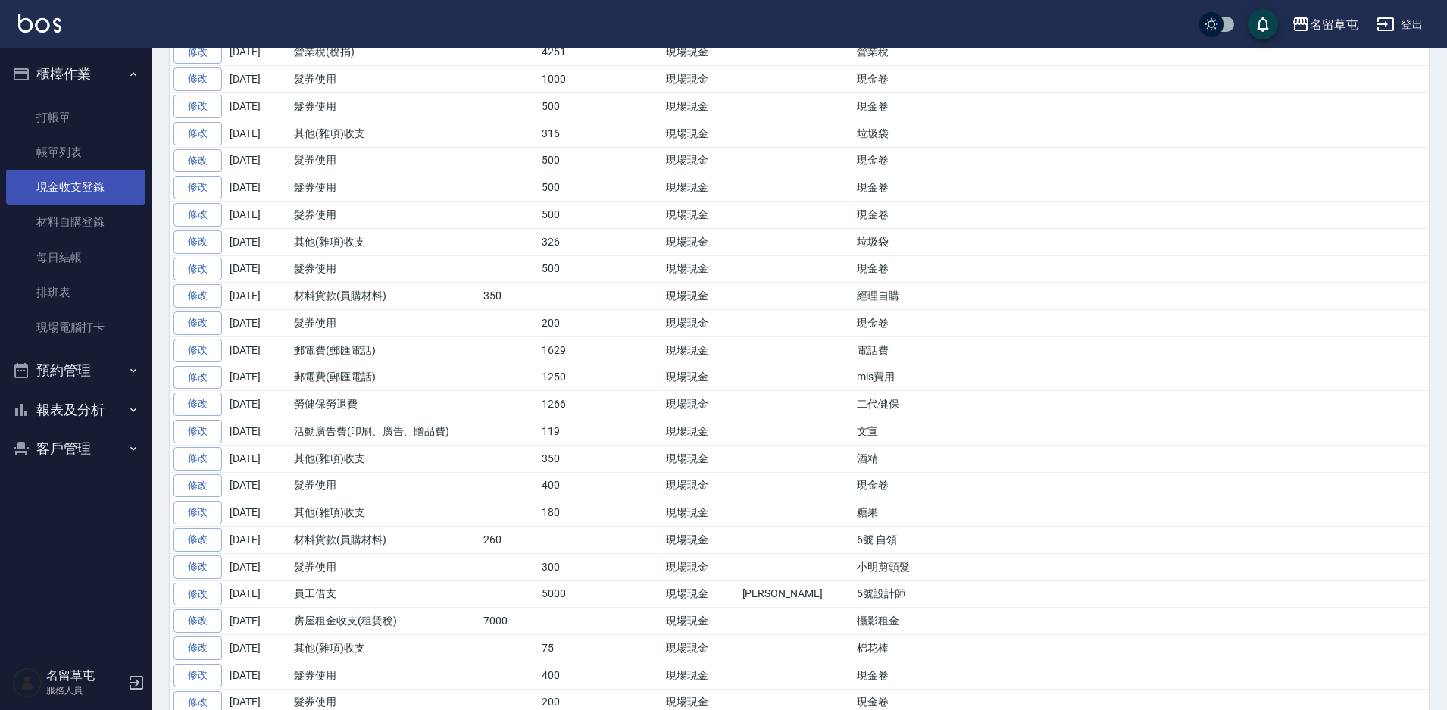
click at [90, 180] on link "現金收支登錄" at bounding box center [75, 187] width 139 height 35
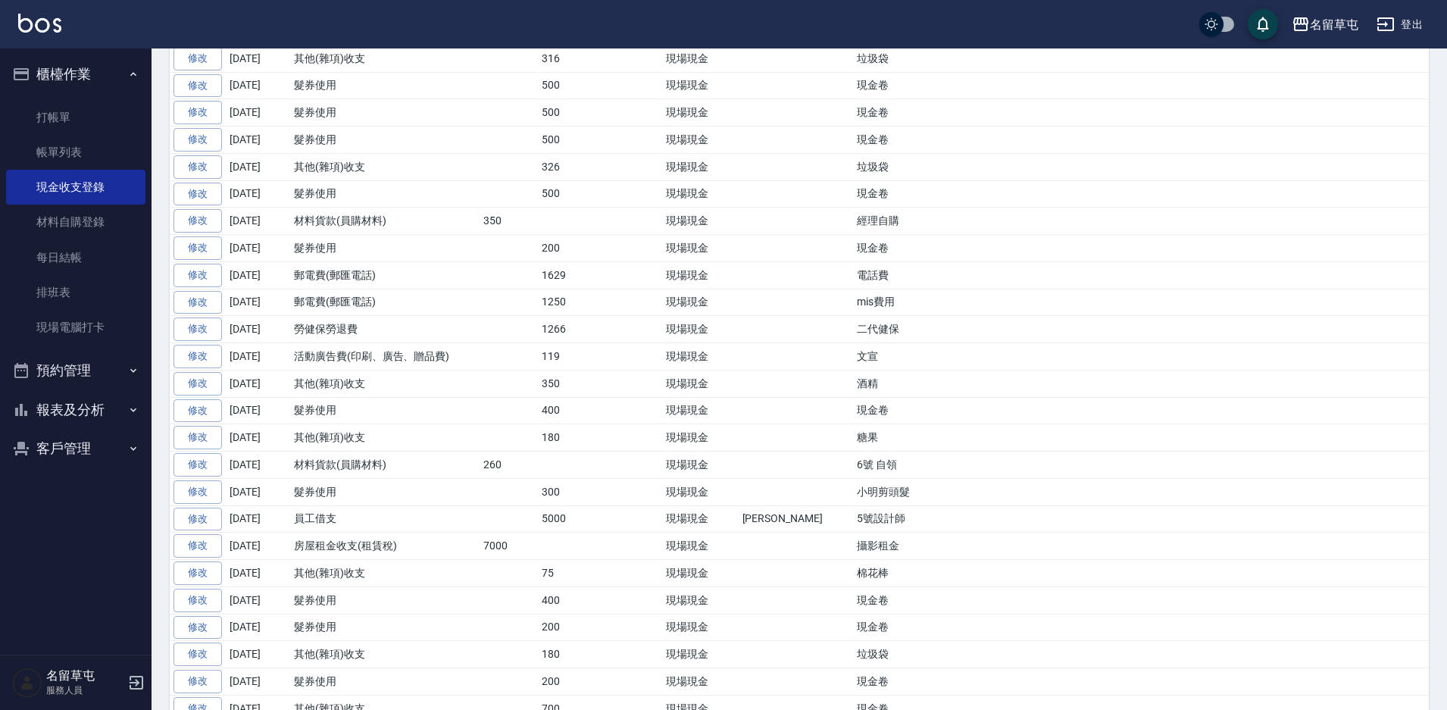
scroll to position [1061, 0]
drag, startPoint x: 862, startPoint y: 513, endPoint x: 810, endPoint y: 518, distance: 51.8
click at [853, 518] on td "5號設計師" at bounding box center [1141, 518] width 576 height 27
copy td "5號設計師"
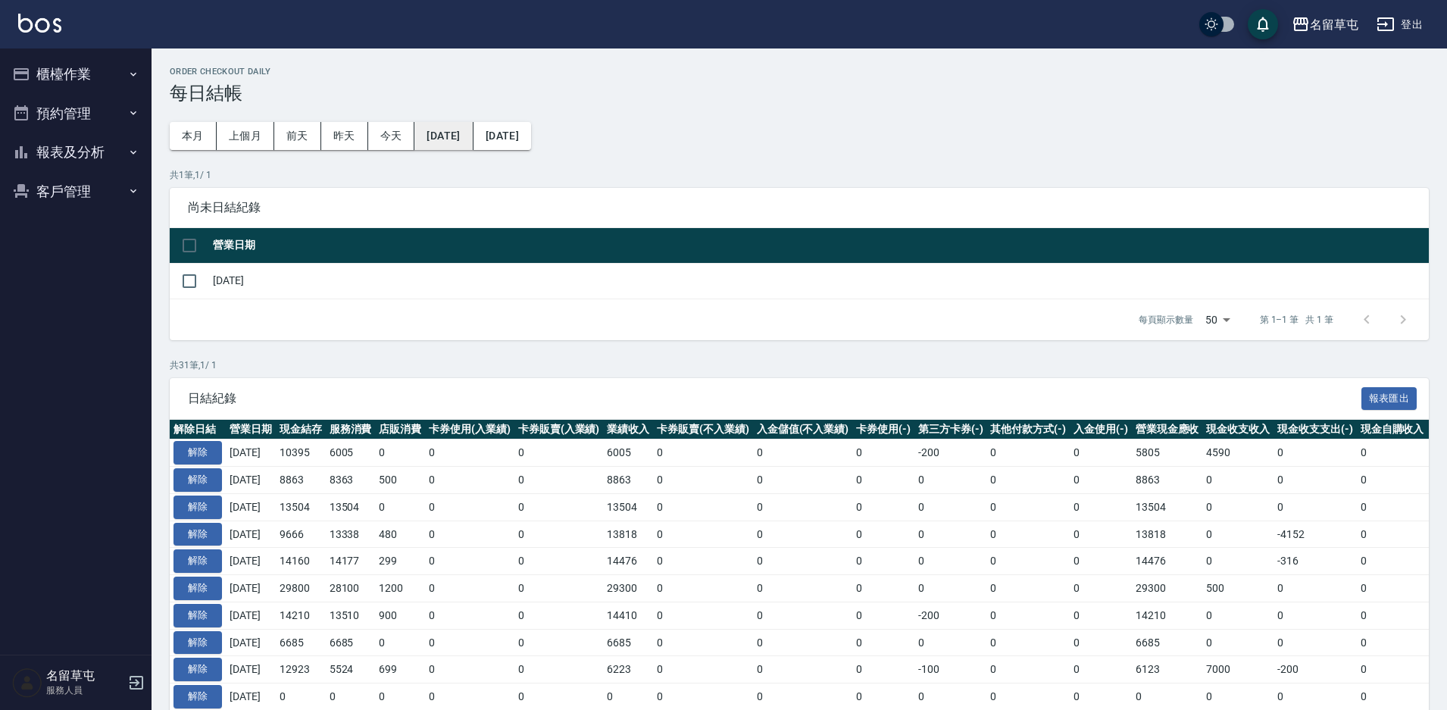
click at [471, 142] on button "[DATE]" at bounding box center [443, 136] width 58 height 28
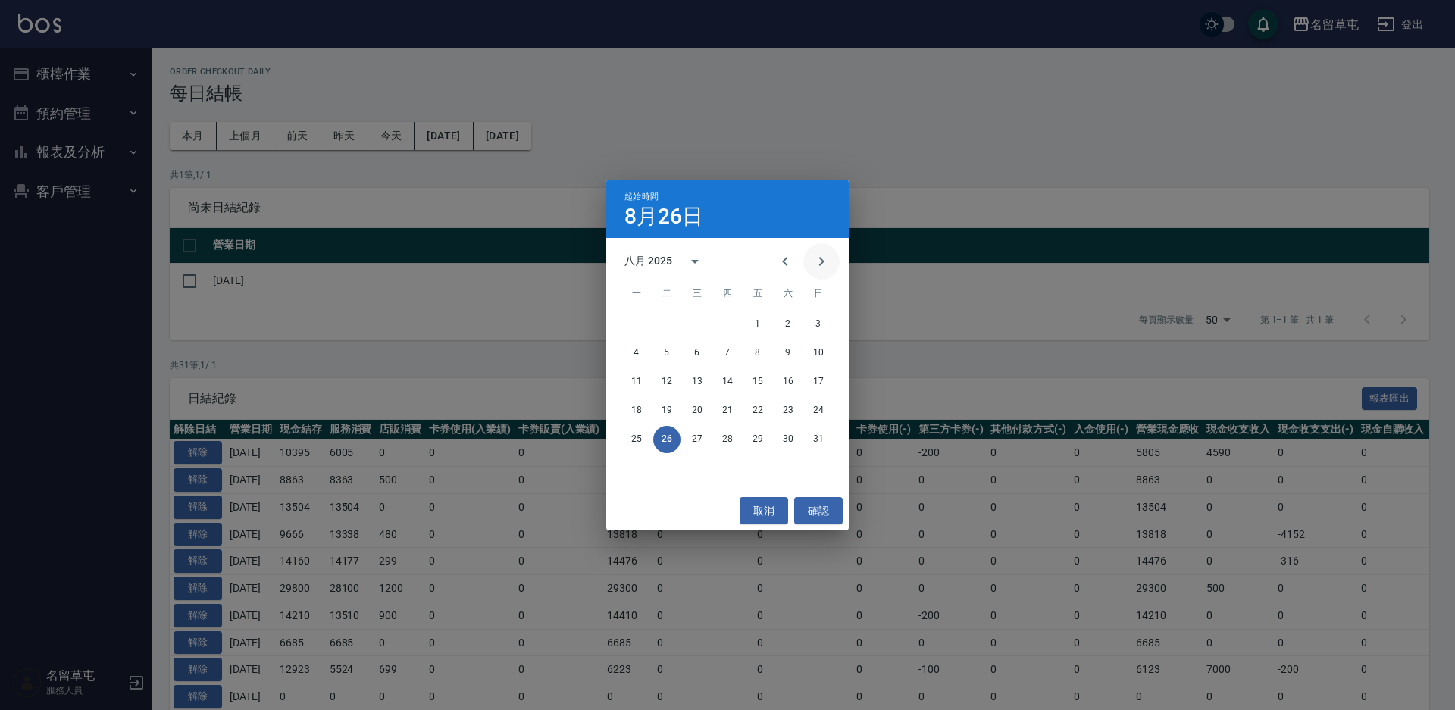
click at [818, 267] on icon "Next month" at bounding box center [821, 261] width 18 height 18
click at [764, 261] on div "十月 2025" at bounding box center [727, 261] width 242 height 23
click at [775, 261] on button "Previous month" at bounding box center [785, 261] width 36 height 36
click at [786, 382] on button "20" at bounding box center [787, 381] width 27 height 27
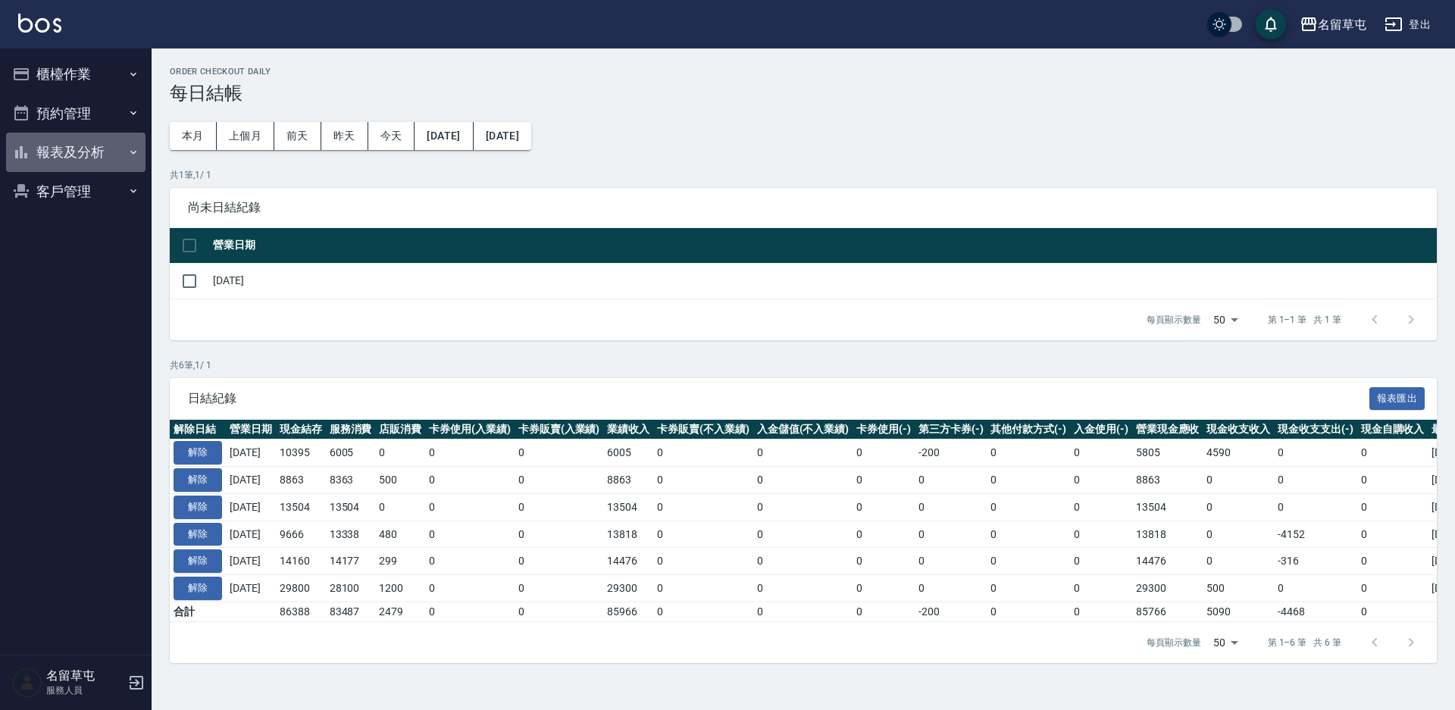
click at [67, 152] on button "報表及分析" at bounding box center [75, 152] width 139 height 39
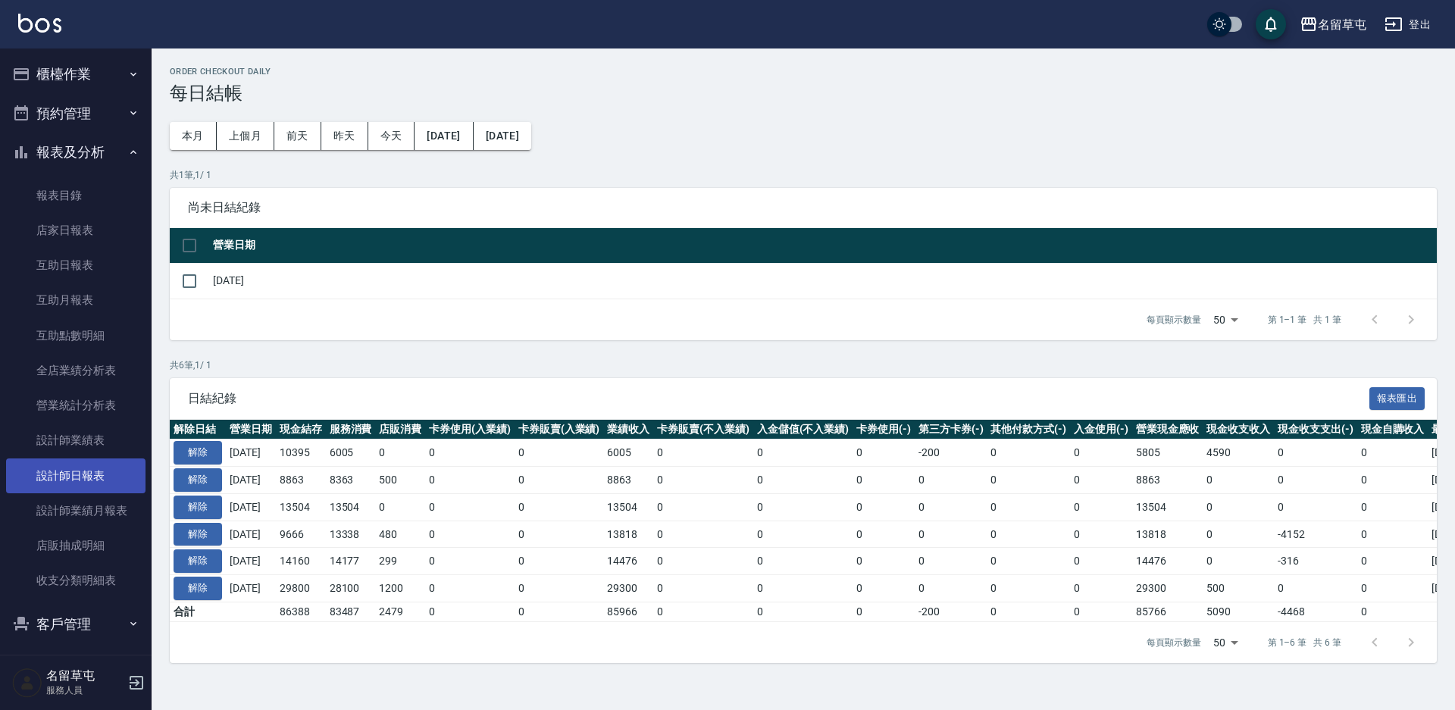
click at [61, 490] on link "設計師日報表" at bounding box center [75, 475] width 139 height 35
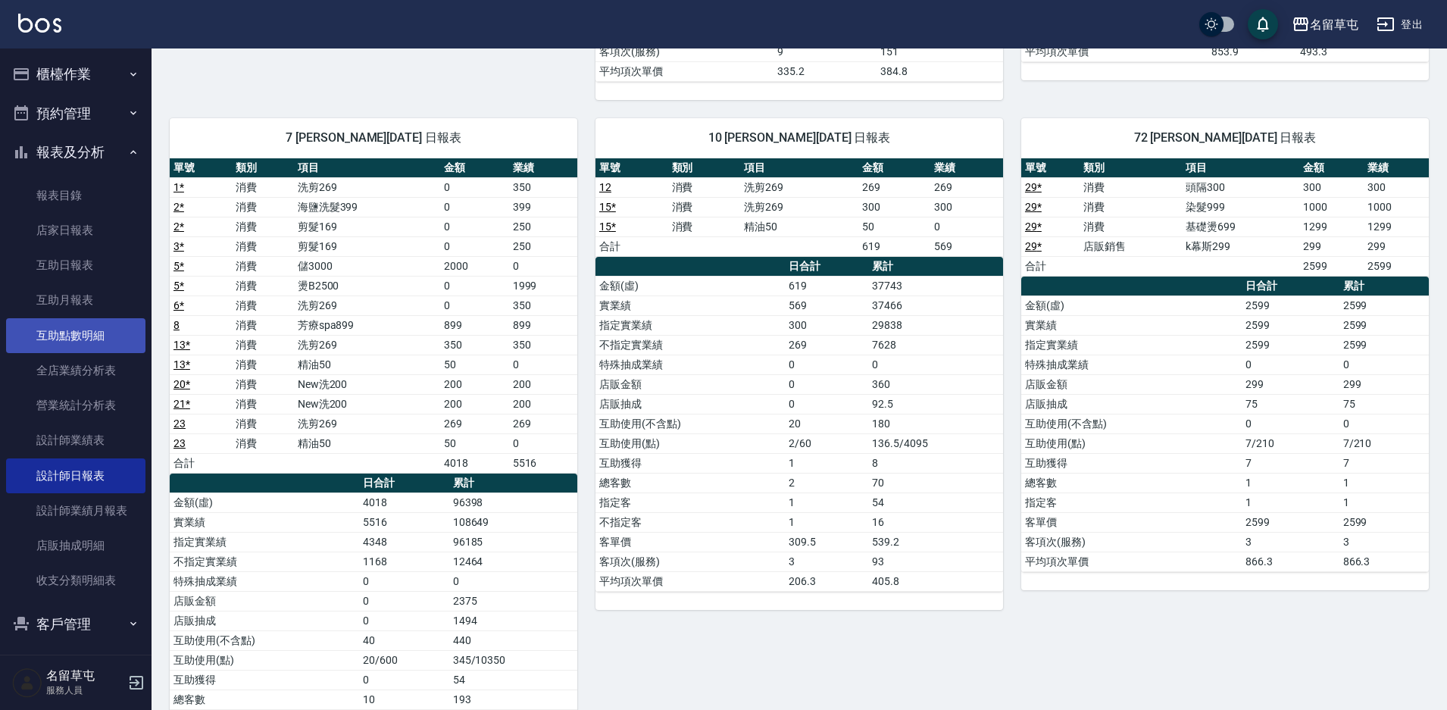
scroll to position [758, 0]
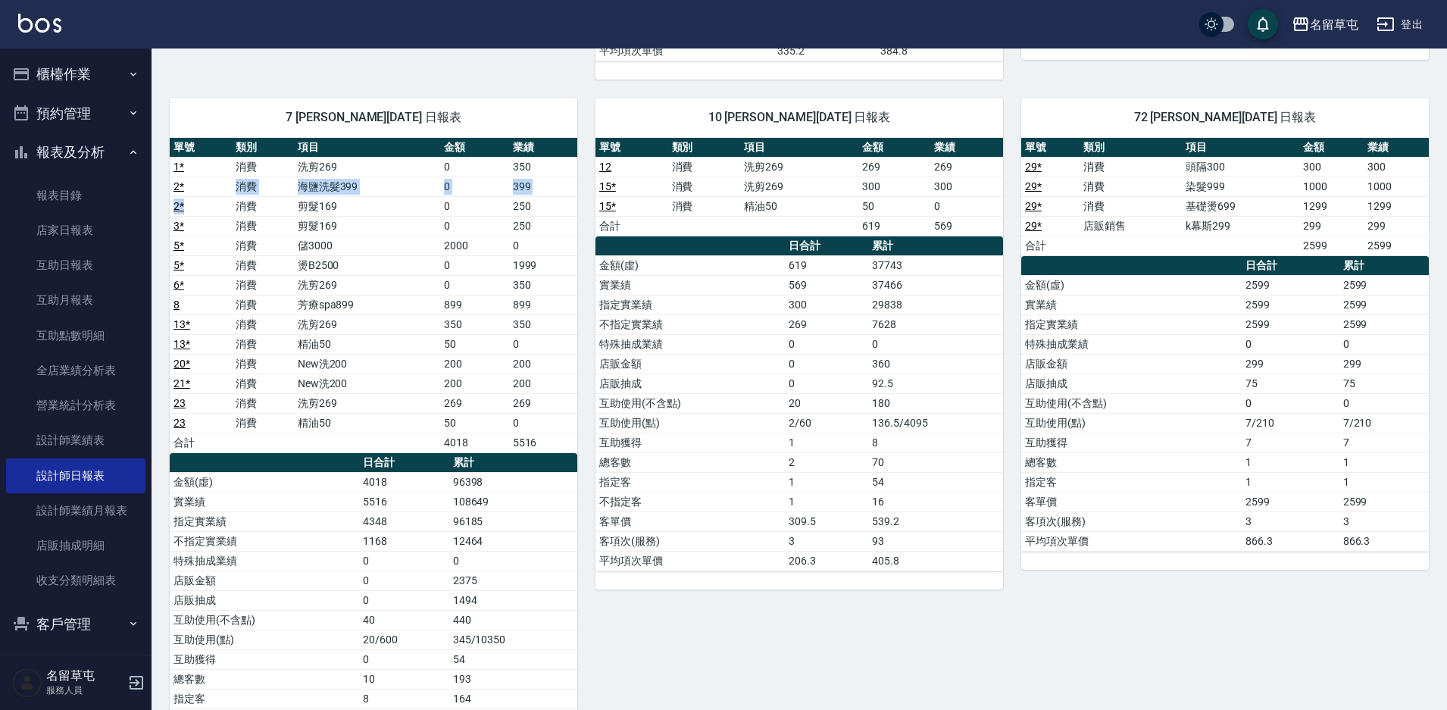
drag, startPoint x: 187, startPoint y: 190, endPoint x: 188, endPoint y: 201, distance: 10.6
click at [188, 201] on tbody "1 * 消費 洗剪269 0 350 2 * 消費 海鹽洗髮399 0 399 2 * 消費 剪髮169 0 250 3 * 消費 剪髮169 0 250 5…" at bounding box center [374, 305] width 408 height 296
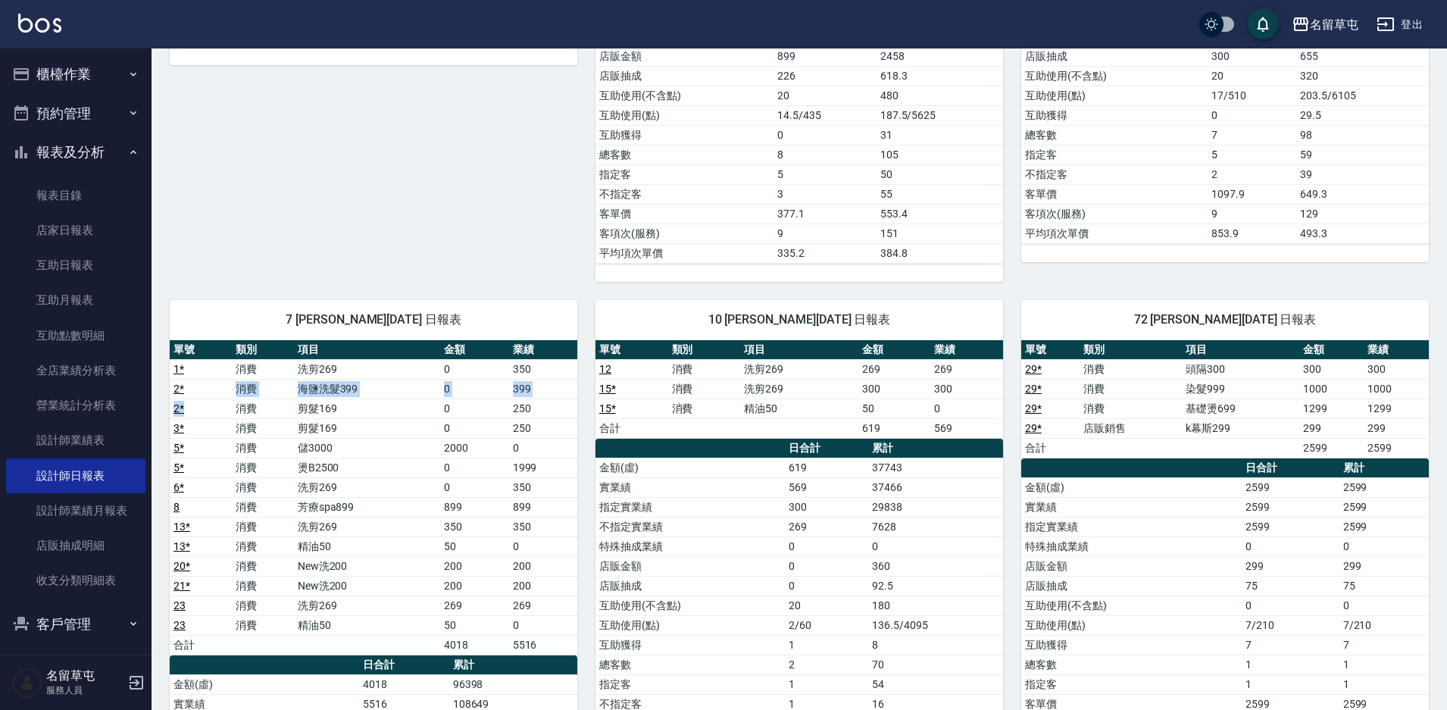
scroll to position [530, 0]
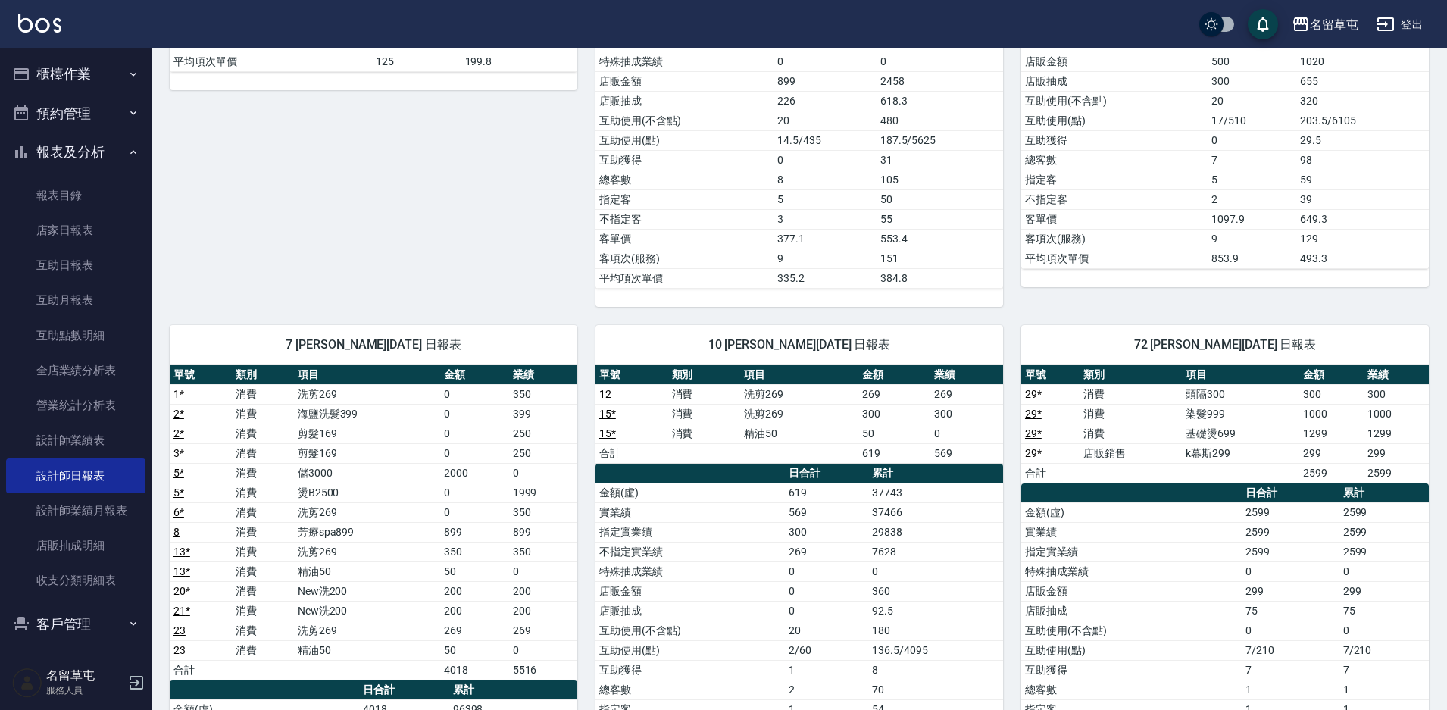
click at [186, 396] on td "1 *" at bounding box center [201, 394] width 62 height 20
drag, startPoint x: 188, startPoint y: 418, endPoint x: 188, endPoint y: 430, distance: 11.4
click at [188, 430] on tbody "1 * 消費 洗剪269 0 350 2 * 消費 海鹽洗髮399 0 399 2 * 消費 剪髮169 0 250 3 * 消費 剪髮169 0 250 5…" at bounding box center [374, 532] width 408 height 296
click at [189, 457] on td "3 *" at bounding box center [201, 453] width 62 height 20
click at [186, 513] on td "6 *" at bounding box center [201, 512] width 62 height 20
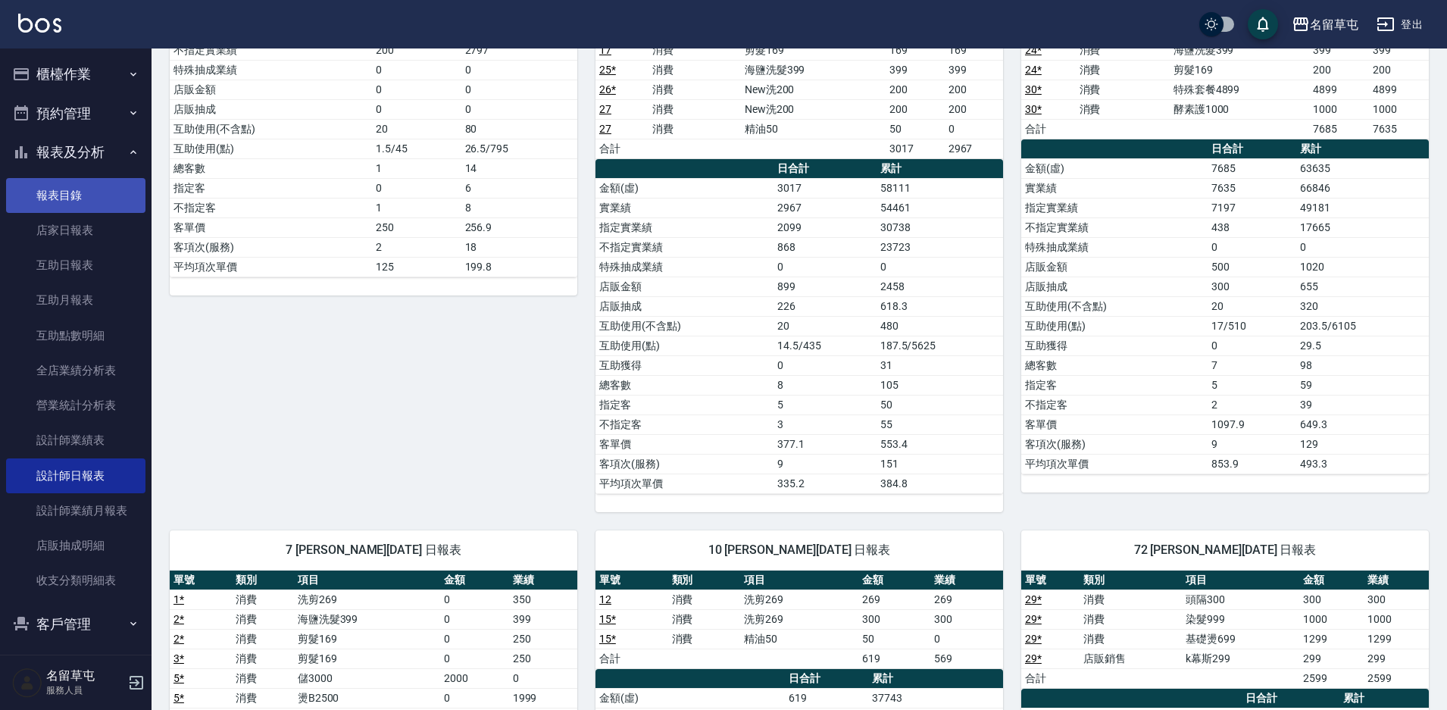
scroll to position [303, 0]
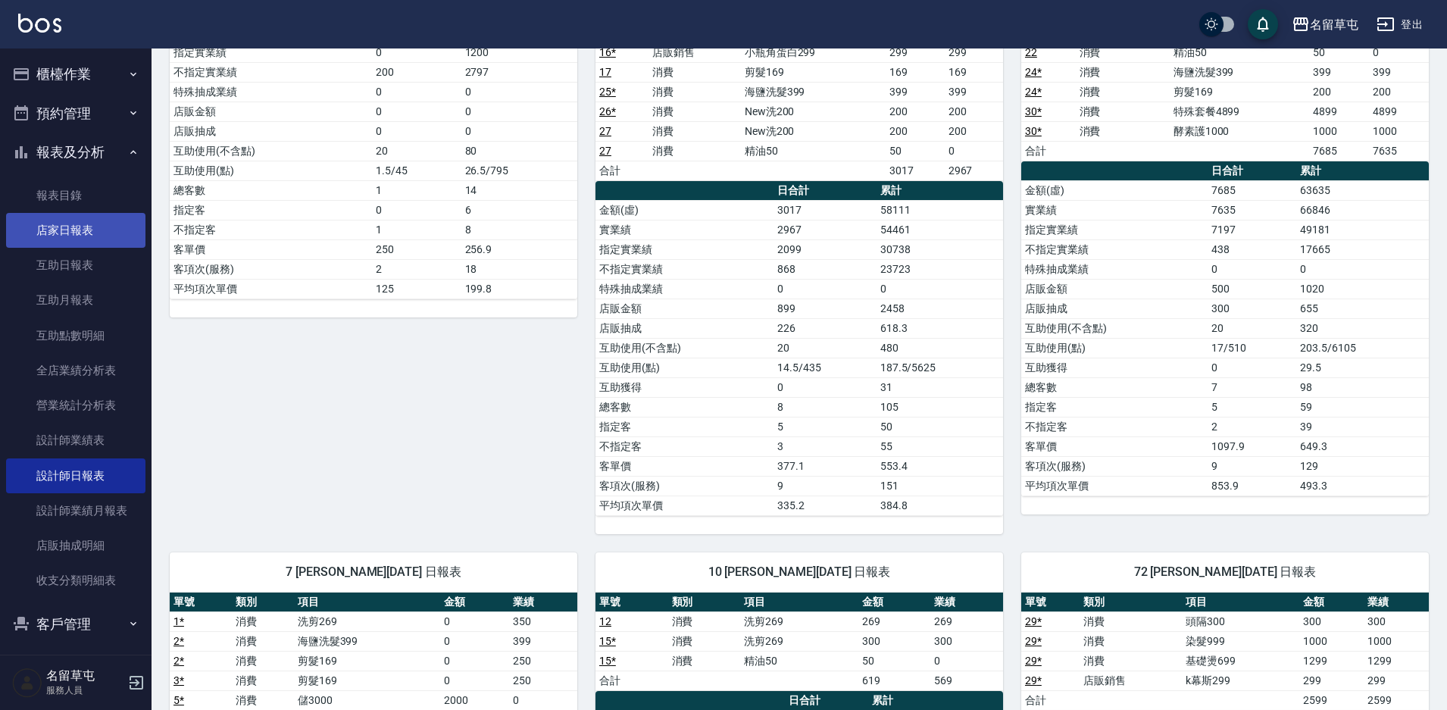
click at [64, 215] on link "店家日報表" at bounding box center [75, 230] width 139 height 35
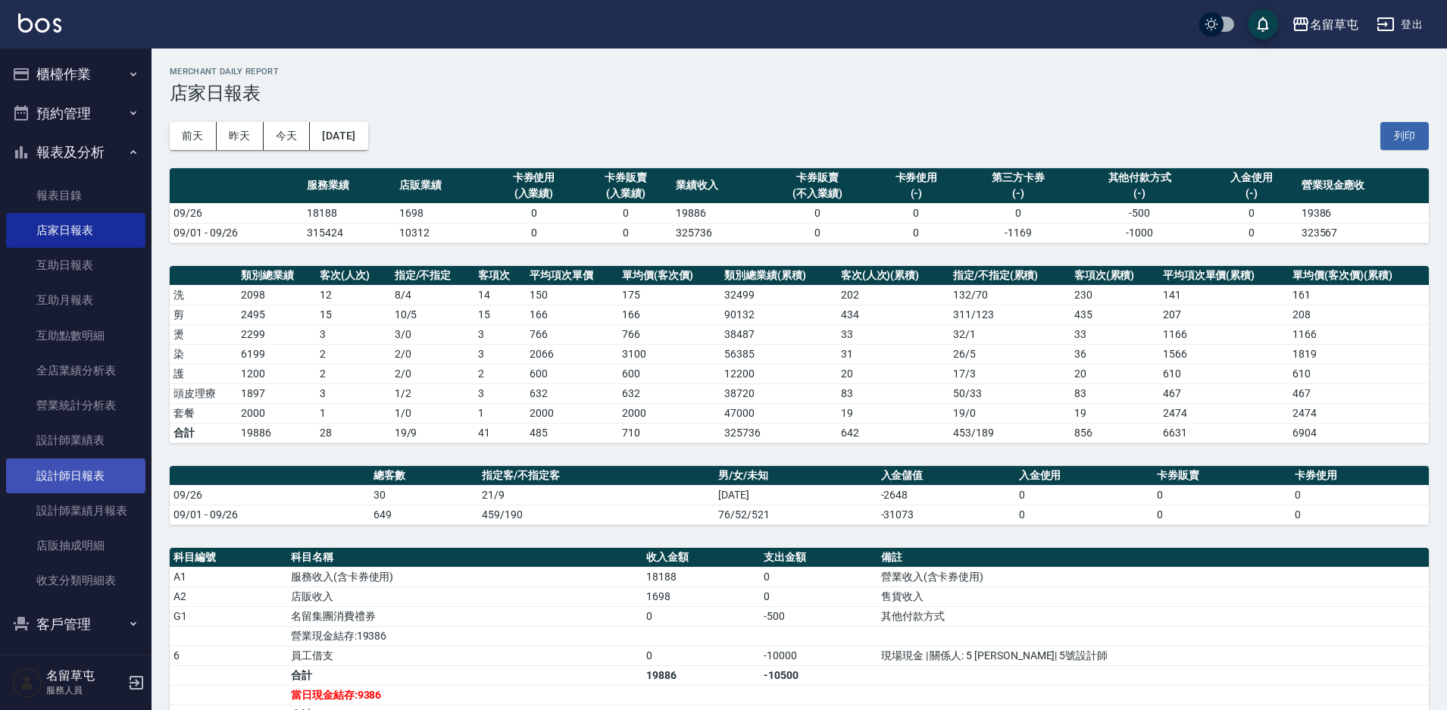
click at [75, 461] on link "設計師日報表" at bounding box center [75, 475] width 139 height 35
